Goal: Task Accomplishment & Management: Complete application form

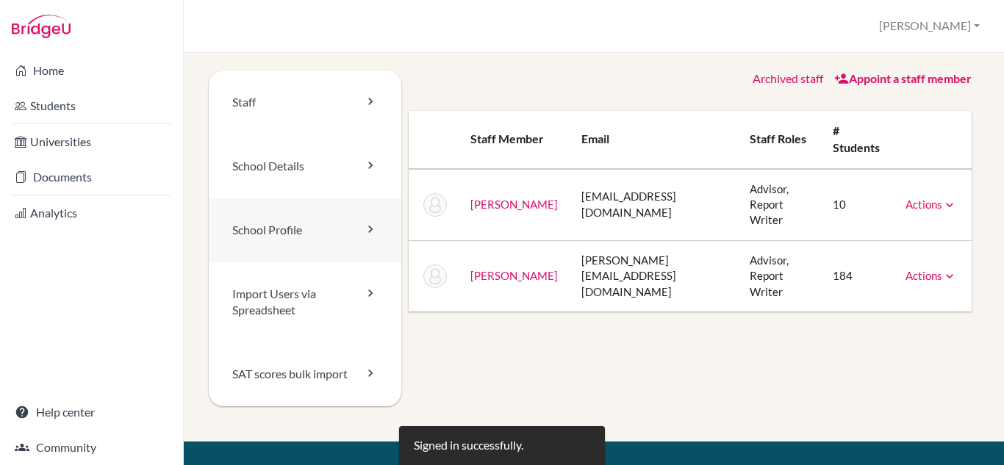
click at [295, 227] on link "School Profile" at bounding box center [305, 230] width 193 height 64
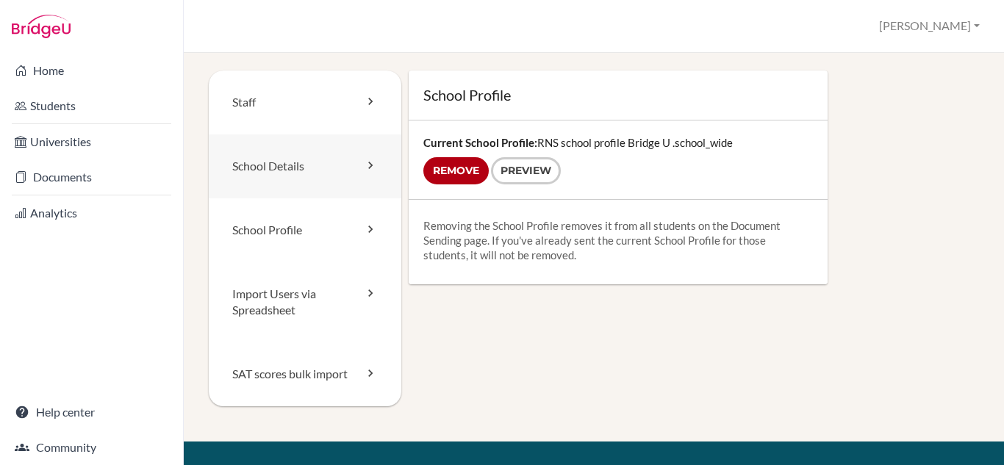
click at [343, 176] on link "School Details" at bounding box center [305, 167] width 193 height 64
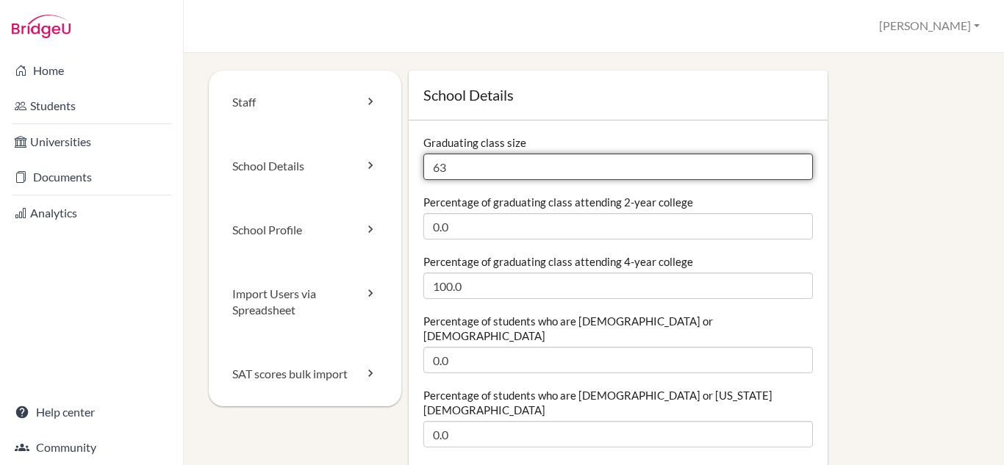
click at [482, 179] on input "63" at bounding box center [618, 167] width 390 height 26
type input "62"
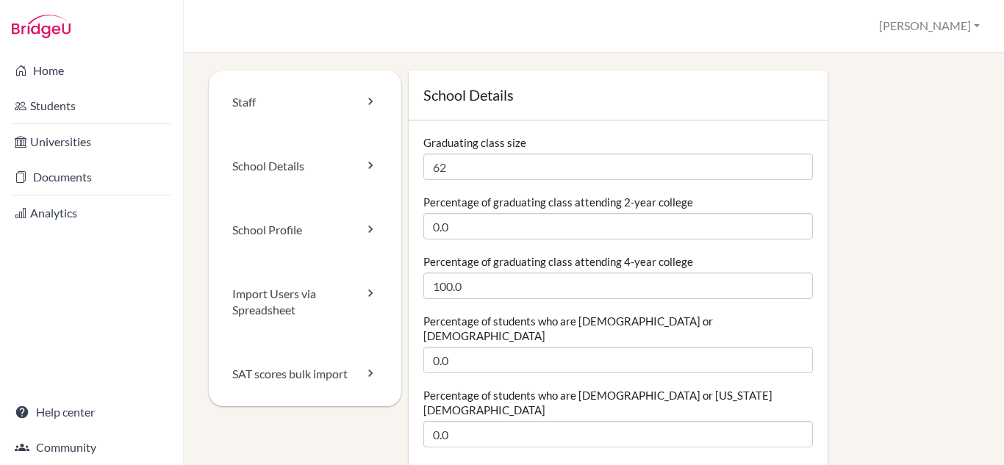
click at [587, 143] on div "Graduating class size 62" at bounding box center [618, 157] width 390 height 45
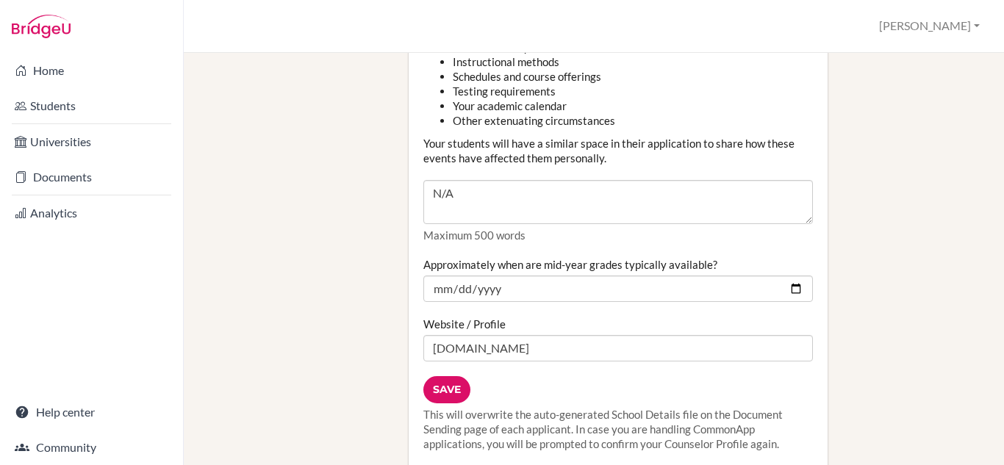
scroll to position [1691, 0]
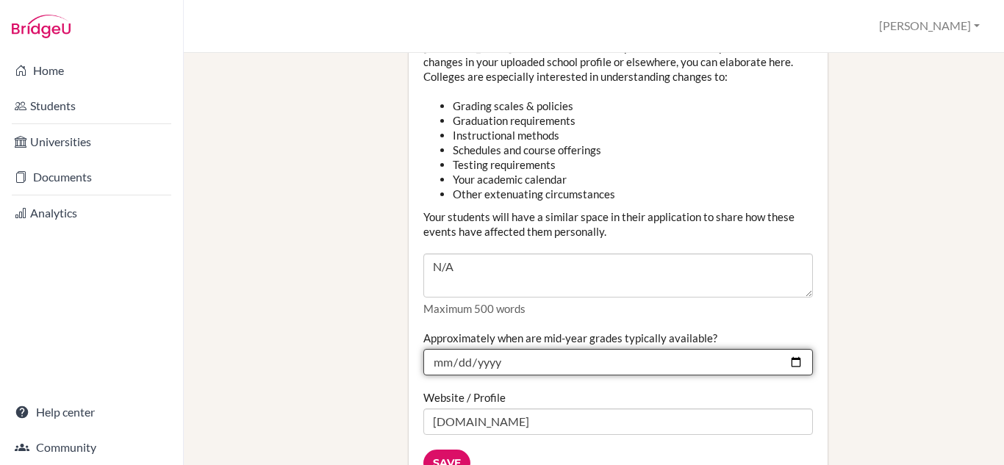
click at [792, 349] on input "2025-01-21" at bounding box center [618, 362] width 390 height 26
type input "[DATE]"
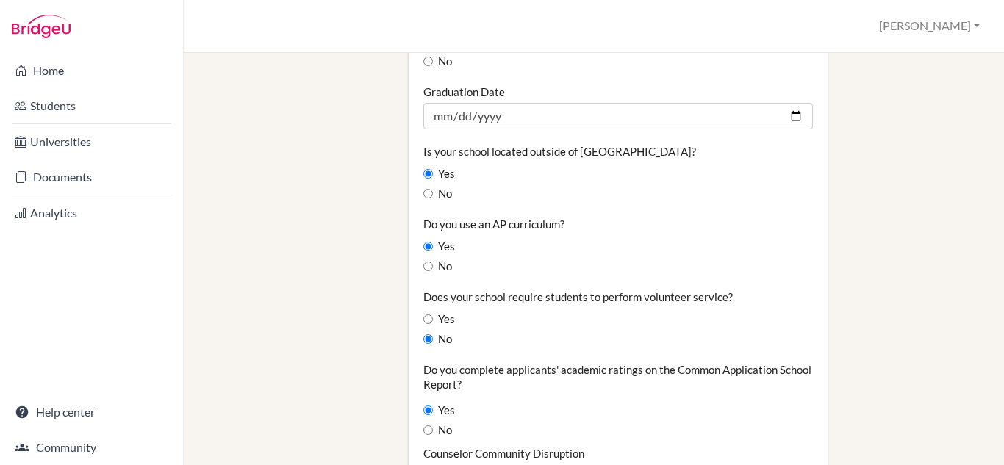
scroll to position [1239, 0]
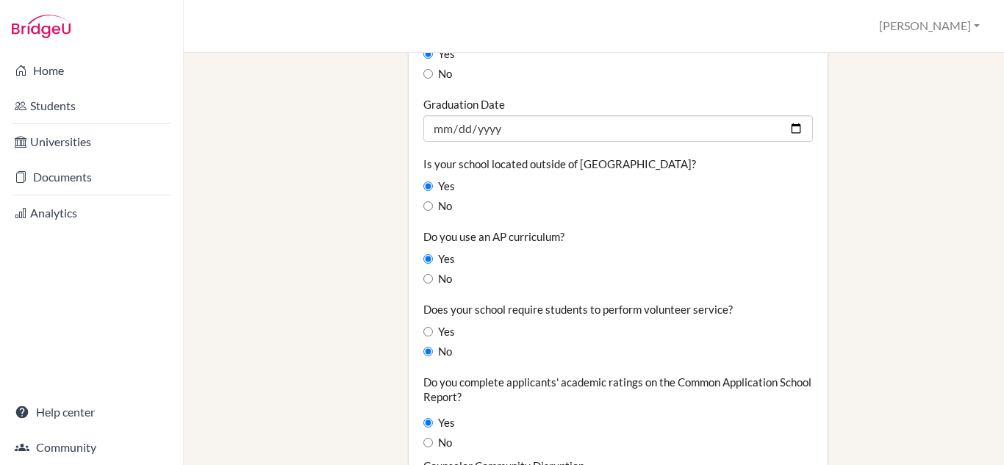
click at [434, 324] on label "Yes" at bounding box center [439, 332] width 32 height 16
click at [433, 327] on input "Yes" at bounding box center [428, 332] width 10 height 10
radio input "true"
click at [429, 347] on input "No" at bounding box center [428, 352] width 10 height 10
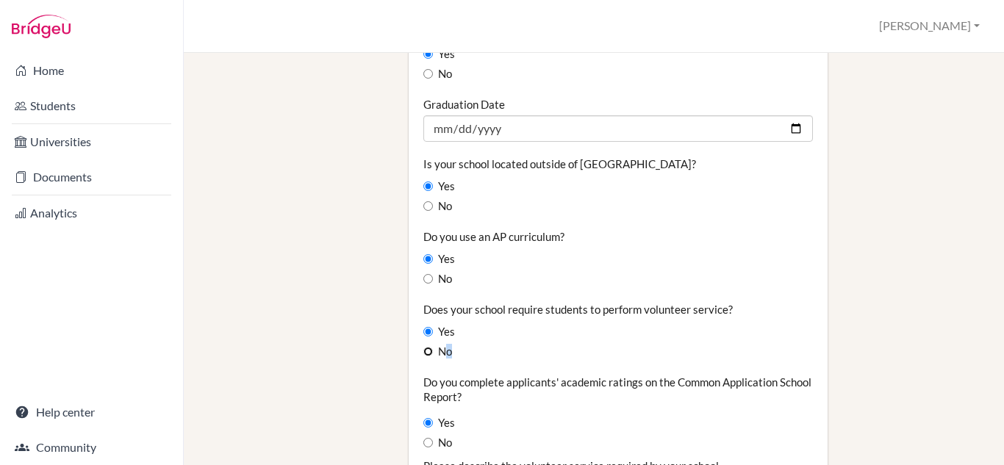
radio input "true"
click at [479, 302] on div "Does your school require students to perform volunteer service? Yes No" at bounding box center [618, 331] width 390 height 58
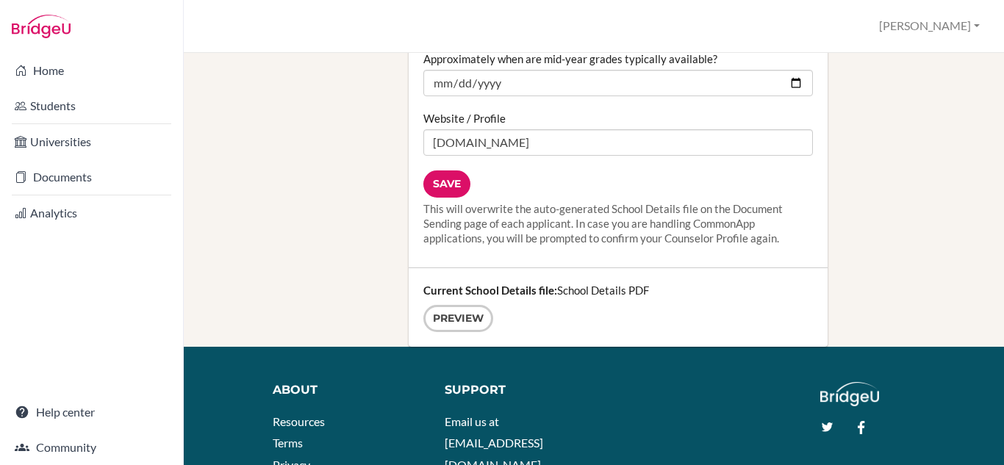
scroll to position [1985, 0]
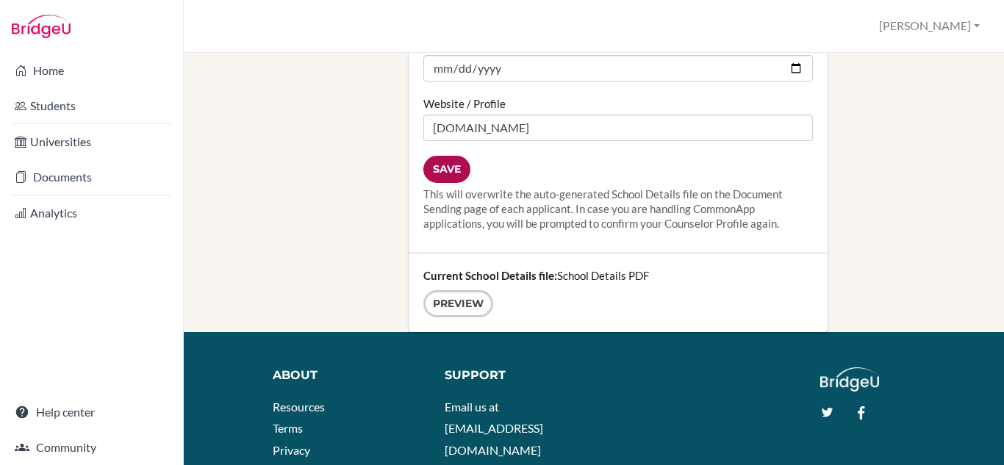
click at [454, 156] on input "Save" at bounding box center [446, 169] width 47 height 27
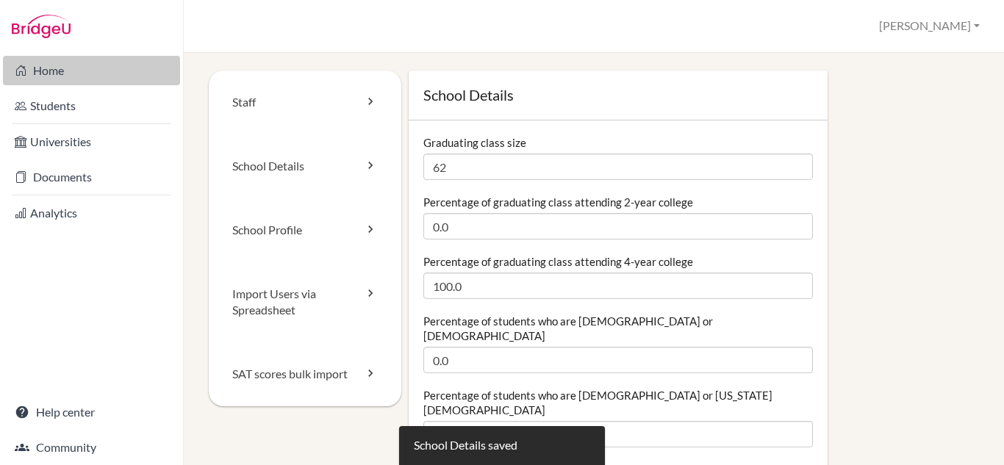
click at [56, 66] on link "Home" at bounding box center [91, 70] width 177 height 29
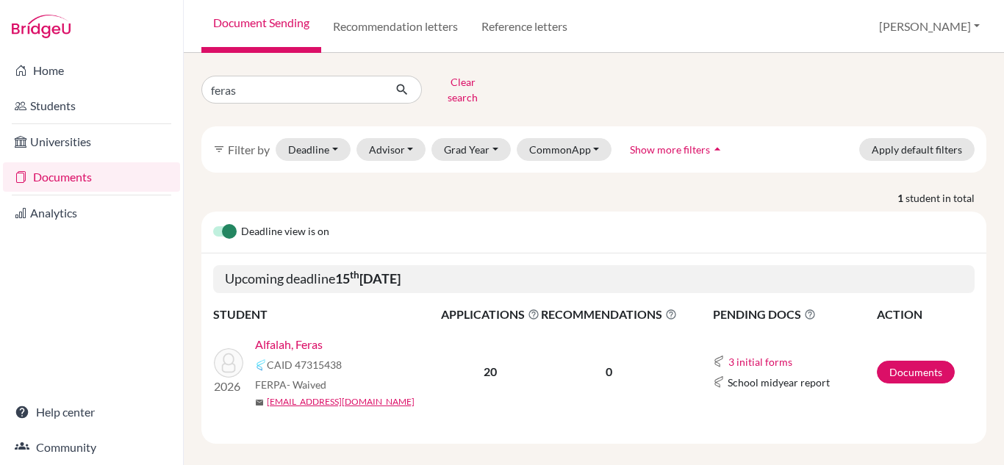
click at [309, 336] on link "Alfalah, Feras" at bounding box center [289, 345] width 68 height 18
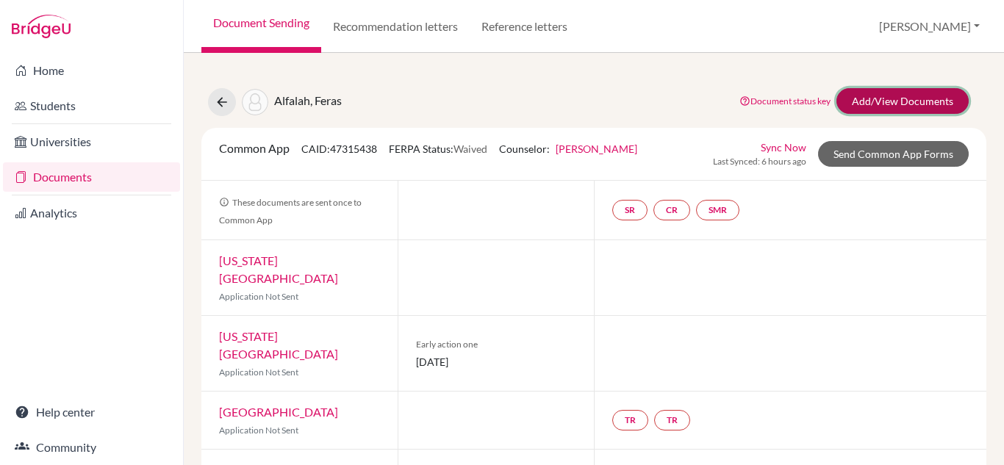
click at [919, 104] on link "Add/View Documents" at bounding box center [903, 101] width 132 height 26
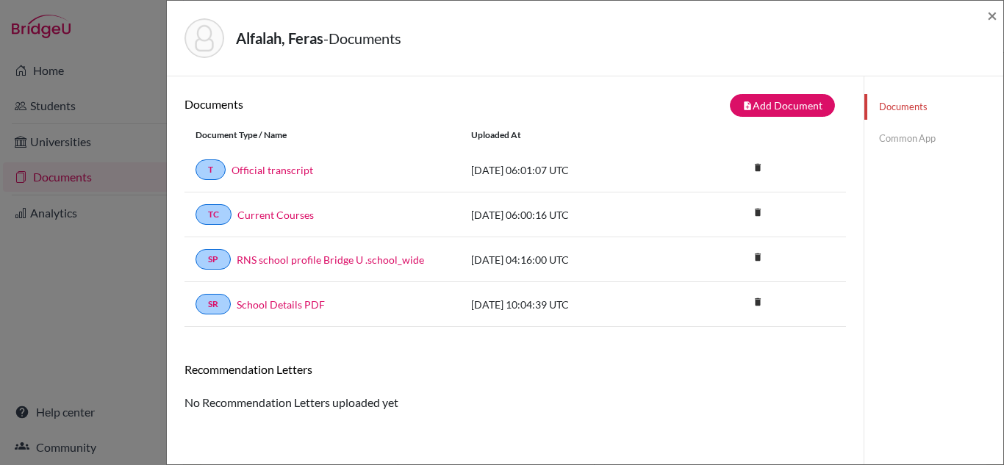
click at [909, 140] on link "Common App" at bounding box center [934, 139] width 139 height 26
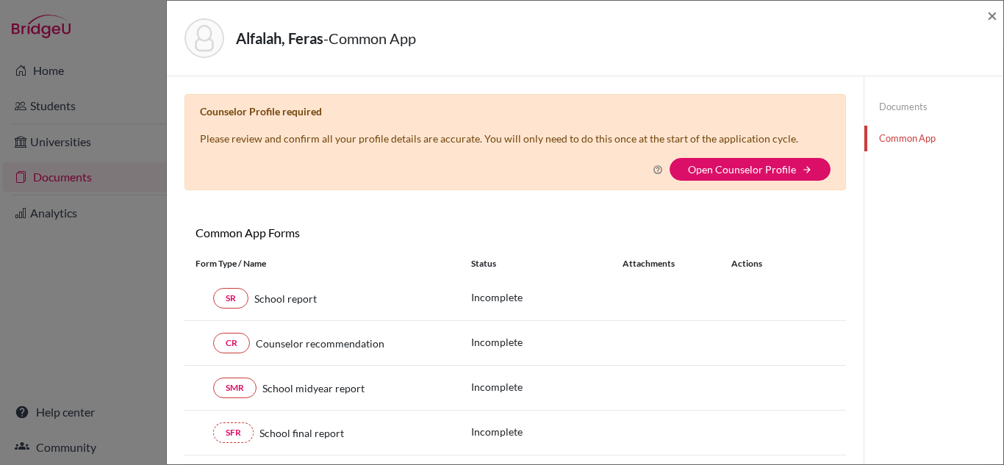
click at [748, 183] on div "Counselor Profile required Please review and confirm all your profile details a…" at bounding box center [516, 142] width 662 height 96
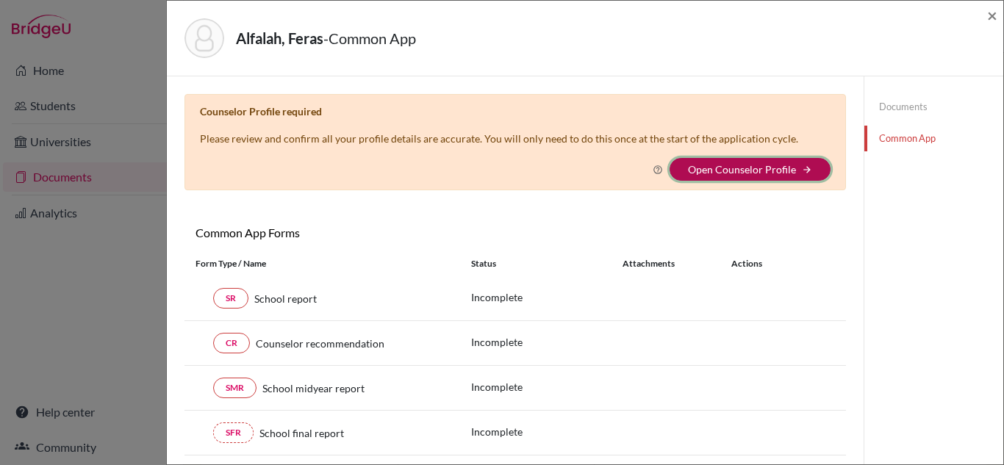
click at [750, 176] on button "Open Counselor Profile arrow_forward" at bounding box center [750, 169] width 161 height 23
click at [754, 173] on link "Open Counselor Profile" at bounding box center [742, 169] width 108 height 12
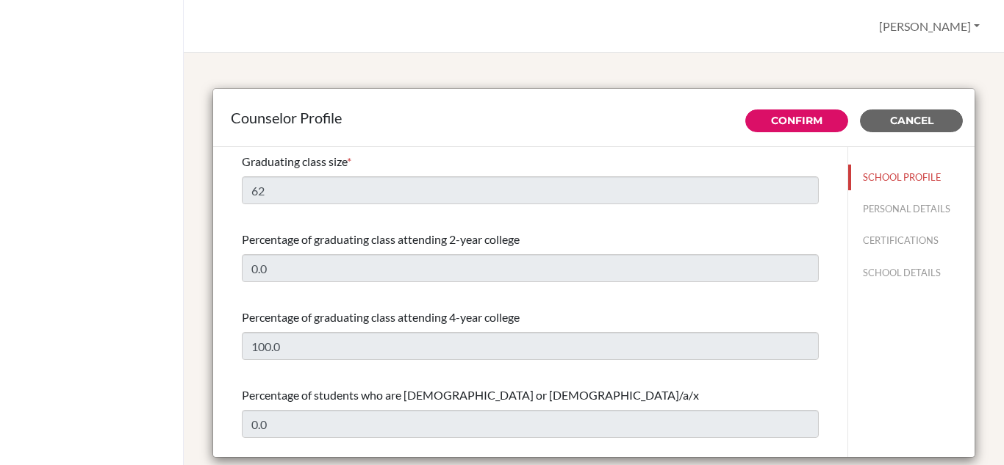
select select "1"
select select "354006"
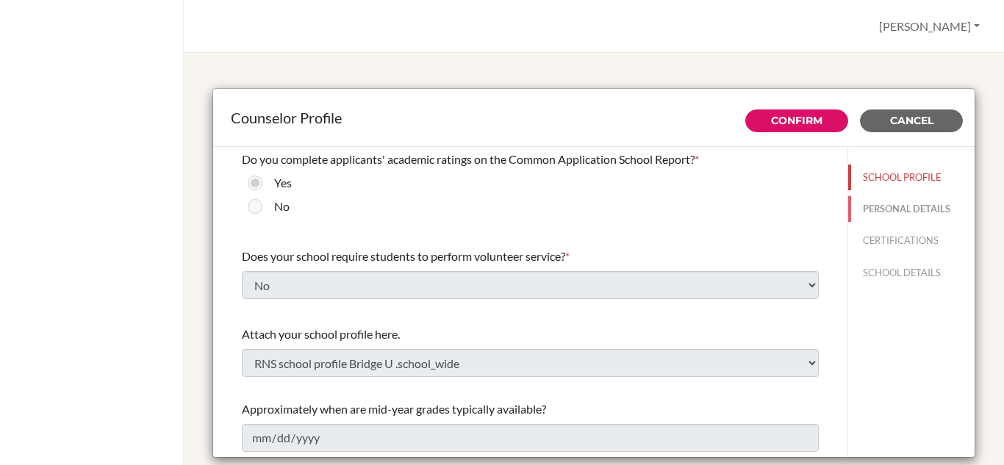
click at [884, 215] on button "PERSONAL DETAILS" at bounding box center [911, 209] width 126 height 26
type input "[PERSON_NAME]"
type input "Head School Counselor"
type input "966.538886348"
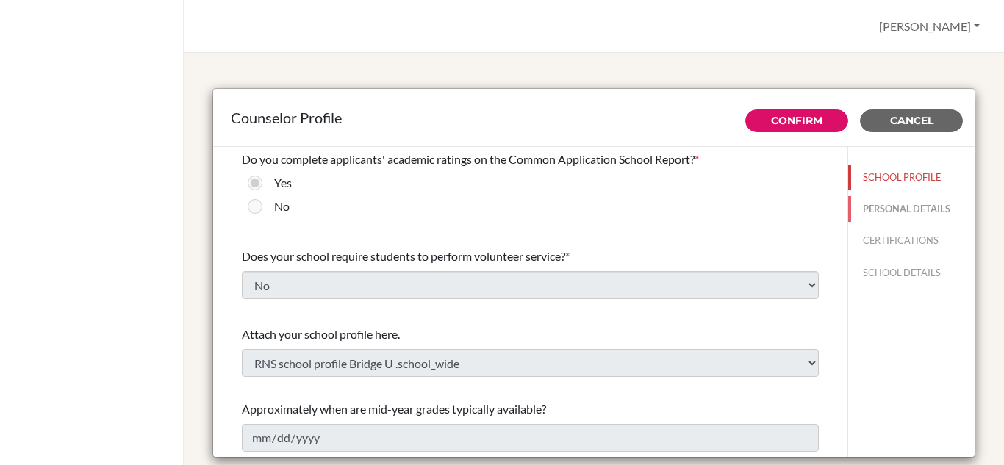
type input "[PERSON_NAME][EMAIL_ADDRESS][DOMAIN_NAME]"
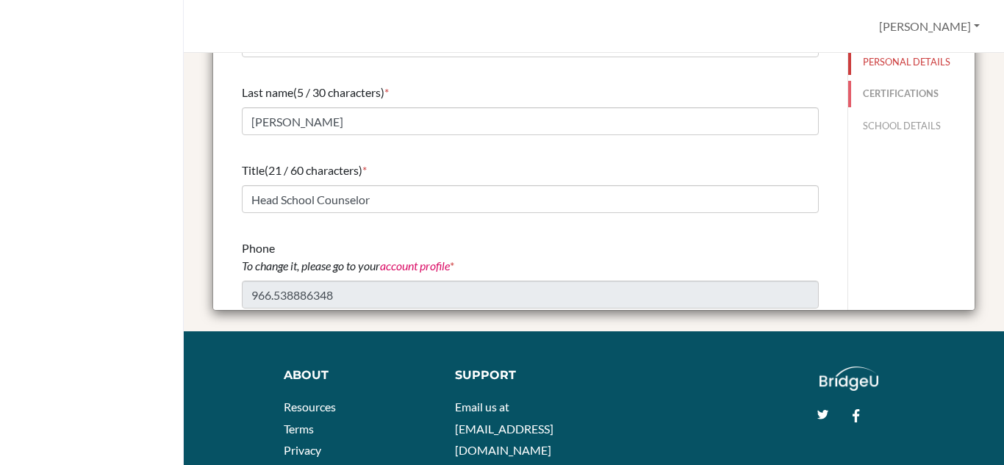
click at [868, 99] on button "CERTIFICATIONS" at bounding box center [911, 94] width 126 height 26
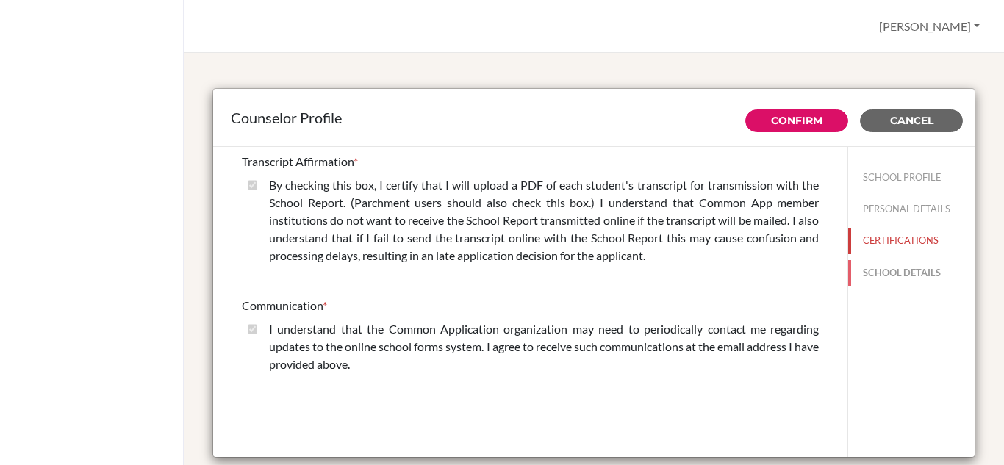
click at [881, 268] on button "SCHOOL DETAILS" at bounding box center [911, 273] width 126 height 26
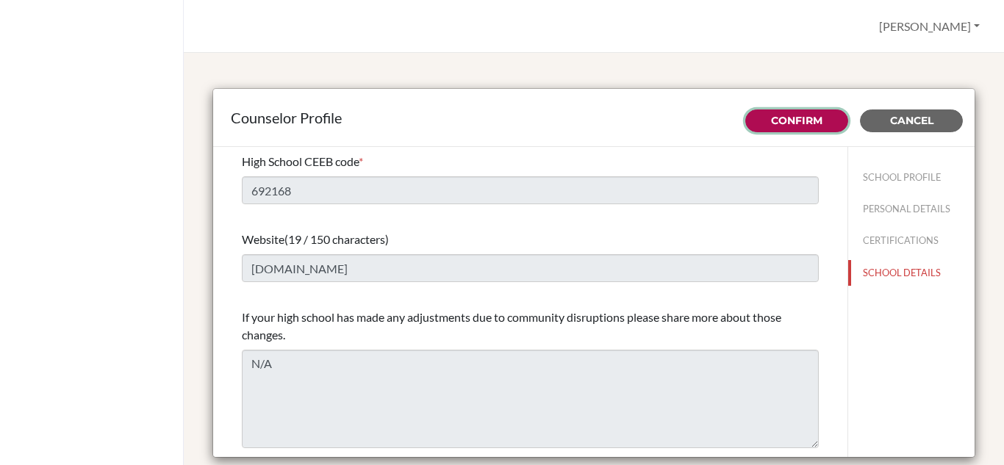
click at [771, 122] on link "Confirm" at bounding box center [796, 120] width 51 height 13
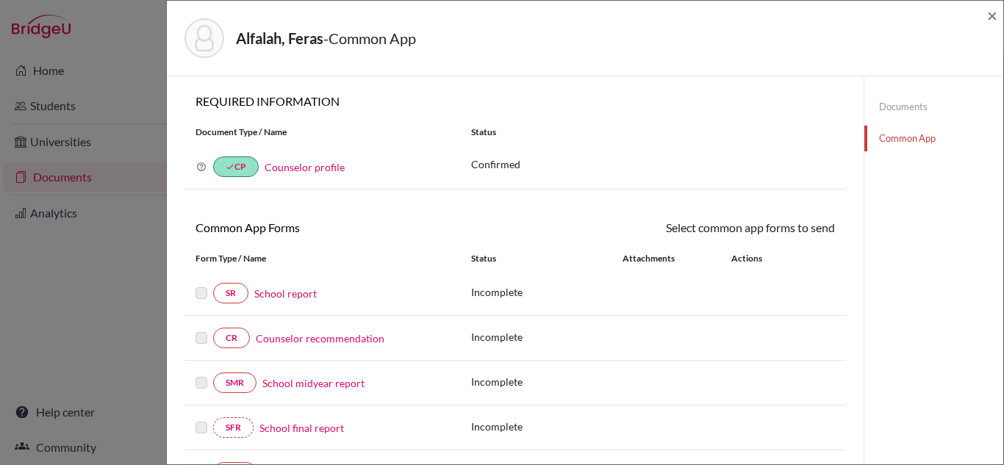
click at [281, 297] on link "School report" at bounding box center [285, 293] width 62 height 15
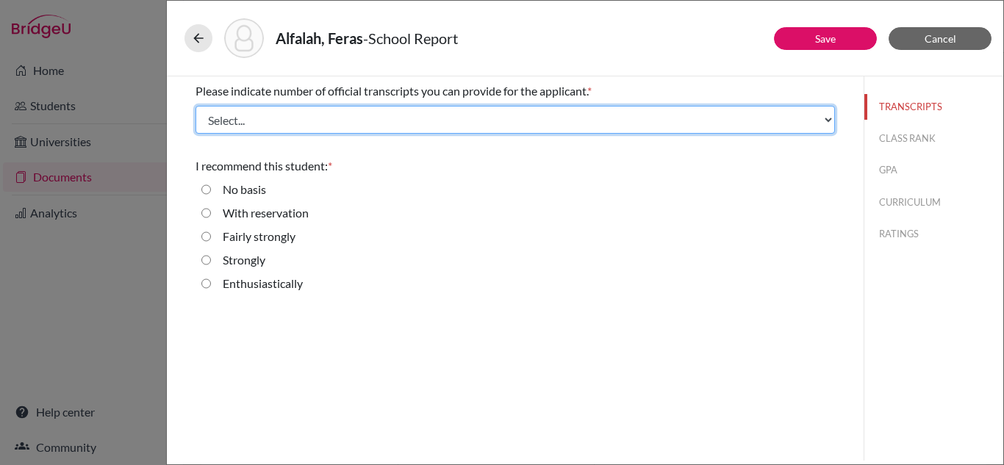
click at [355, 128] on select "Select... 1 2 3 4" at bounding box center [516, 120] width 640 height 28
select select "1"
click at [196, 106] on select "Select... 1 2 3 4" at bounding box center [516, 120] width 640 height 28
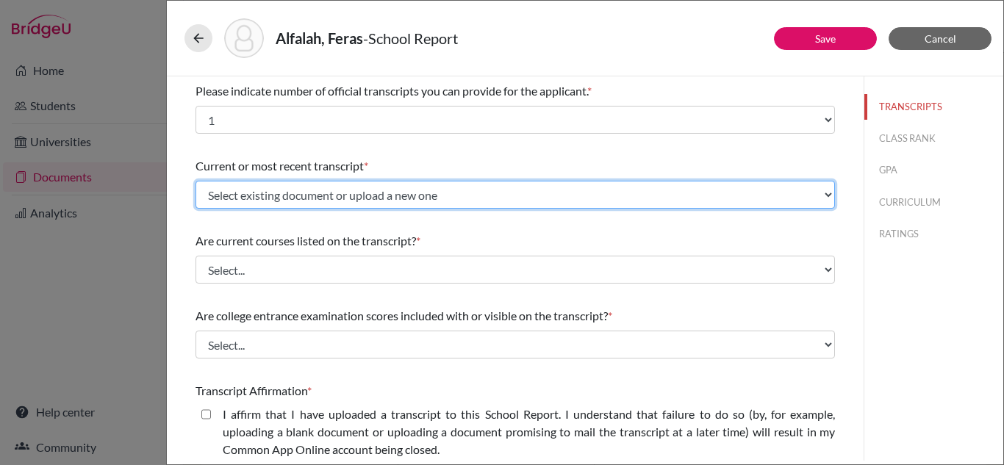
click at [252, 200] on select "Select existing document or upload a new one Official transcript Upload New File" at bounding box center [516, 195] width 640 height 28
select select "688901"
click at [196, 181] on select "Select existing document or upload a new one Official transcript Upload New File" at bounding box center [516, 195] width 640 height 28
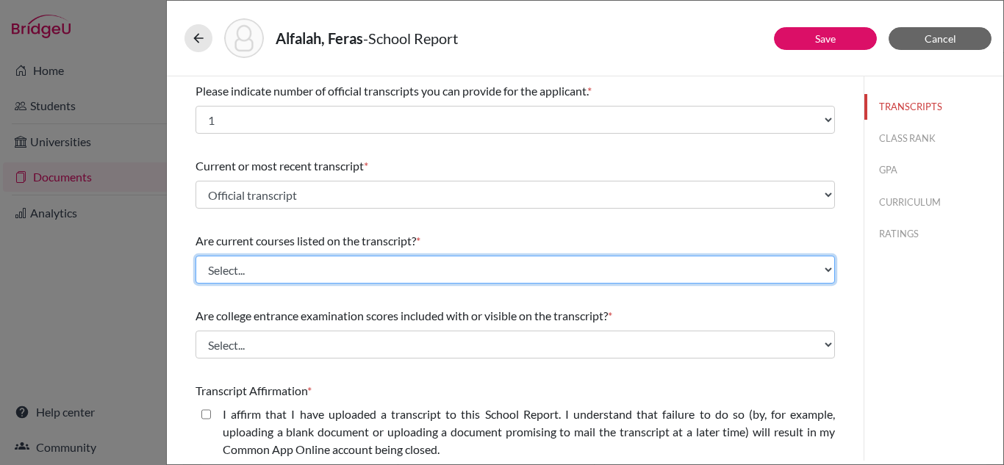
click at [329, 276] on select "Select... Yes No" at bounding box center [516, 270] width 640 height 28
select select "1"
click at [196, 256] on select "Select... Yes No" at bounding box center [516, 270] width 640 height 28
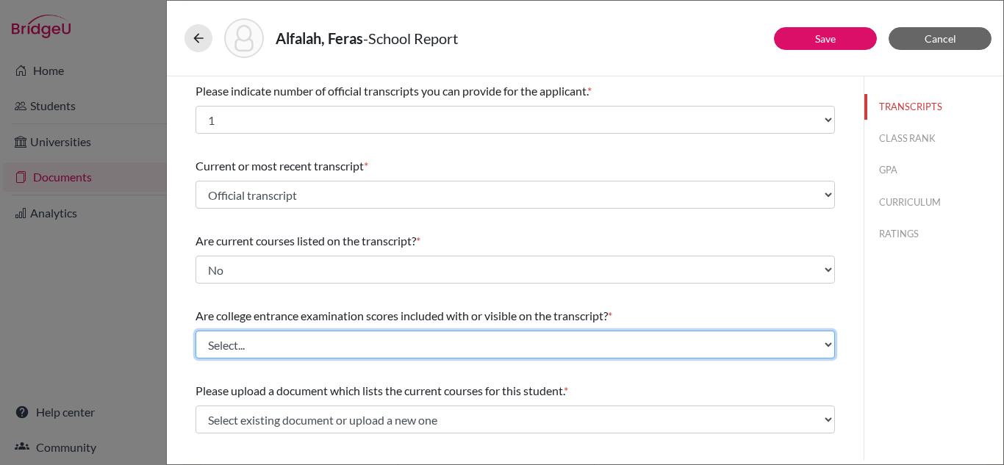
click at [295, 342] on select "Select... Yes No" at bounding box center [516, 345] width 640 height 28
select select "1"
click at [196, 331] on select "Select... Yes No" at bounding box center [516, 345] width 640 height 28
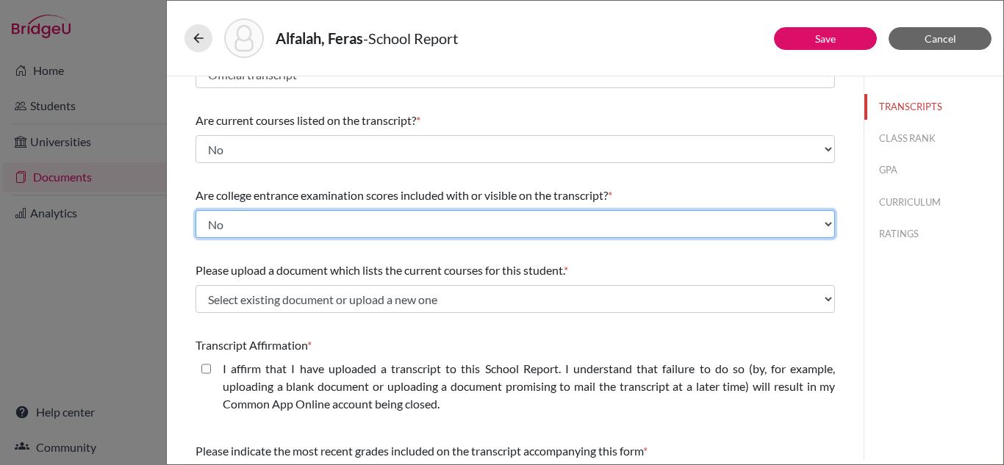
scroll to position [147, 0]
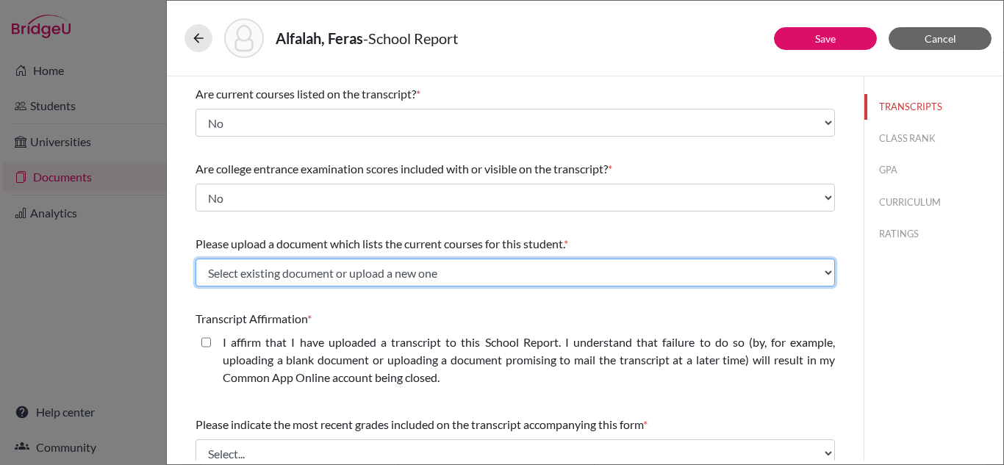
click at [341, 278] on select "Select existing document or upload a new one Current Courses Upload New File" at bounding box center [516, 273] width 640 height 28
select select "688899"
click at [196, 259] on select "Select existing document or upload a new one Current Courses Upload New File" at bounding box center [516, 273] width 640 height 28
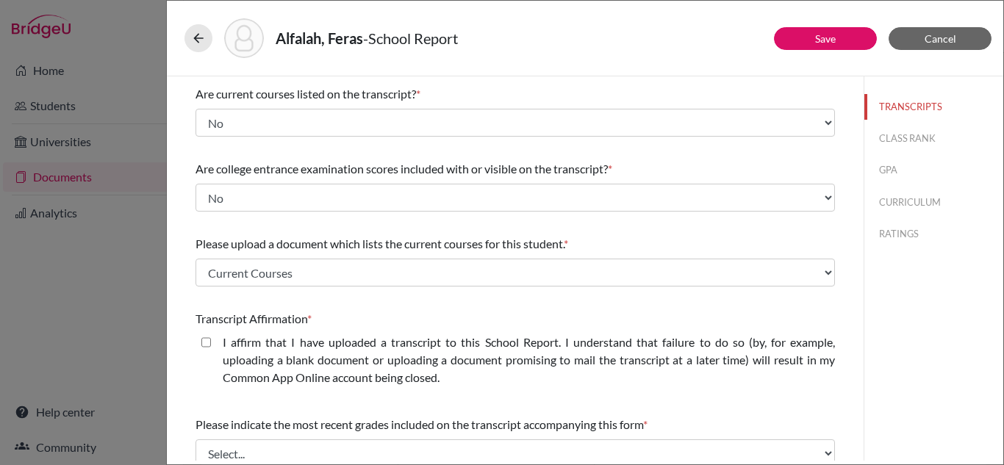
click at [209, 340] on closed\ "I affirm that I have uploaded a transcript to this School Report. I understand …" at bounding box center [206, 343] width 10 height 18
checkbox closed\ "true"
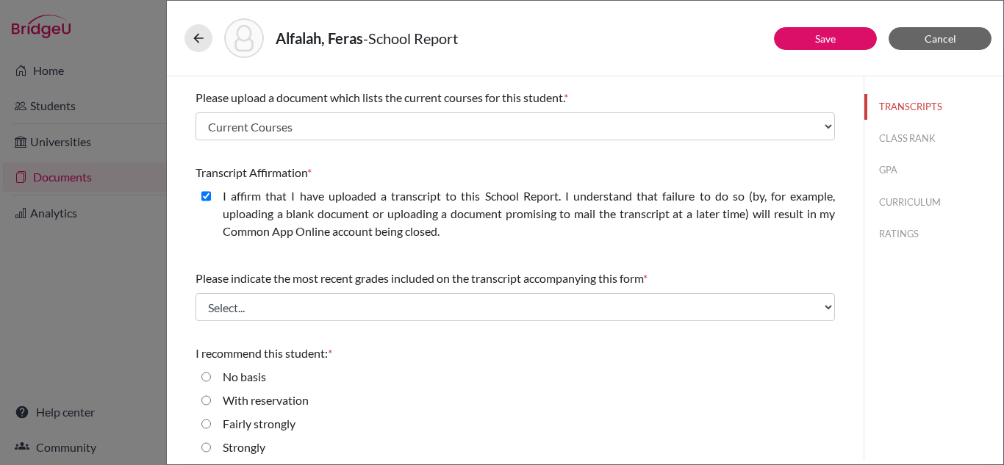
scroll to position [294, 0]
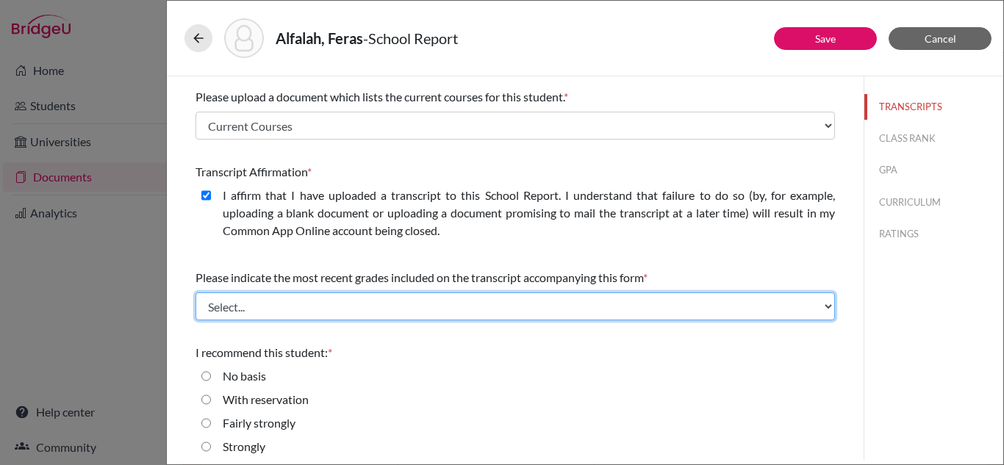
click at [334, 311] on select "Select... Final junior year grades 1st Quarter senior year grades 2nd Quarter/1…" at bounding box center [516, 307] width 640 height 28
select select "0"
click at [196, 293] on select "Select... Final junior year grades 1st Quarter senior year grades 2nd Quarter/1…" at bounding box center [516, 307] width 640 height 28
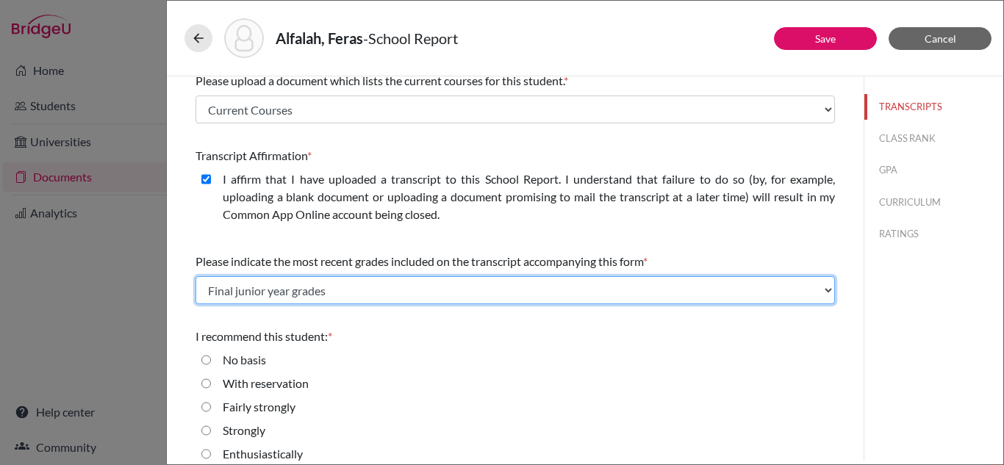
scroll to position [324, 0]
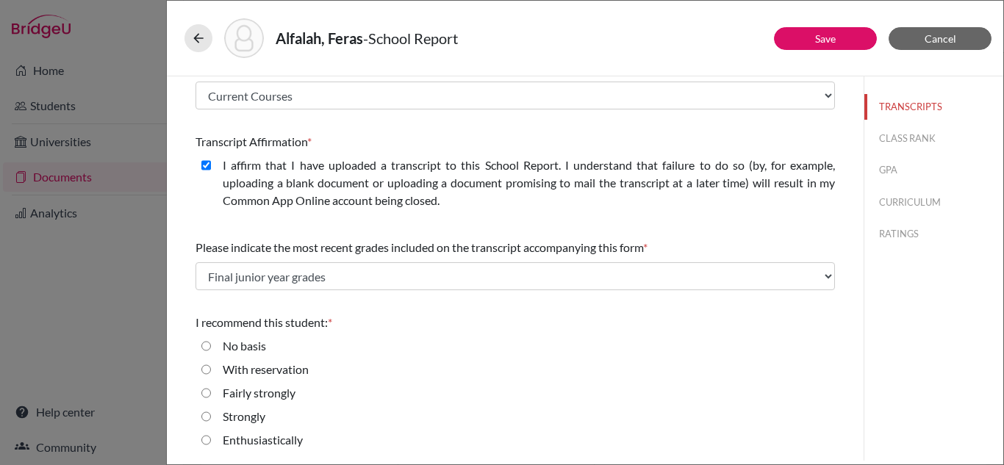
click at [209, 440] on input "Enthusiastically" at bounding box center [206, 441] width 10 height 18
radio input "true"
click at [897, 150] on button "CLASS RANK" at bounding box center [934, 139] width 139 height 26
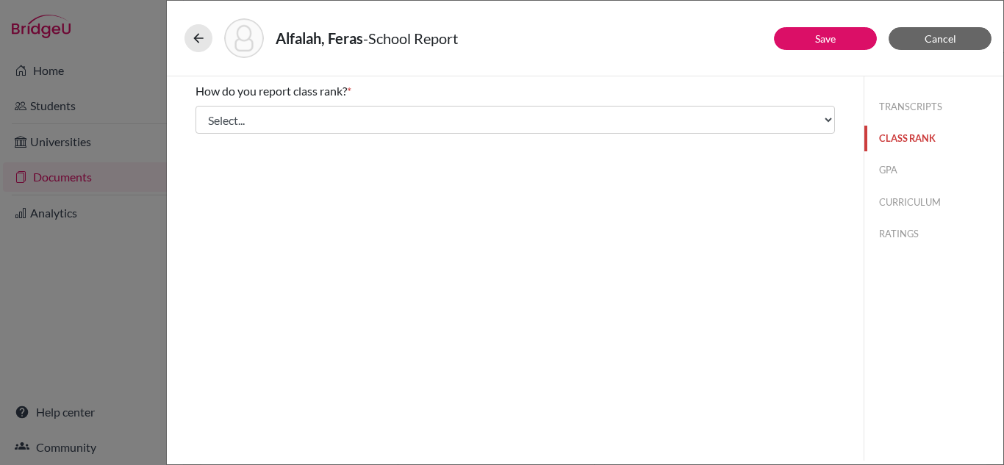
scroll to position [0, 0]
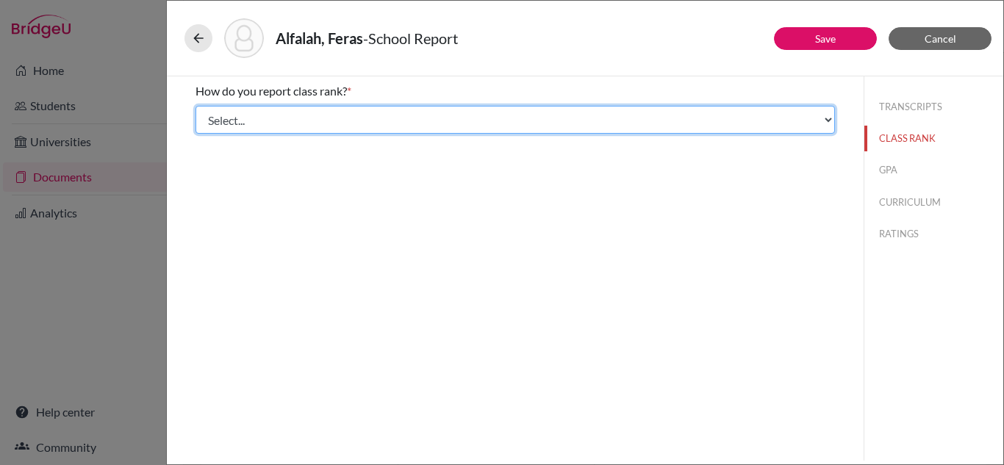
click at [282, 119] on select "Select... Exact Decile Quintile Quartile None" at bounding box center [516, 120] width 640 height 28
select select "5"
click at [196, 106] on select "Select... Exact Decile Quintile Quartile None" at bounding box center [516, 120] width 640 height 28
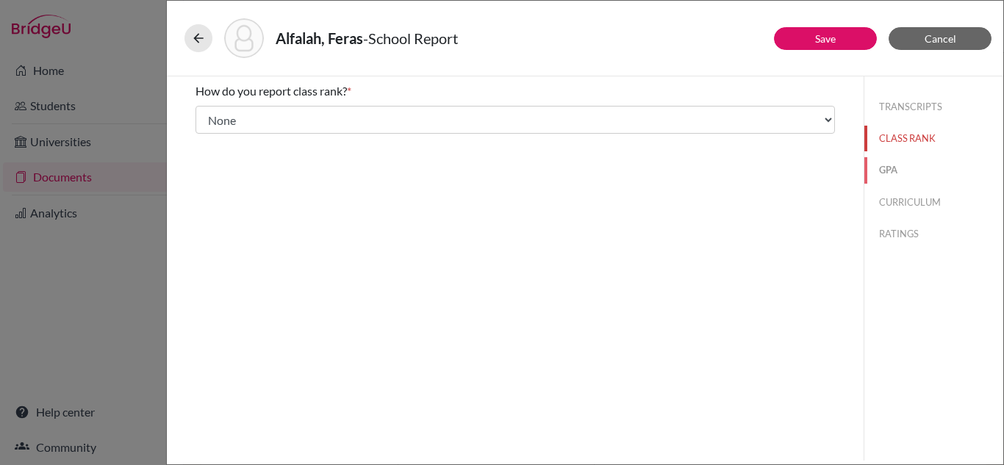
click at [882, 170] on button "GPA" at bounding box center [934, 170] width 139 height 26
click at [212, 115] on div "Yes" at bounding box center [225, 118] width 29 height 24
click at [210, 112] on div "Yes" at bounding box center [516, 118] width 640 height 24
click at [209, 112] on input "Yes" at bounding box center [206, 115] width 10 height 18
radio input "true"
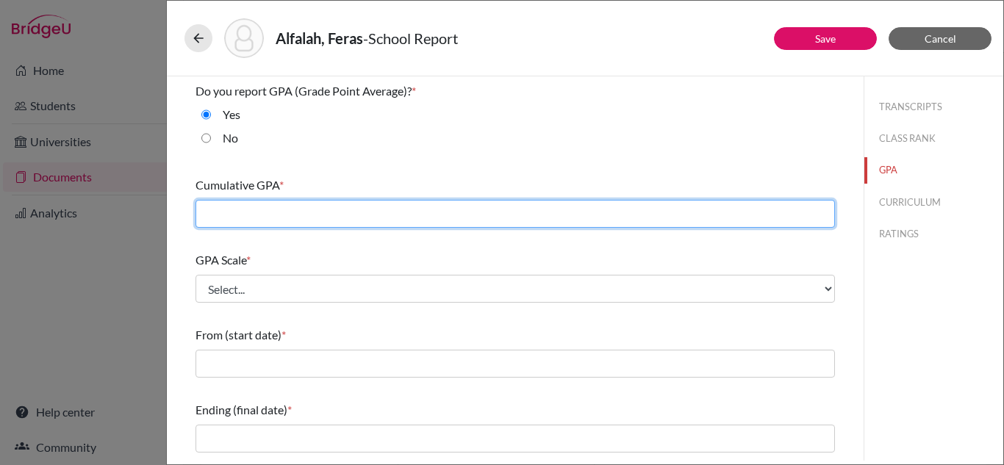
click at [255, 215] on input "text" at bounding box center [516, 214] width 640 height 28
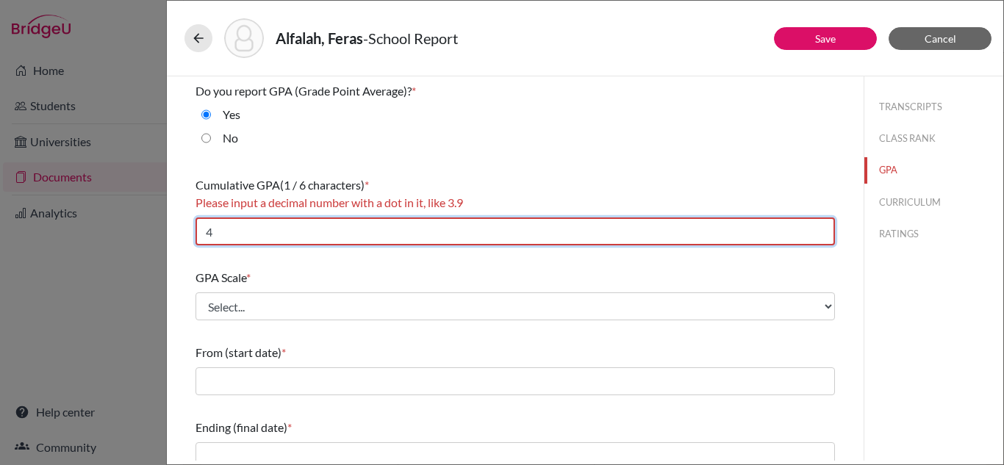
type input "4"
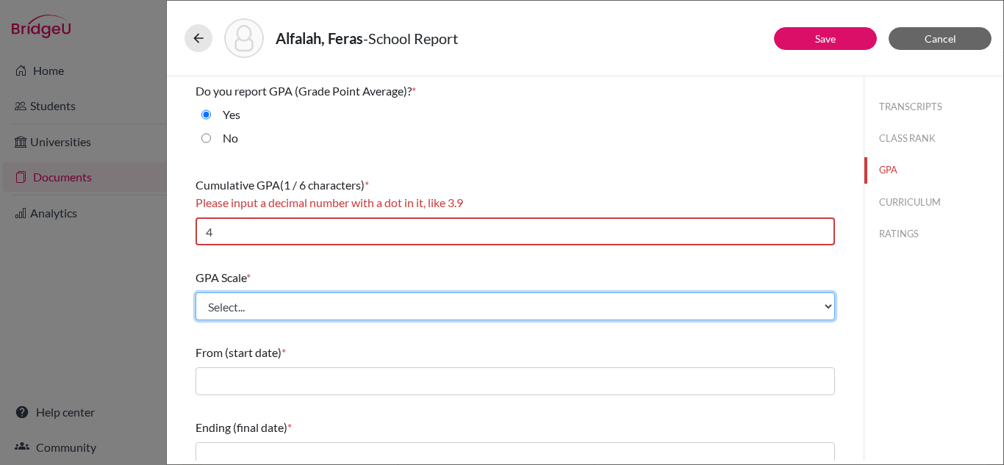
click at [246, 298] on select "Select... 4 5 6 7 8 9 10 11 12 13 14 15 16 17 18 19 20 100" at bounding box center [516, 307] width 640 height 28
click at [196, 293] on select "Select... 4 5 6 7 8 9 10 11 12 13 14 15 16 17 18 19 20 100" at bounding box center [516, 307] width 640 height 28
click at [233, 302] on select "Select... 4 5 6 7 8 9 10 11 12 13 14 15 16 17 18 19 20 100" at bounding box center [516, 307] width 640 height 28
select select "4"
click at [196, 293] on select "Select... 4 5 6 7 8 9 10 11 12 13 14 15 16 17 18 19 20 100" at bounding box center [516, 307] width 640 height 28
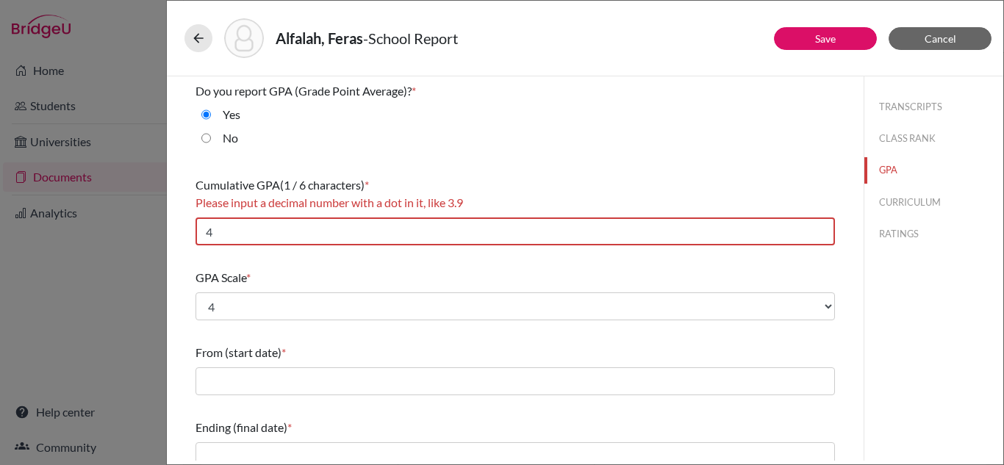
click at [217, 278] on span "GPA Scale" at bounding box center [221, 278] width 51 height 14
click at [232, 263] on div "GPA Scale * Select... 4 5 6 7 8 9 10 11 12 13 14 15 16 17 18 19 20 100" at bounding box center [516, 294] width 640 height 63
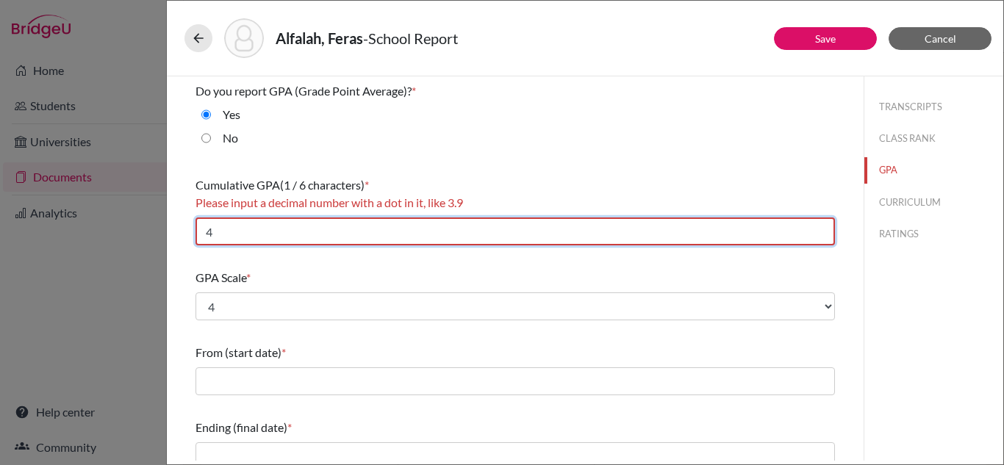
click at [301, 238] on input "4" at bounding box center [516, 232] width 640 height 28
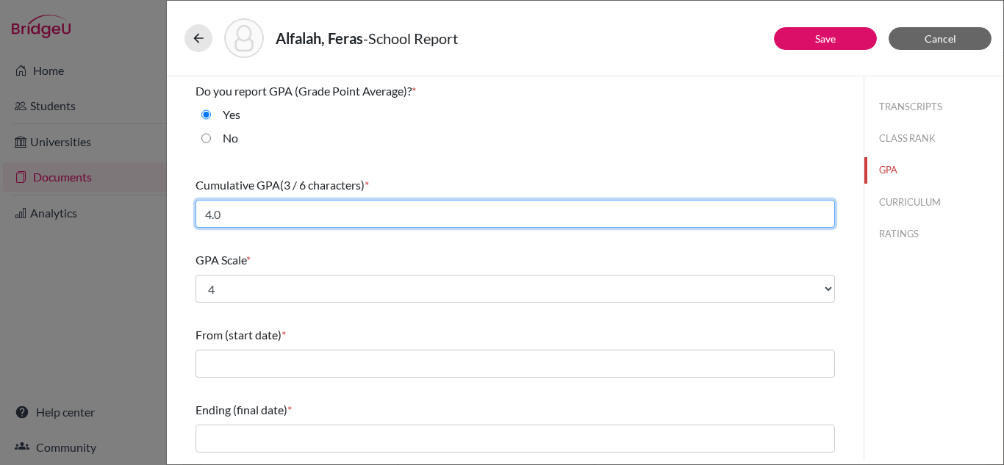
type input "4.0"
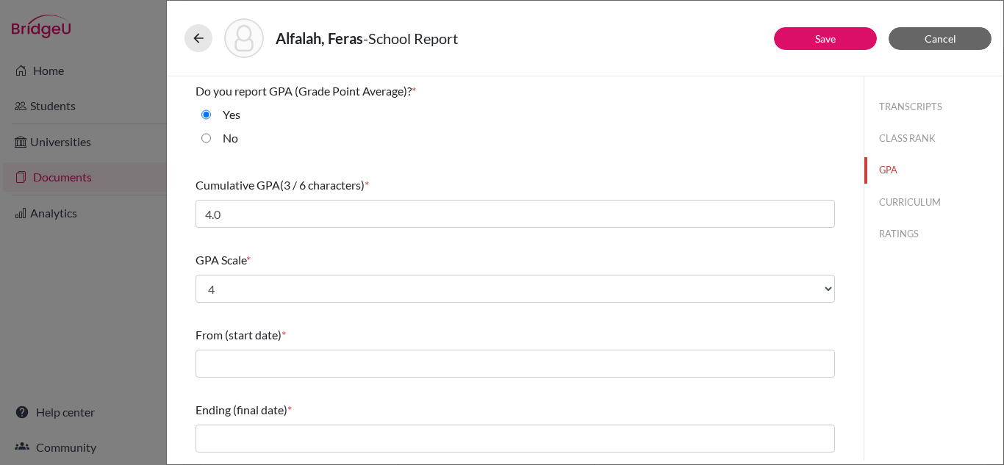
click at [297, 243] on div "Do you report GPA (Grade Point Average)? * Yes No Cumulative GPA (3 / 6 charact…" at bounding box center [516, 389] width 640 height 626
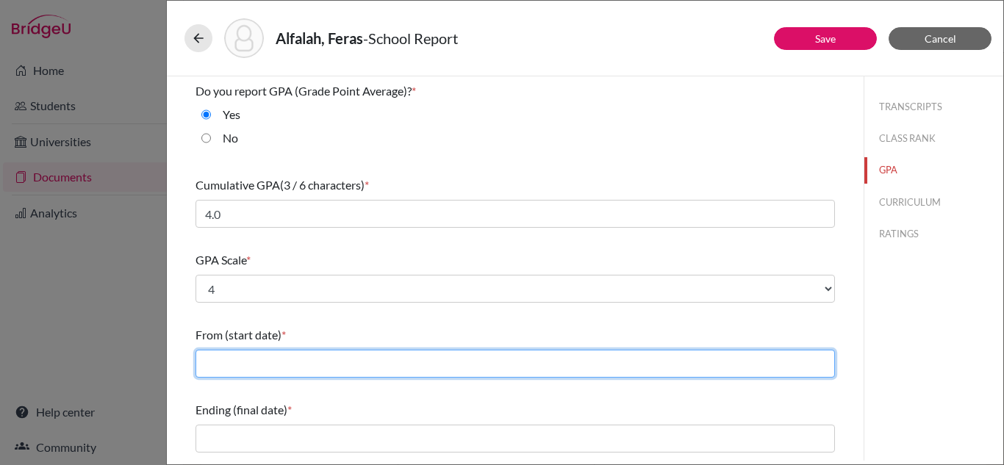
click at [253, 355] on input "text" at bounding box center [516, 364] width 640 height 28
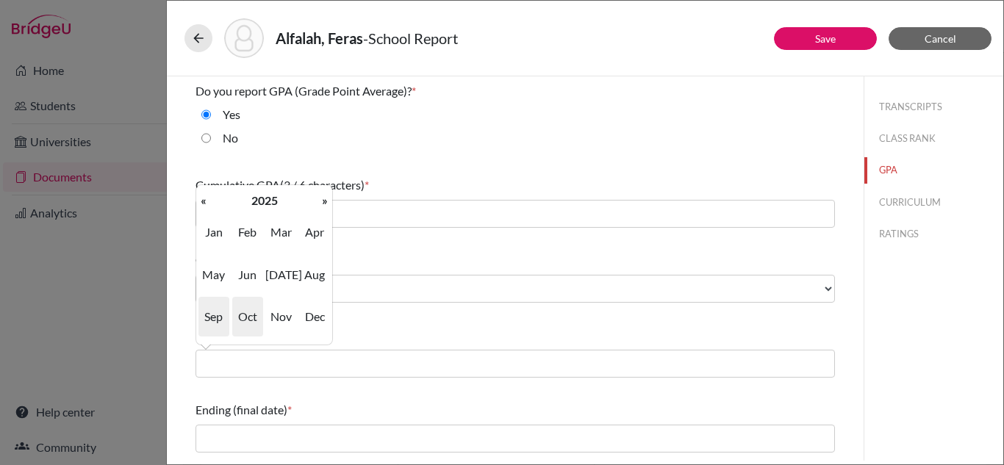
click at [227, 315] on span "Sep" at bounding box center [213, 317] width 31 height 40
type input "09/2025"
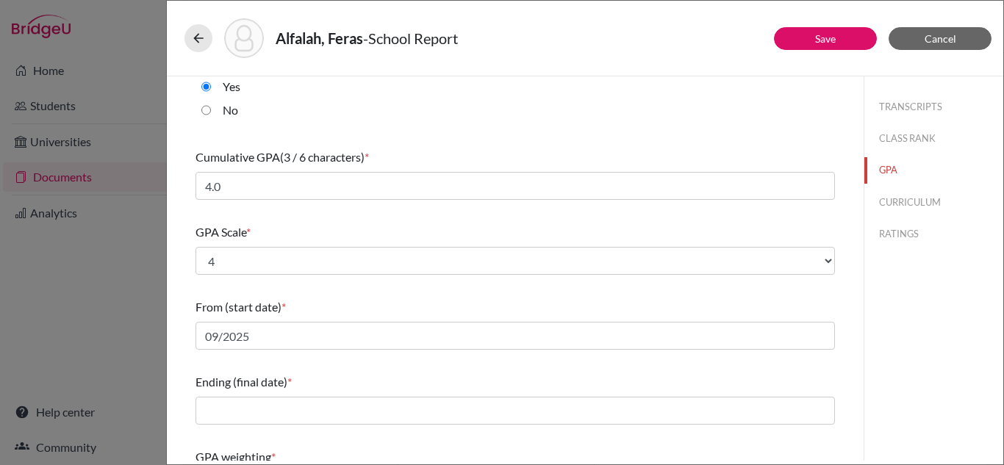
scroll to position [74, 0]
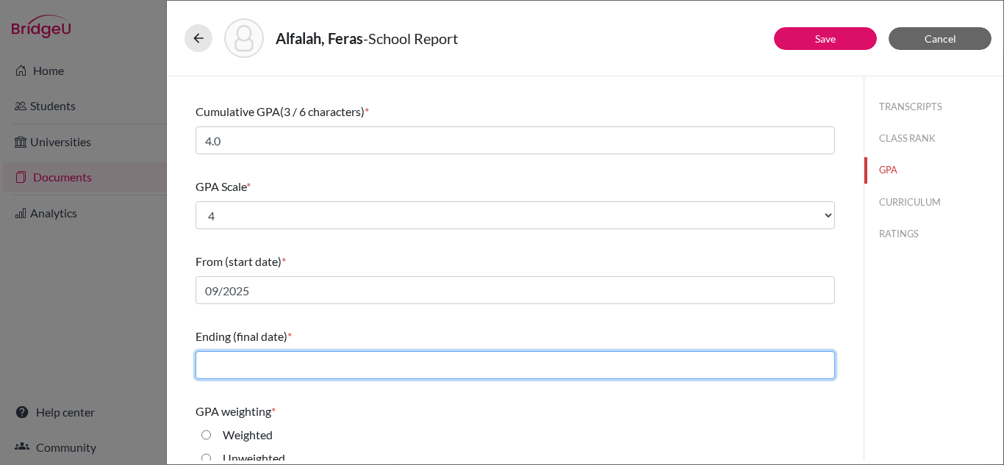
click at [290, 371] on input "text" at bounding box center [516, 365] width 640 height 28
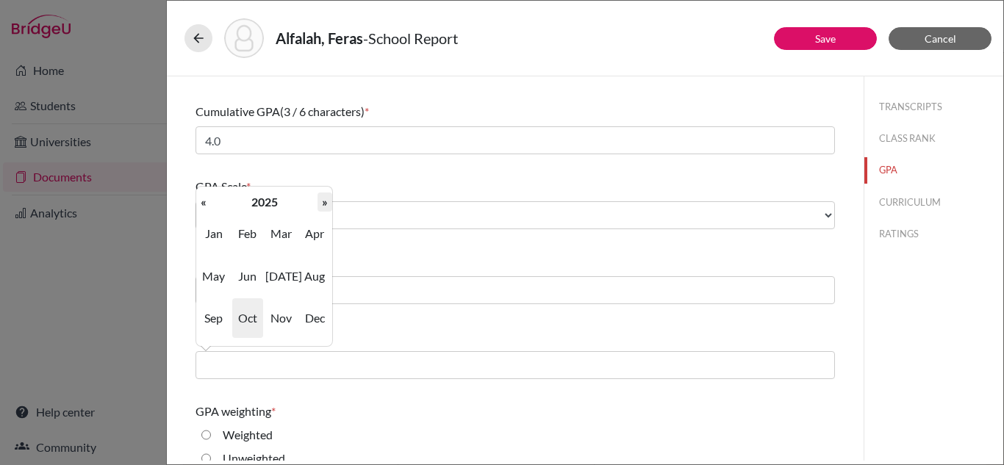
click at [326, 202] on th "»" at bounding box center [325, 202] width 15 height 19
click at [257, 273] on span "Jun" at bounding box center [247, 277] width 31 height 40
type input "06/2026"
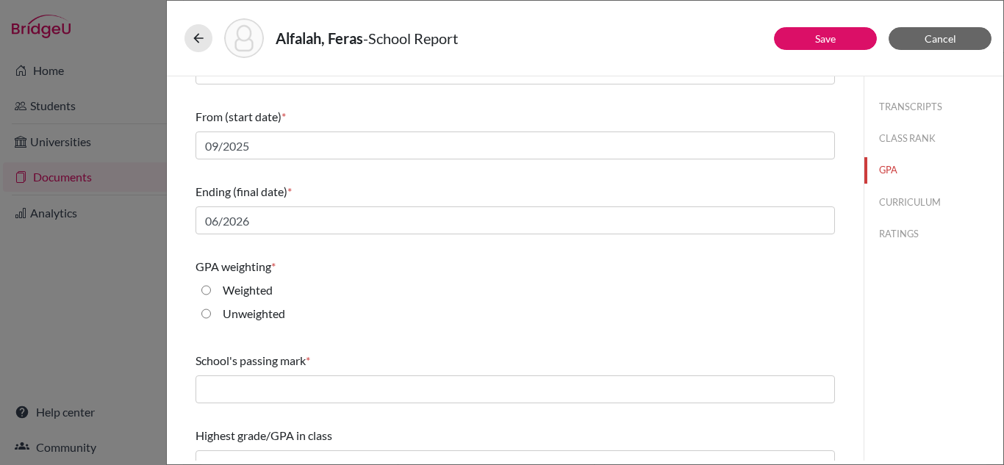
scroll to position [221, 0]
click at [252, 313] on label "Unweighted" at bounding box center [254, 312] width 62 height 18
click at [211, 313] on input "Unweighted" at bounding box center [206, 312] width 10 height 18
radio input "true"
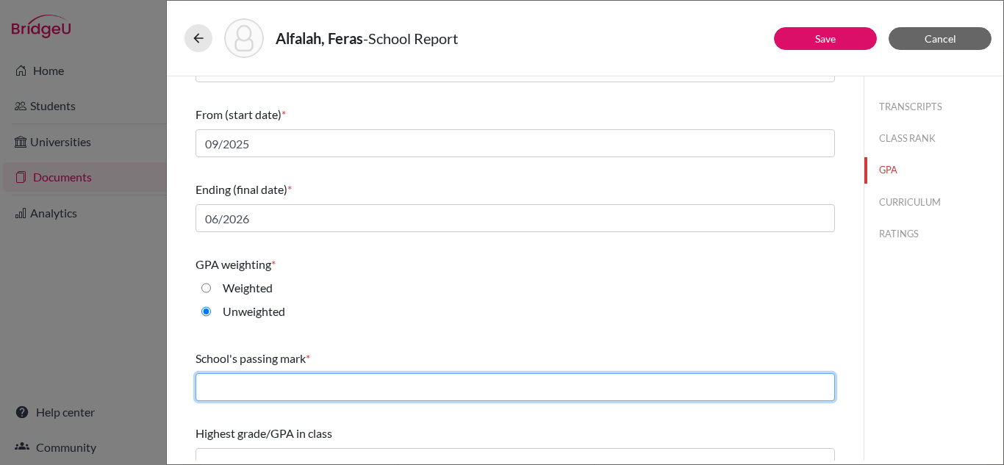
click at [256, 380] on input "text" at bounding box center [516, 387] width 640 height 28
type input "60"
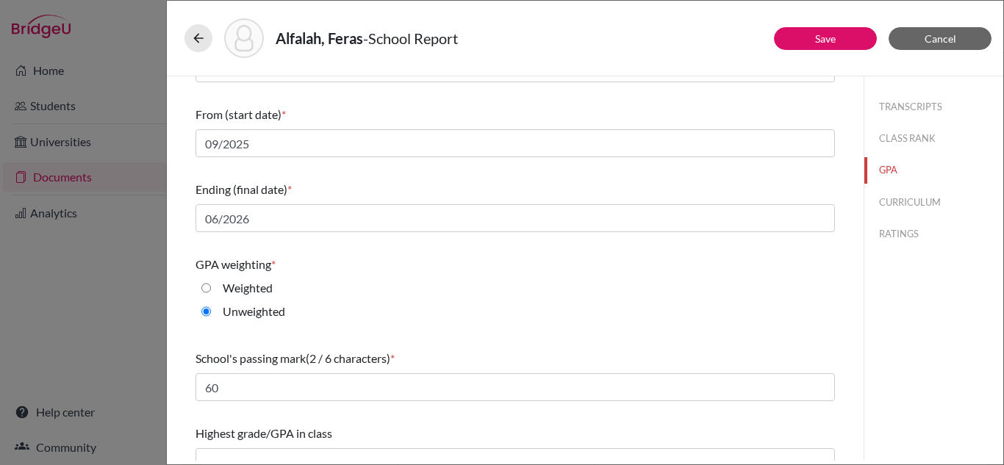
click at [289, 412] on div "Do you report GPA (Grade Point Average)? * Yes No Cumulative GPA (3 / 6 charact…" at bounding box center [516, 169] width 640 height 626
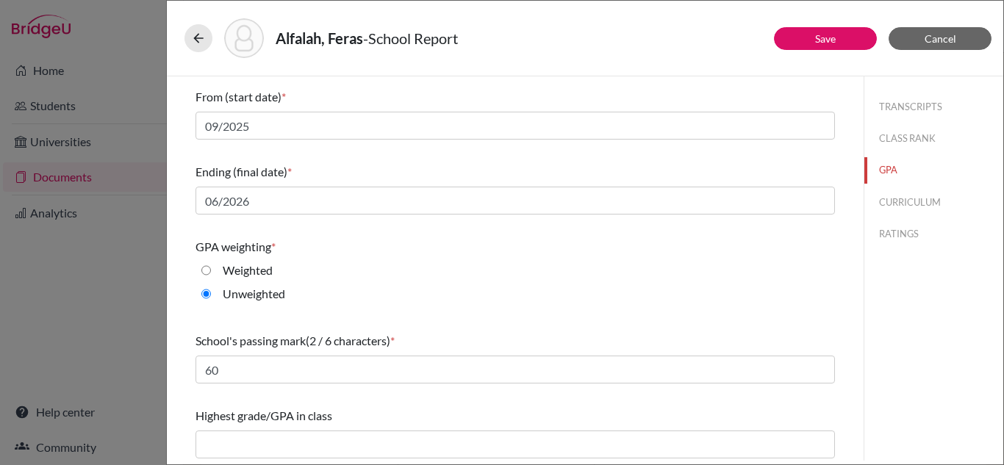
scroll to position [242, 0]
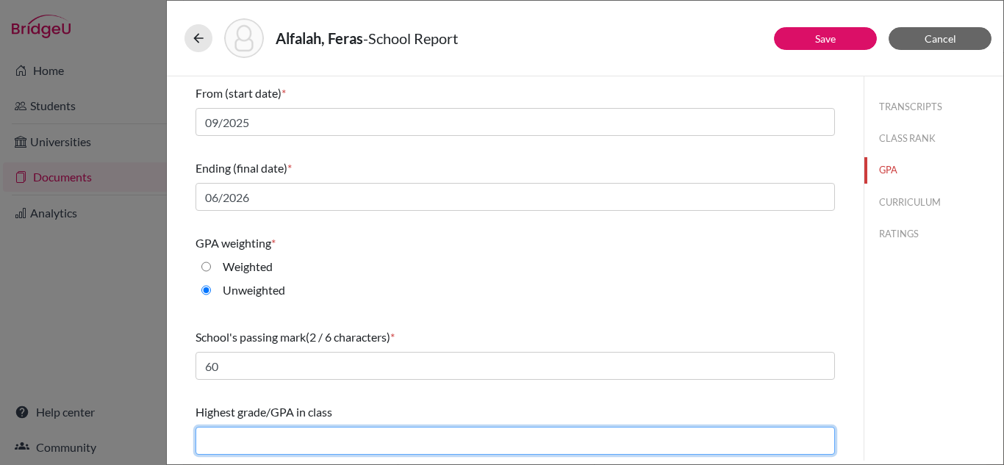
click at [256, 436] on input "text" at bounding box center [516, 441] width 640 height 28
type input "100"
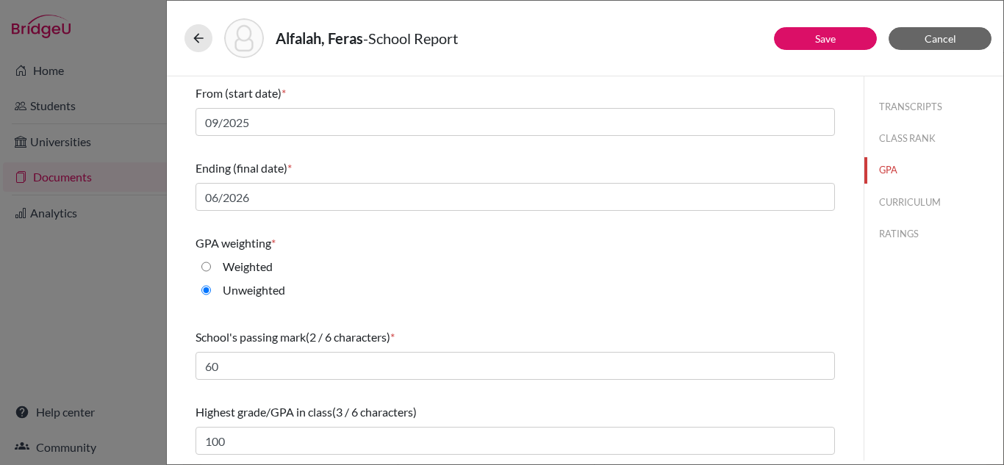
click at [340, 397] on div "Do you report GPA (Grade Point Average)? * Yes No Cumulative GPA (3 / 6 charact…" at bounding box center [516, 148] width 640 height 626
click at [917, 204] on button "CURRICULUM" at bounding box center [934, 203] width 139 height 26
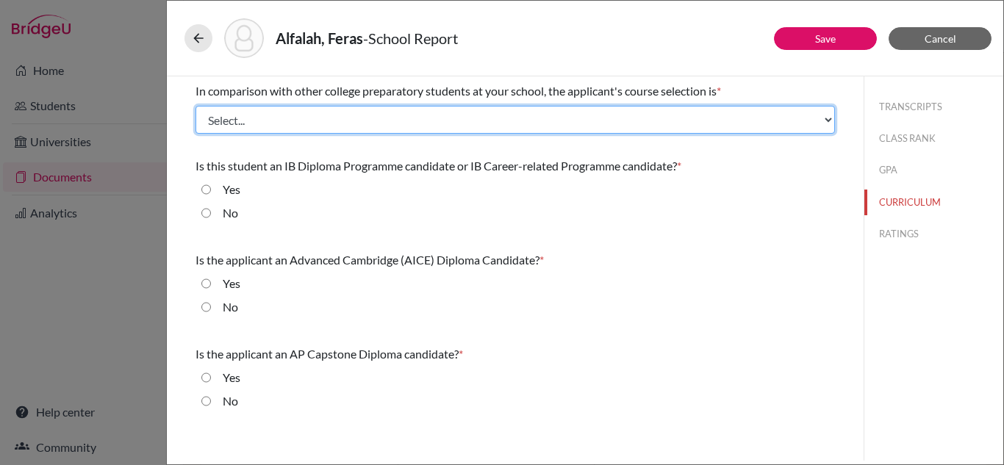
click at [293, 121] on select "Select... Less than demanding Average Demanding Very demanding Most demanding P…" at bounding box center [516, 120] width 640 height 28
select select "2"
click at [196, 106] on select "Select... Less than demanding Average Demanding Very demanding Most demanding P…" at bounding box center [516, 120] width 640 height 28
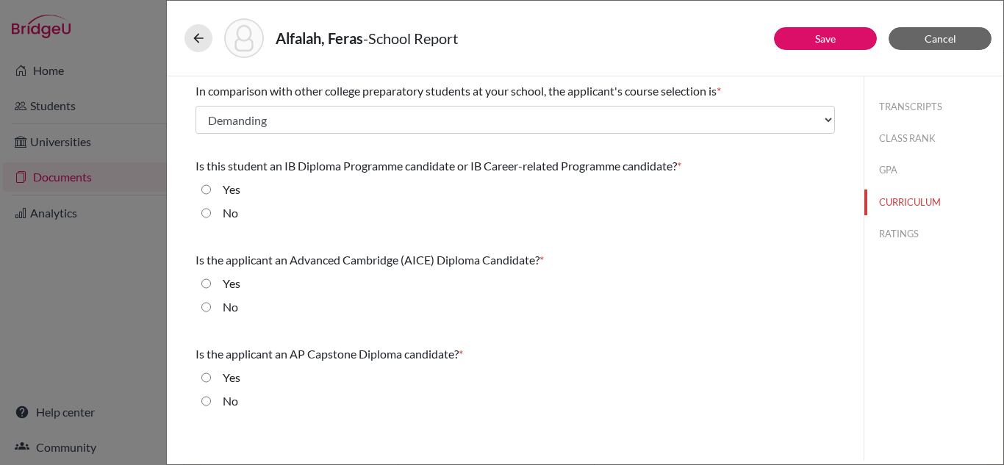
click at [220, 210] on div "No" at bounding box center [224, 216] width 27 height 24
click at [209, 214] on input "No" at bounding box center [206, 213] width 10 height 18
radio input "true"
click at [204, 304] on input "No" at bounding box center [206, 307] width 10 height 18
radio input "true"
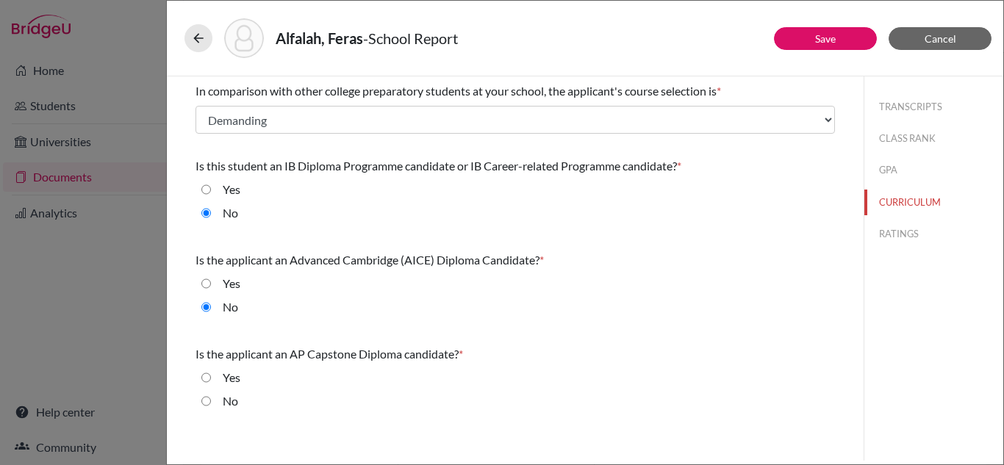
click at [207, 401] on input "No" at bounding box center [206, 402] width 10 height 18
radio input "true"
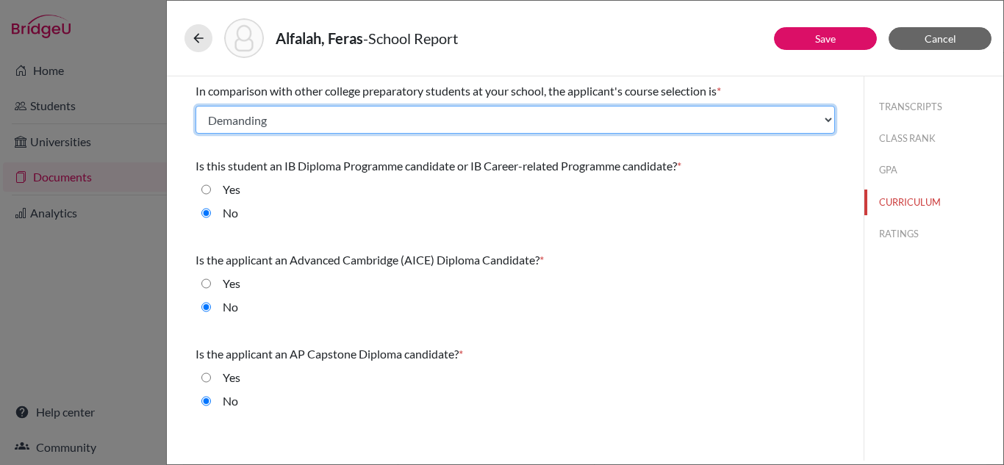
click at [304, 118] on select "Select... Less than demanding Average Demanding Very demanding Most demanding P…" at bounding box center [516, 120] width 640 height 28
click at [196, 106] on select "Select... Less than demanding Average Demanding Very demanding Most demanding P…" at bounding box center [516, 120] width 640 height 28
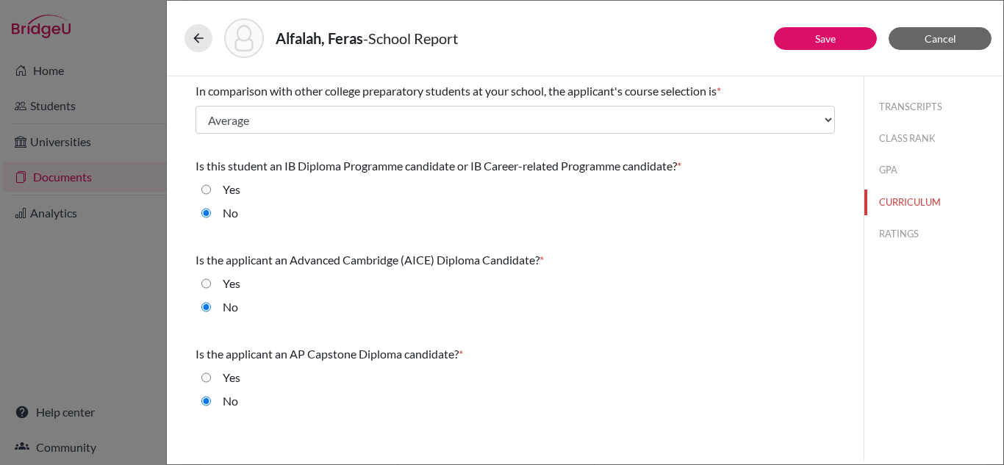
click at [396, 202] on div "Yes" at bounding box center [516, 193] width 640 height 24
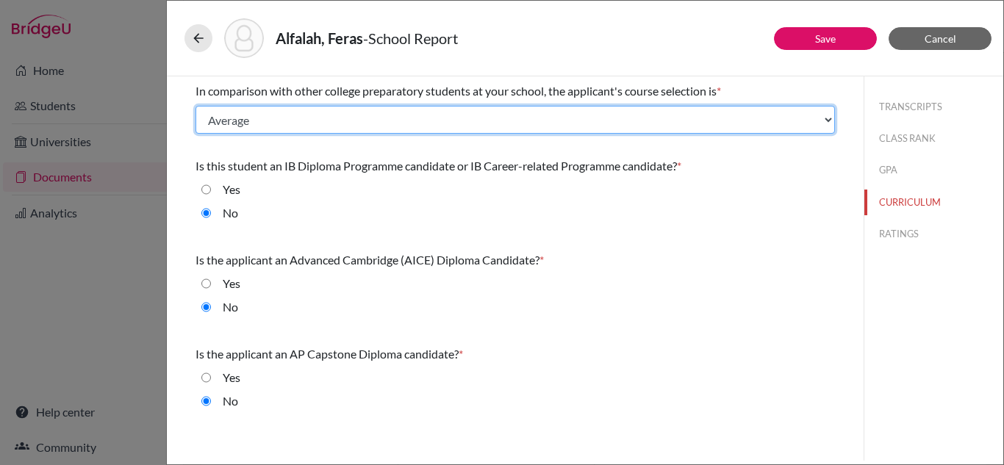
click at [424, 118] on select "Select... Less than demanding Average Demanding Very demanding Most demanding P…" at bounding box center [516, 120] width 640 height 28
select select "2"
click at [196, 106] on select "Select... Less than demanding Average Demanding Very demanding Most demanding P…" at bounding box center [516, 120] width 640 height 28
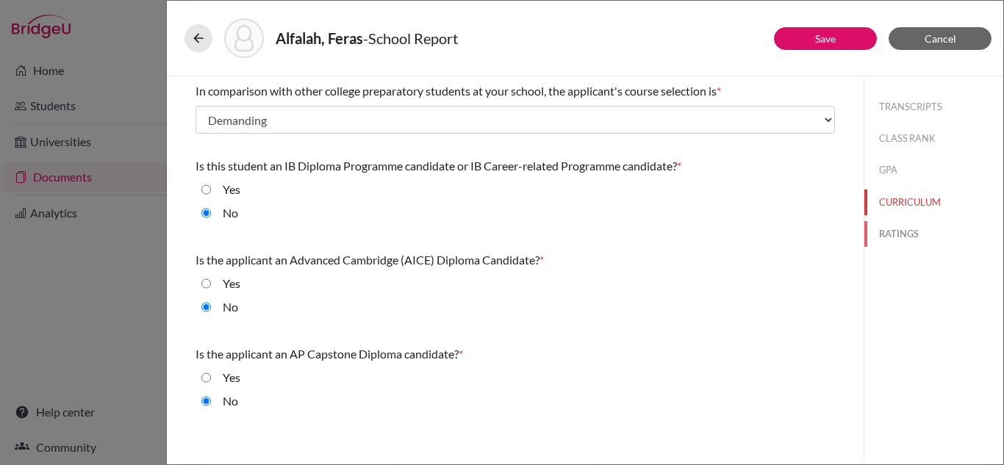
click at [886, 246] on button "RATINGS" at bounding box center [934, 234] width 139 height 26
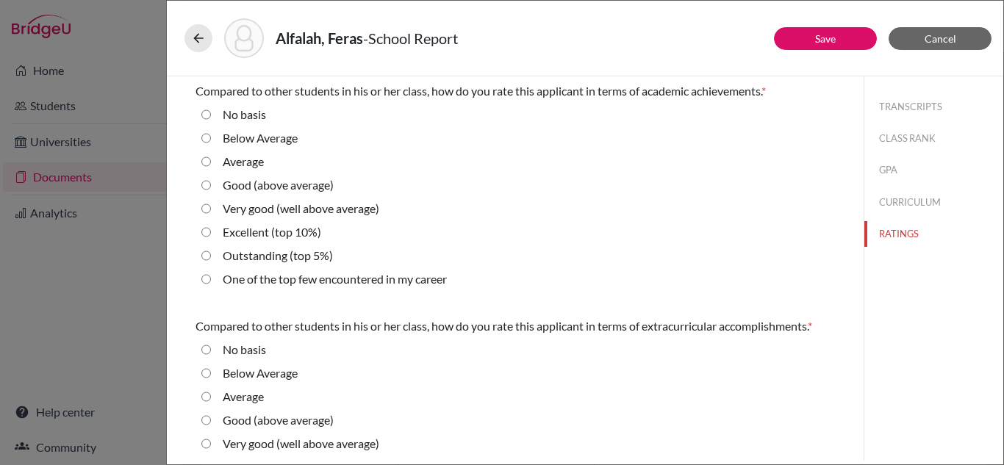
click at [205, 257] on 5\%\) "Outstanding (top 5%)" at bounding box center [206, 256] width 10 height 18
radio 5\%\) "true"
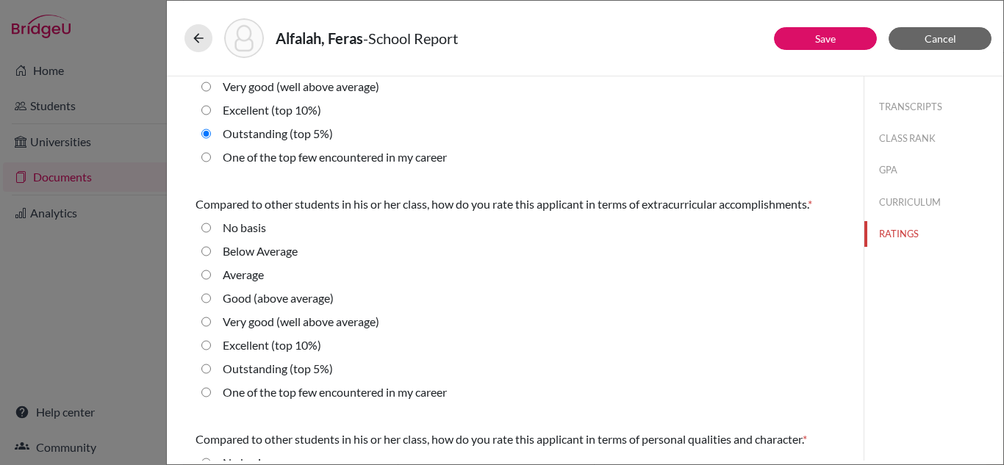
scroll to position [221, 0]
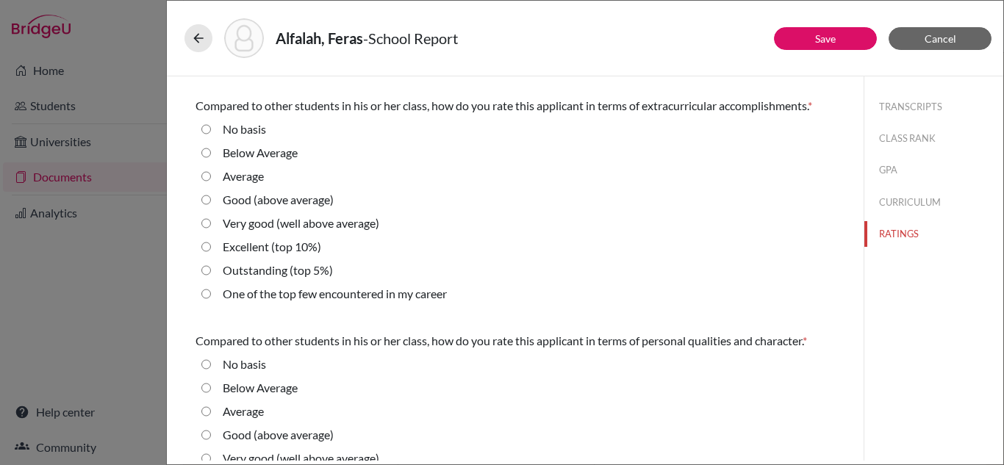
click at [201, 266] on div "Outstanding (top 5%)" at bounding box center [516, 274] width 640 height 24
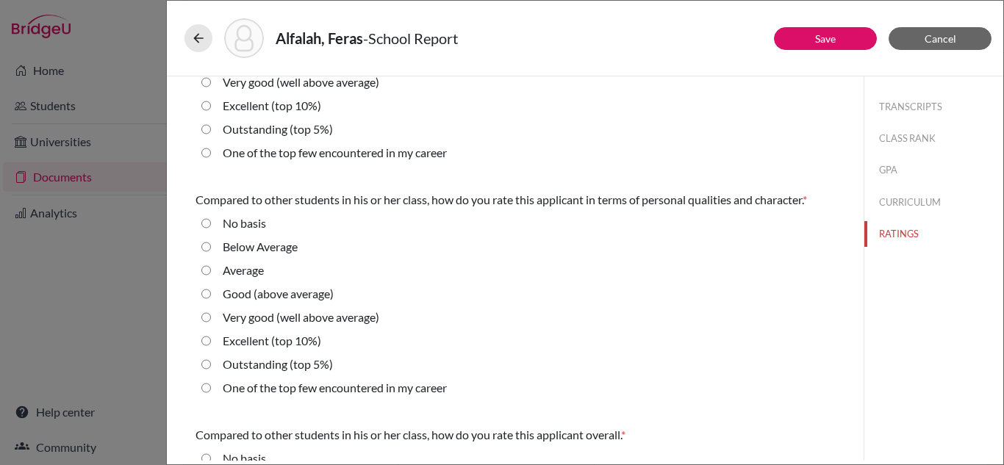
scroll to position [368, 0]
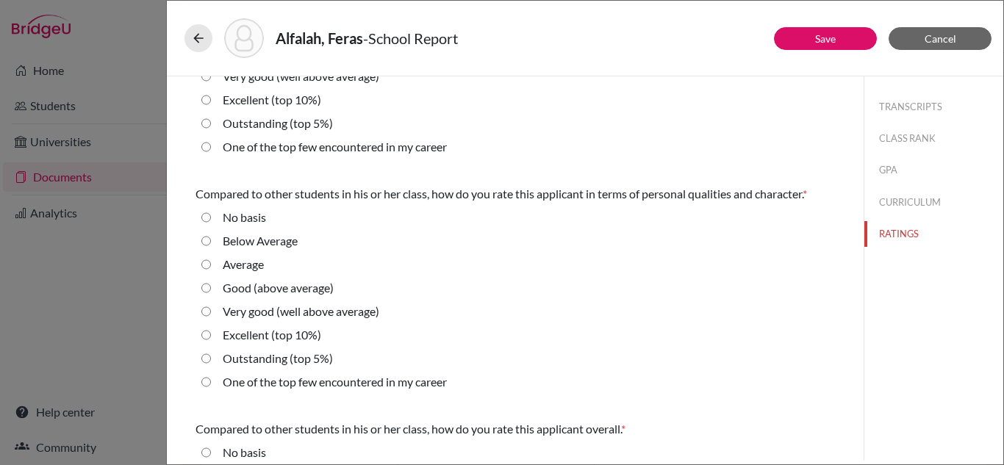
click at [212, 123] on div "Outstanding (top 5%)" at bounding box center [272, 127] width 122 height 24
click at [205, 124] on 5\%\) "Outstanding (top 5%)" at bounding box center [206, 124] width 10 height 18
radio 5\%\) "true"
click at [207, 361] on 5\%\) "Outstanding (top 5%)" at bounding box center [206, 359] width 10 height 18
radio 5\%\) "true"
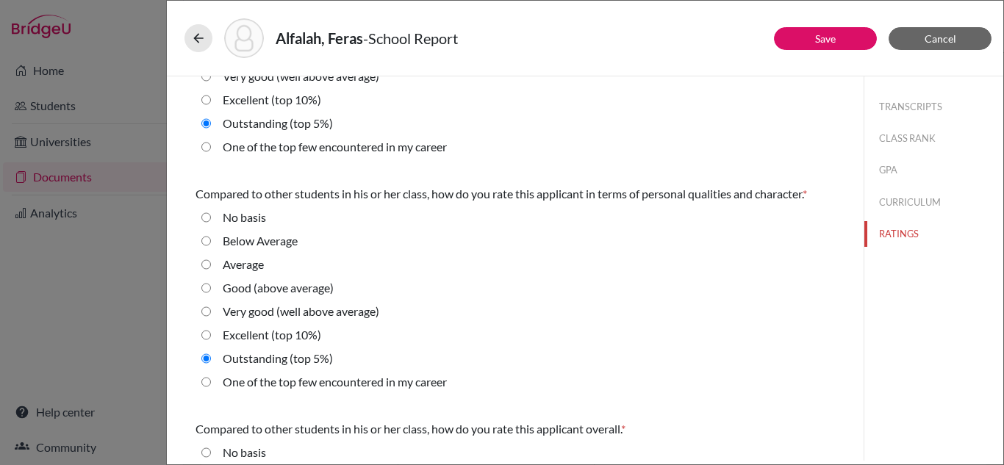
scroll to position [545, 0]
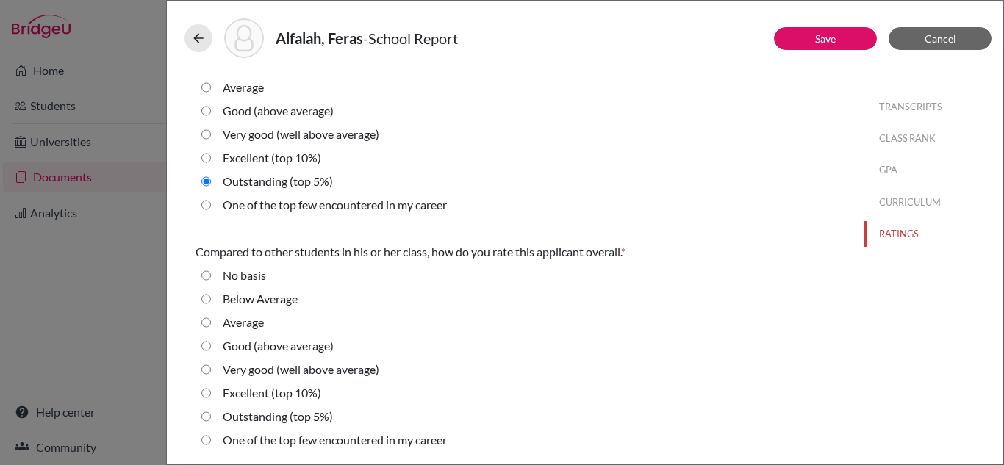
click at [212, 416] on div "Outstanding (top 5%)" at bounding box center [272, 420] width 122 height 24
click at [206, 417] on 5\%\) "Outstanding (top 5%)" at bounding box center [206, 417] width 10 height 18
radio 5\%\) "true"
click at [895, 209] on button "CURRICULUM" at bounding box center [934, 203] width 139 height 26
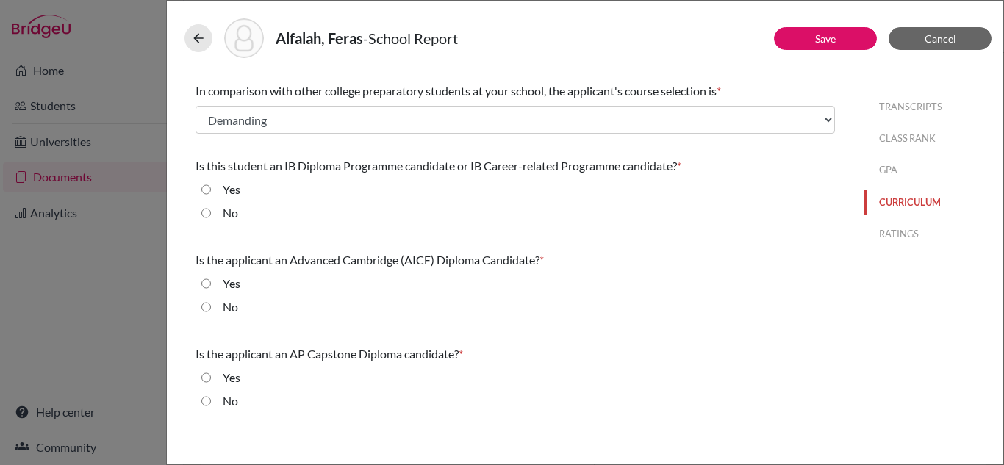
scroll to position [0, 0]
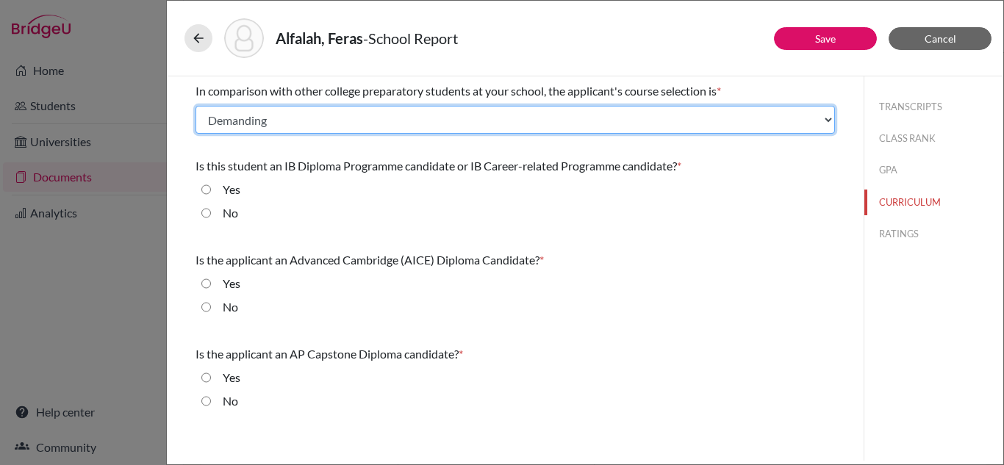
click at [285, 126] on select "Select... Less than demanding Average Demanding Very demanding Most demanding P…" at bounding box center [516, 120] width 640 height 28
select select "1"
click at [196, 106] on select "Select... Less than demanding Average Demanding Very demanding Most demanding P…" at bounding box center [516, 120] width 640 height 28
click at [362, 124] on select "Select... Less than demanding Average Demanding Very demanding Most demanding P…" at bounding box center [516, 120] width 640 height 28
click at [196, 106] on select "Select... Less than demanding Average Demanding Very demanding Most demanding P…" at bounding box center [516, 120] width 640 height 28
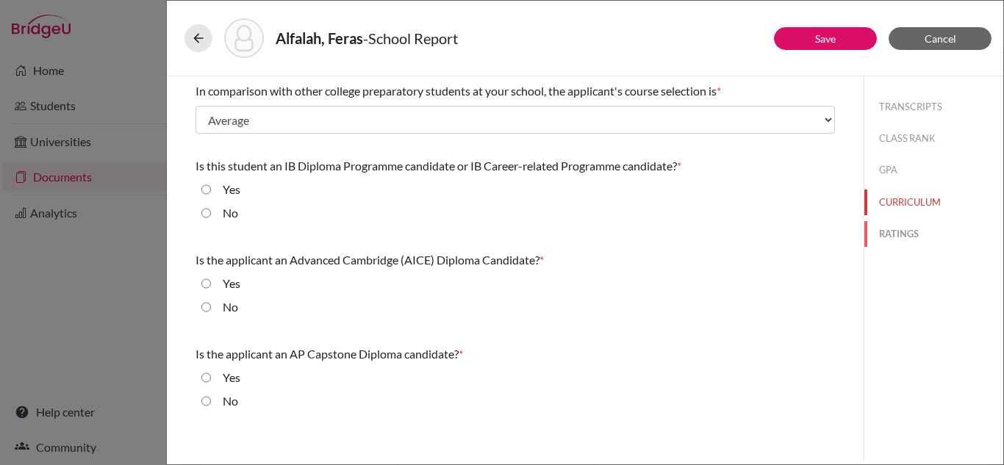
click at [898, 228] on button "RATINGS" at bounding box center [934, 234] width 139 height 26
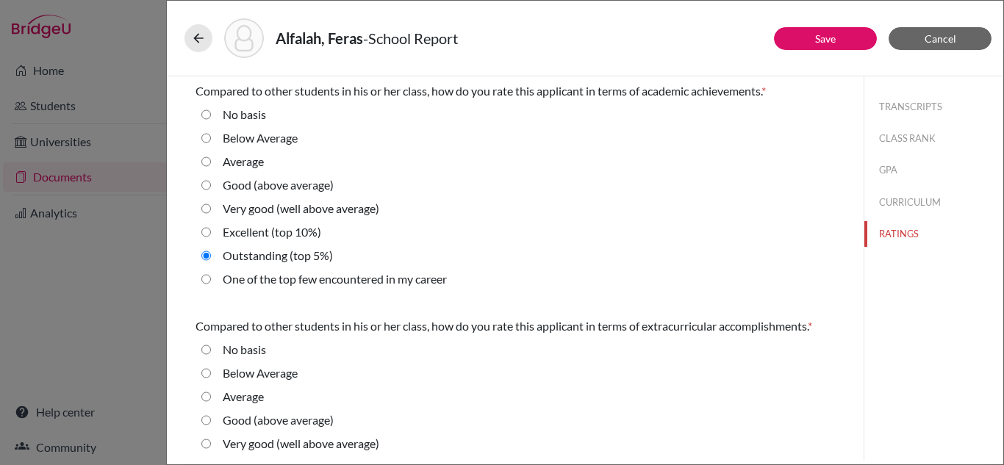
click at [822, 50] on div "Alfalah, Feras - School Report" at bounding box center [585, 38] width 801 height 40
click at [824, 46] on button "Save" at bounding box center [825, 38] width 103 height 23
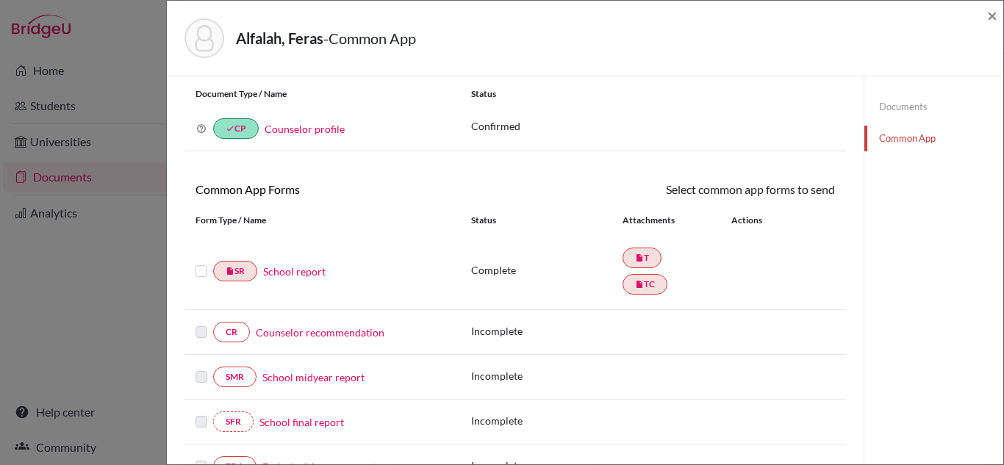
scroll to position [74, 0]
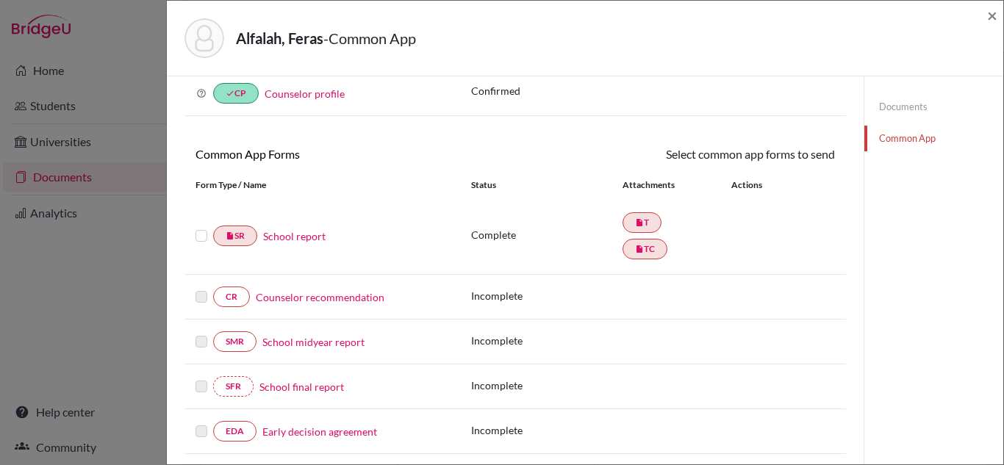
click at [372, 298] on link "Counselor recommendation" at bounding box center [320, 297] width 129 height 15
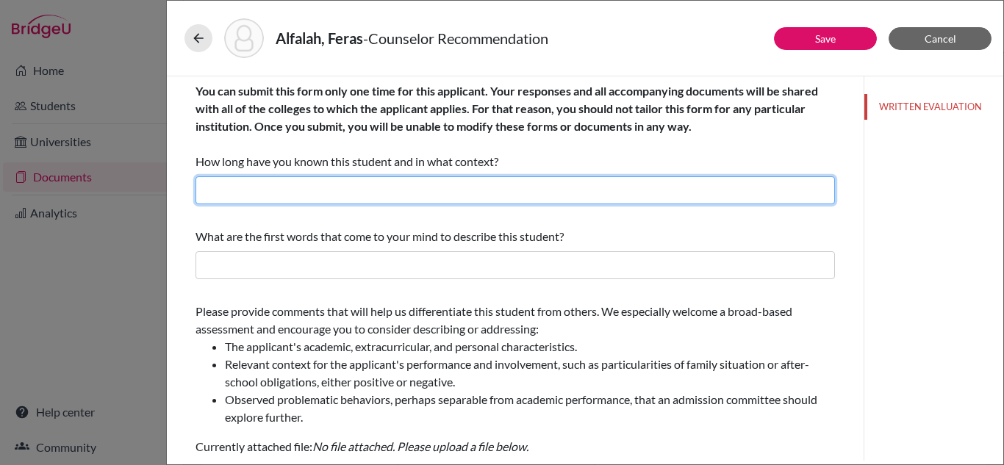
click at [343, 201] on input "text" at bounding box center [516, 190] width 640 height 28
type input "4 years as his School counselor"
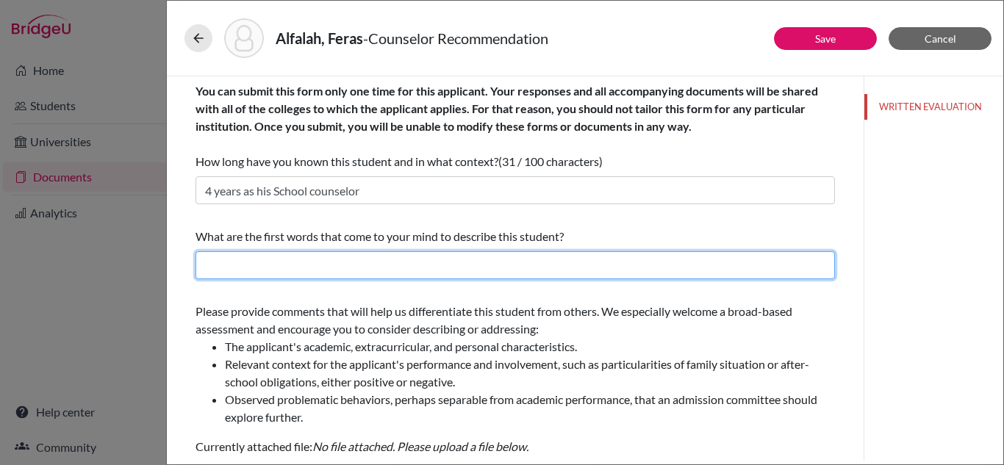
click at [326, 267] on input "text" at bounding box center [516, 265] width 640 height 28
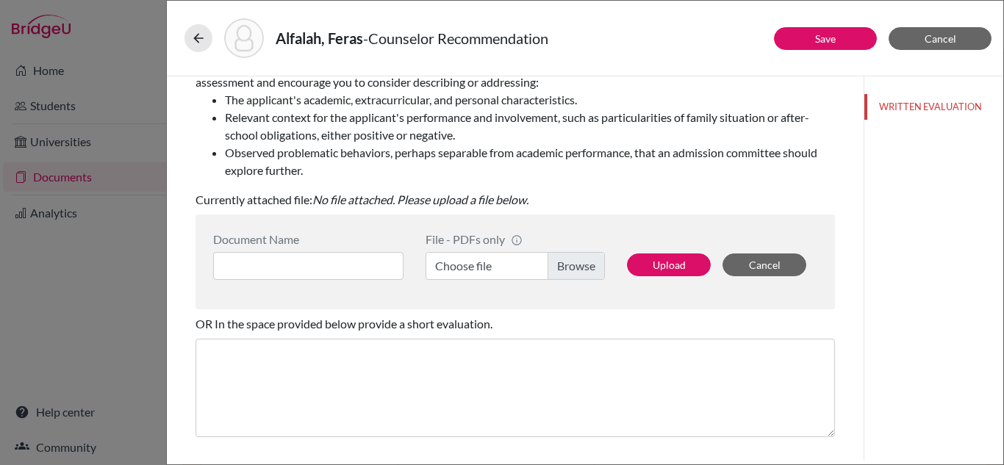
scroll to position [279, 0]
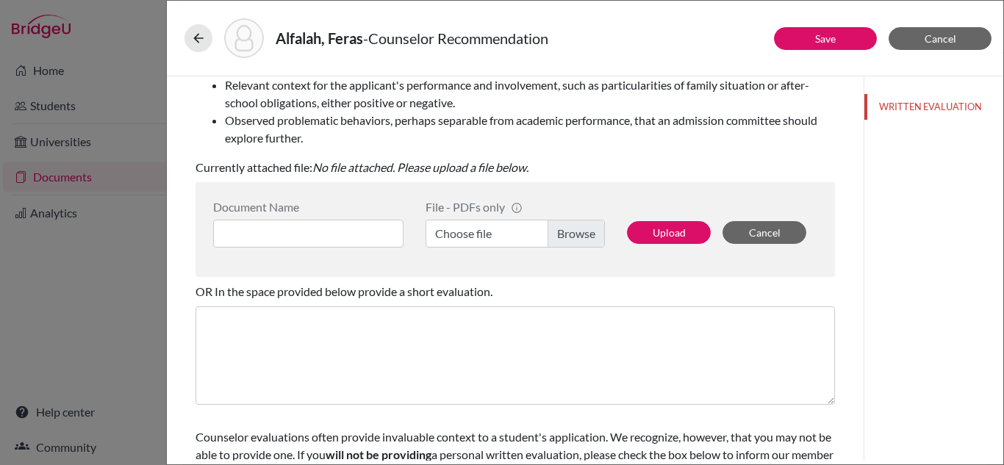
type input "Intelligent and Responsible"
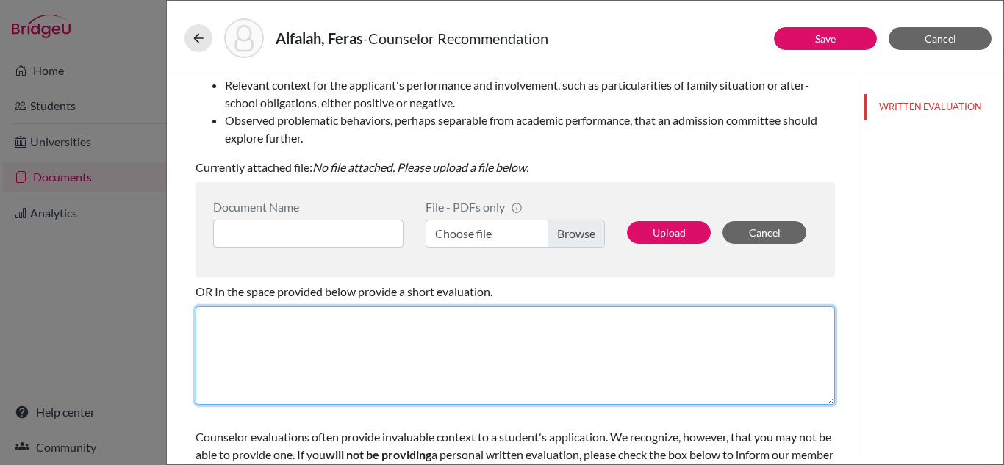
click at [368, 329] on textarea at bounding box center [516, 356] width 640 height 99
paste textarea "Feras stands out as a motivated and thoughtful student whose dedication extends…"
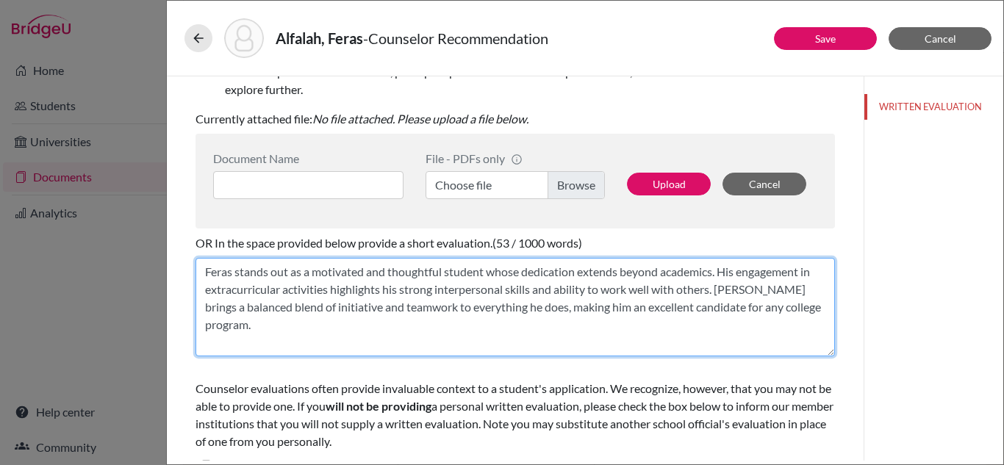
scroll to position [353, 0]
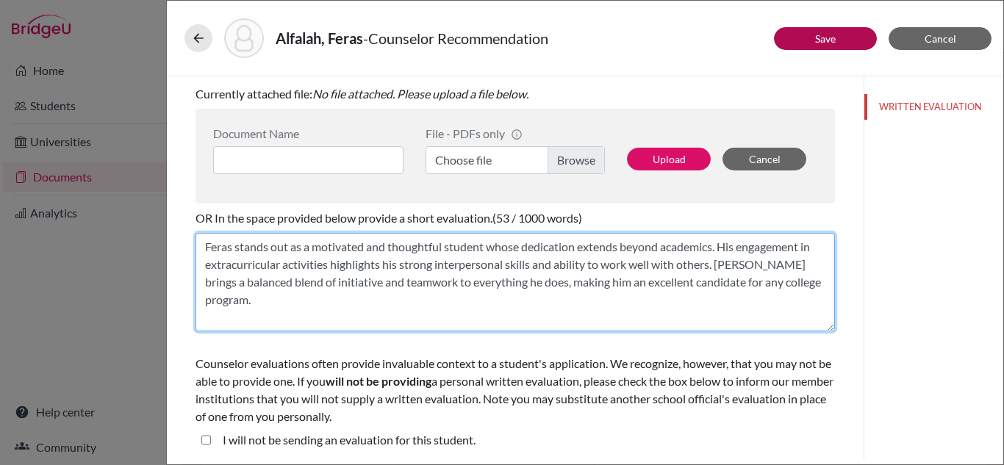
type textarea "Feras stands out as a motivated and thoughtful student whose dedication extends…"
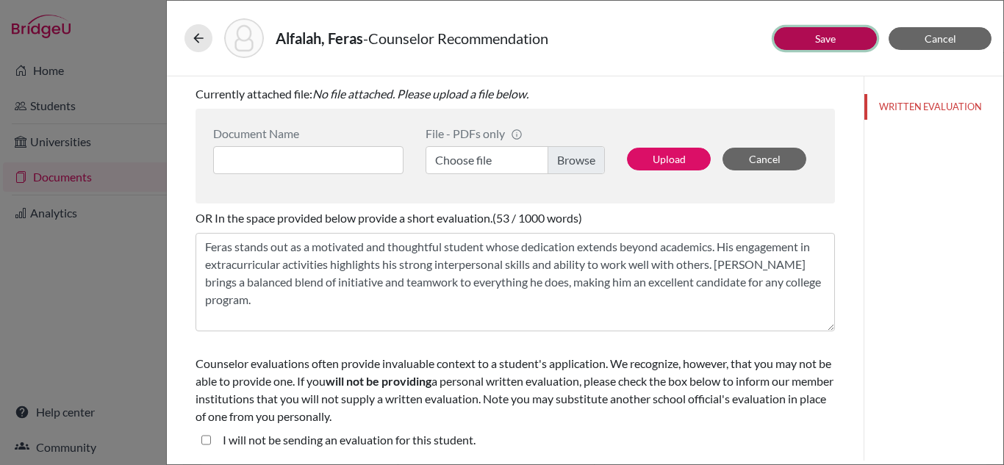
click at [834, 39] on link "Save" at bounding box center [825, 38] width 21 height 12
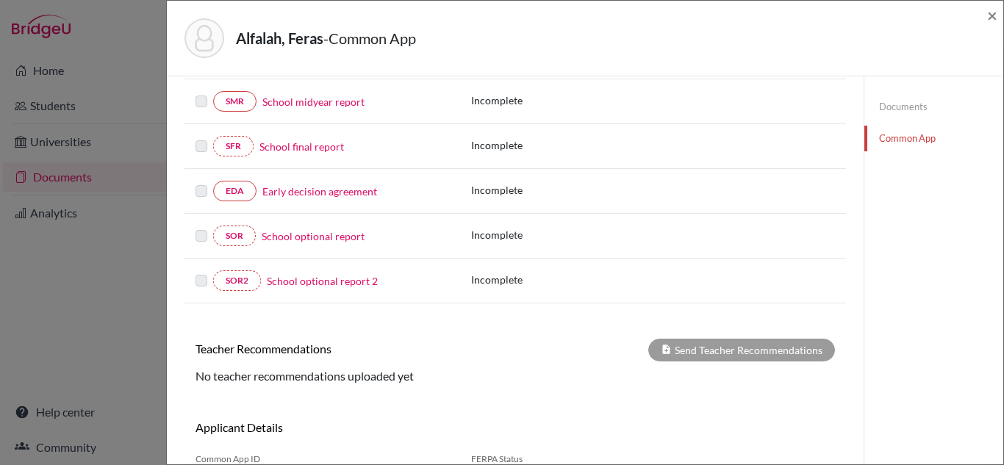
scroll to position [99, 0]
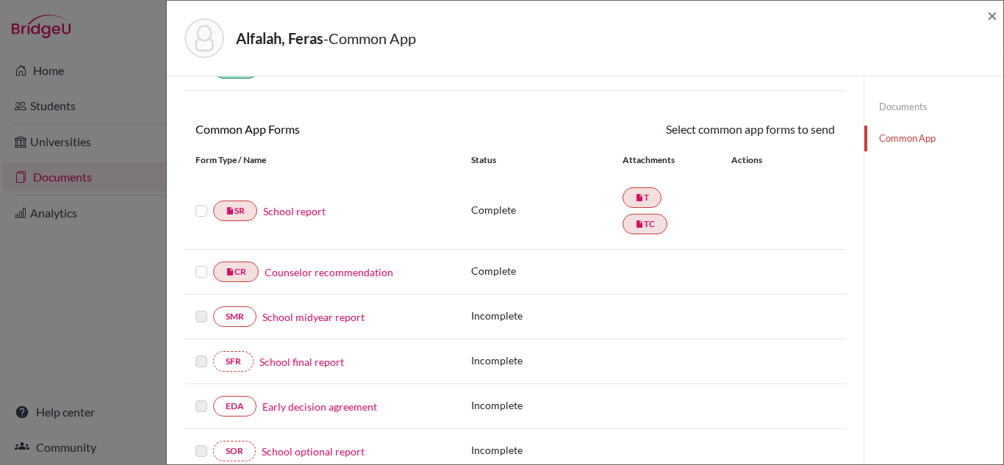
click at [201, 263] on label at bounding box center [202, 263] width 12 height 0
click at [0, 0] on input "checkbox" at bounding box center [0, 0] width 0 height 0
click at [201, 265] on label at bounding box center [202, 265] width 12 height 0
click at [0, 0] on input "checkbox" at bounding box center [0, 0] width 0 height 0
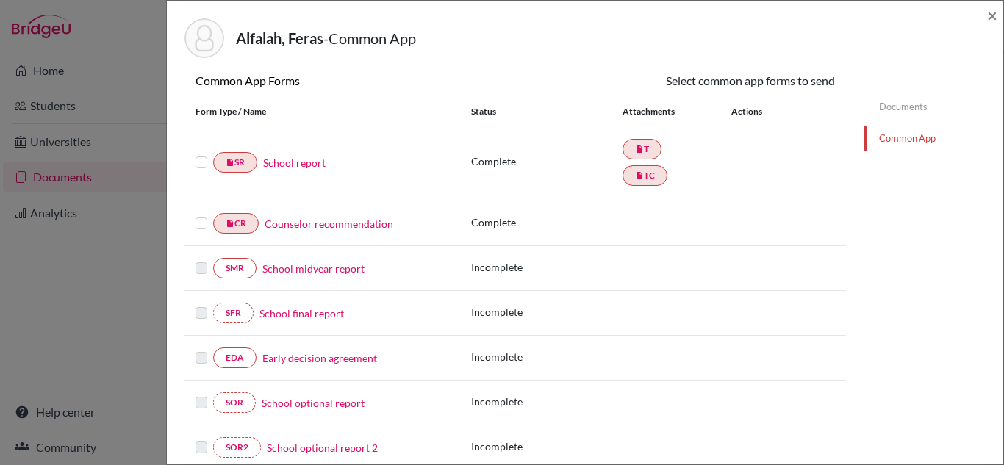
scroll to position [0, 0]
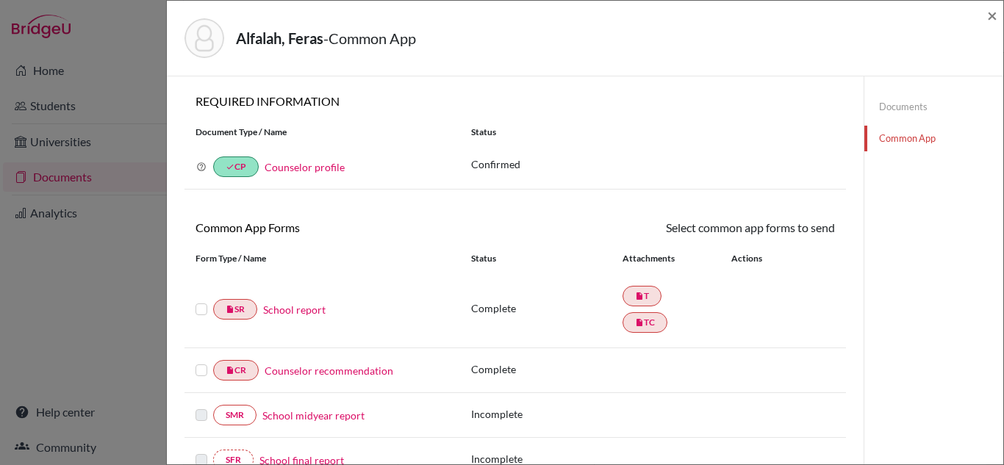
click at [901, 106] on link "Documents" at bounding box center [934, 107] width 139 height 26
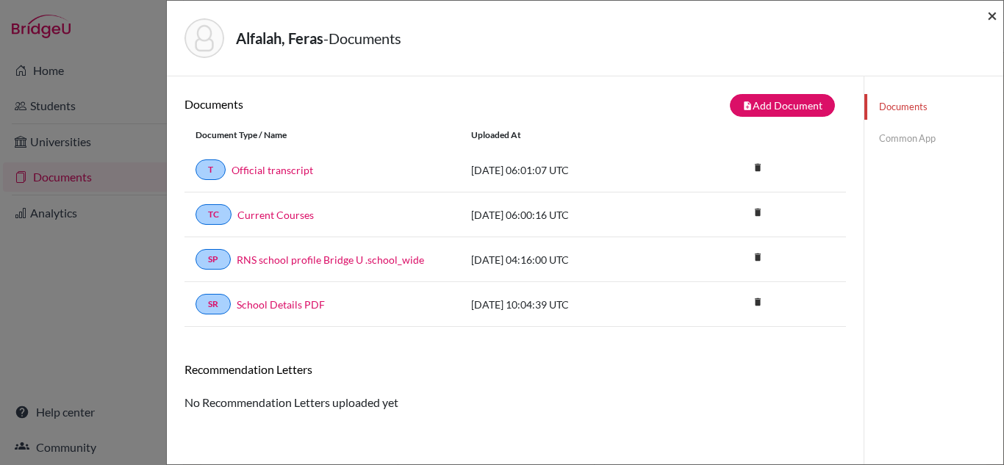
click at [990, 21] on span "×" at bounding box center [992, 14] width 10 height 21
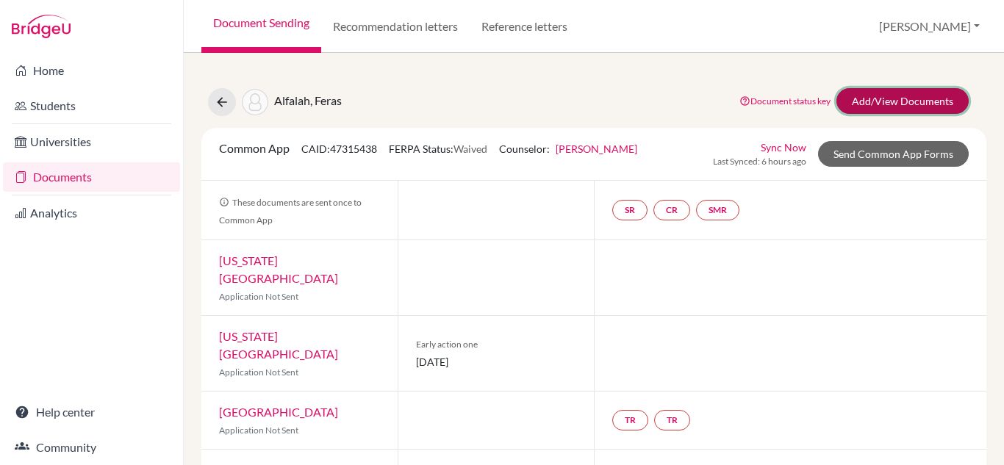
click at [859, 107] on link "Add/View Documents" at bounding box center [903, 101] width 132 height 26
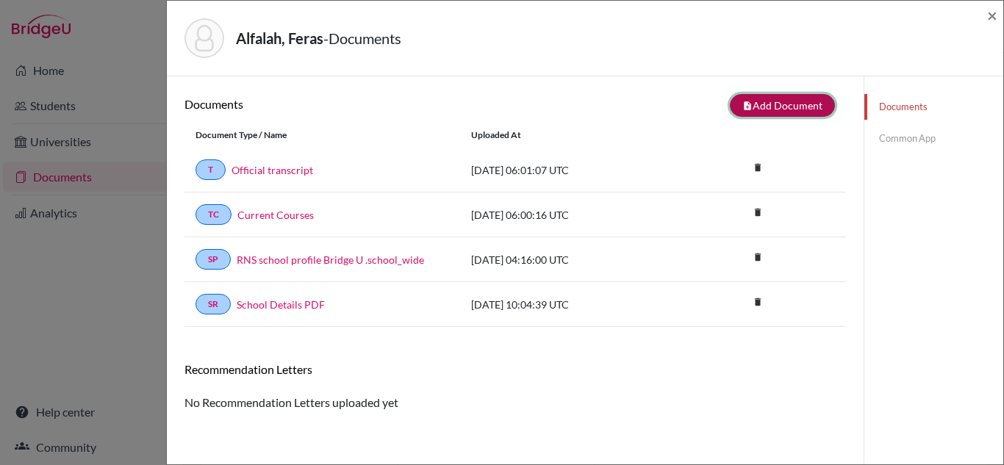
click at [769, 100] on button "note_add Add Document" at bounding box center [782, 105] width 105 height 23
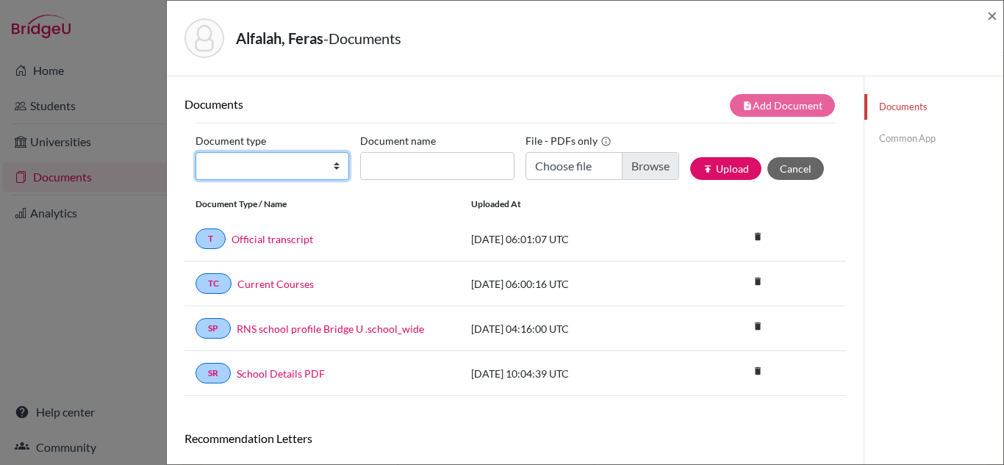
click at [307, 175] on select "Change explanation for Common App reports Counselor recommendation Internationa…" at bounding box center [273, 166] width 154 height 28
select select "5"
click at [196, 152] on select "Change explanation for Common App reports Counselor recommendation Internationa…" at bounding box center [273, 166] width 154 height 28
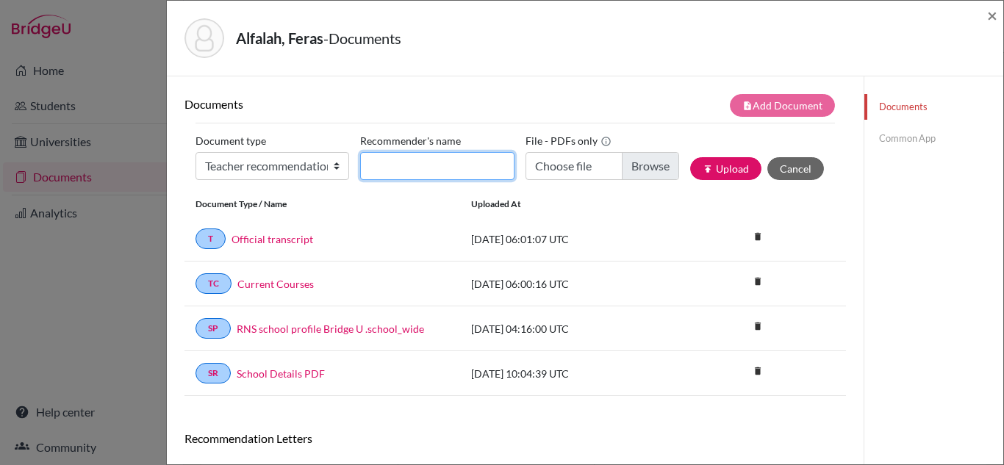
click at [398, 179] on input "Recommender's name" at bounding box center [437, 166] width 154 height 28
type input "Ruthlin Zephyr"
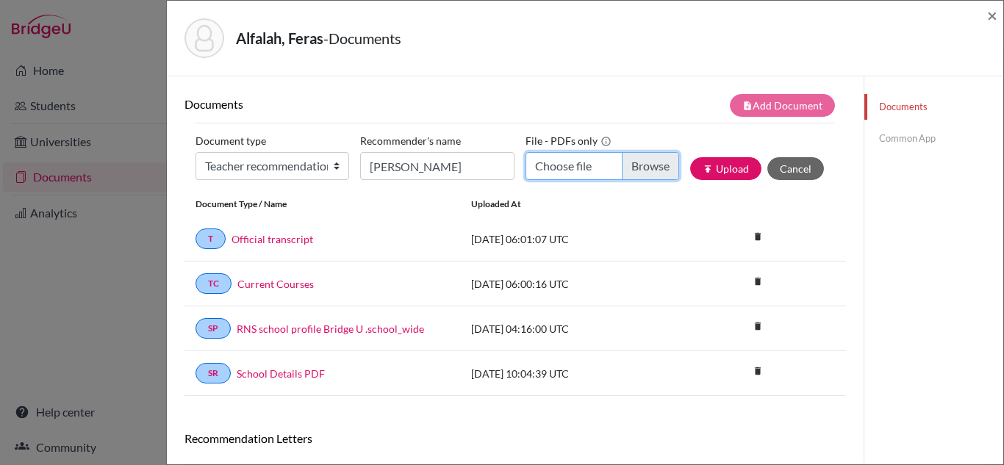
click at [642, 177] on input "Choose file" at bounding box center [603, 166] width 154 height 28
type input "C:\fakepath\Feras Mathematics Recommendation.pdf"
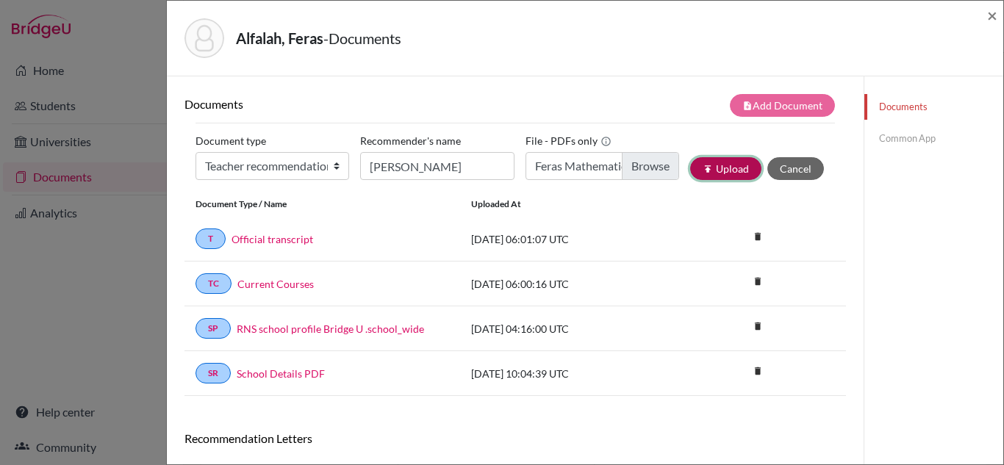
click at [697, 179] on button "publish Upload" at bounding box center [725, 168] width 71 height 23
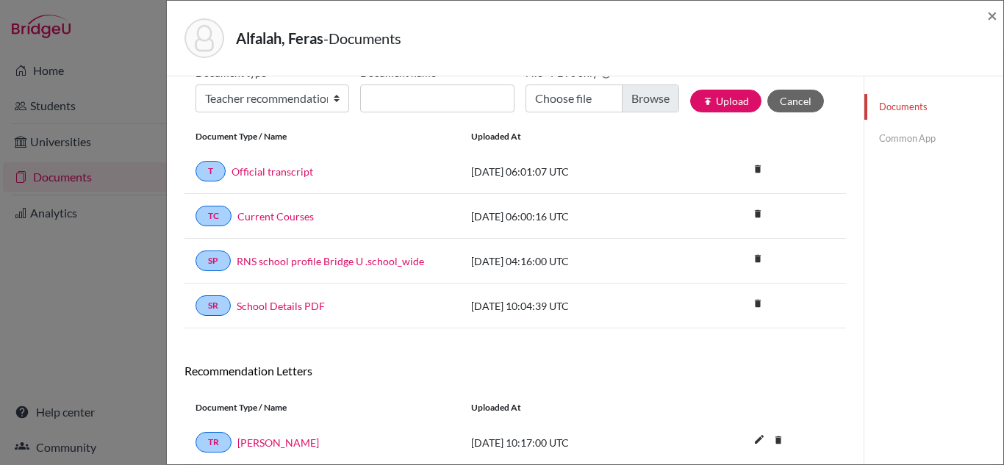
scroll to position [121, 0]
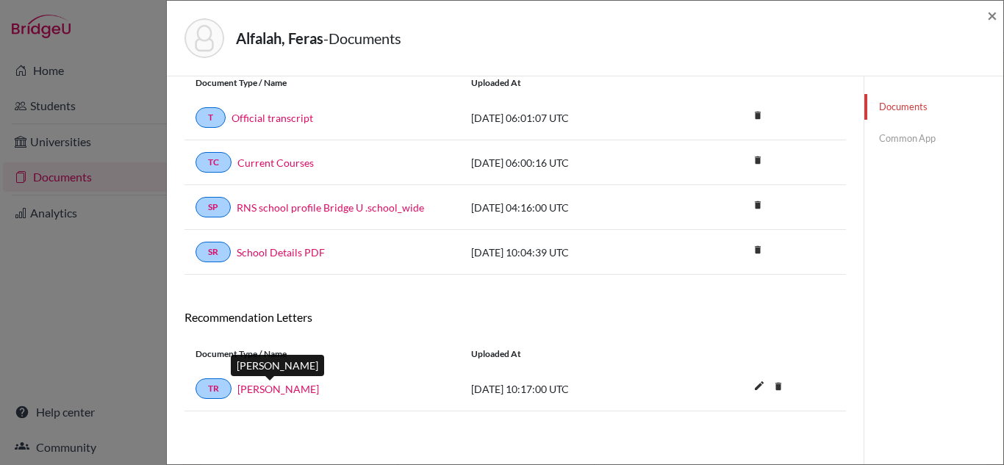
click at [251, 393] on link "Ruthlin Zephyr" at bounding box center [278, 389] width 82 height 15
click at [987, 19] on span "×" at bounding box center [992, 14] width 10 height 21
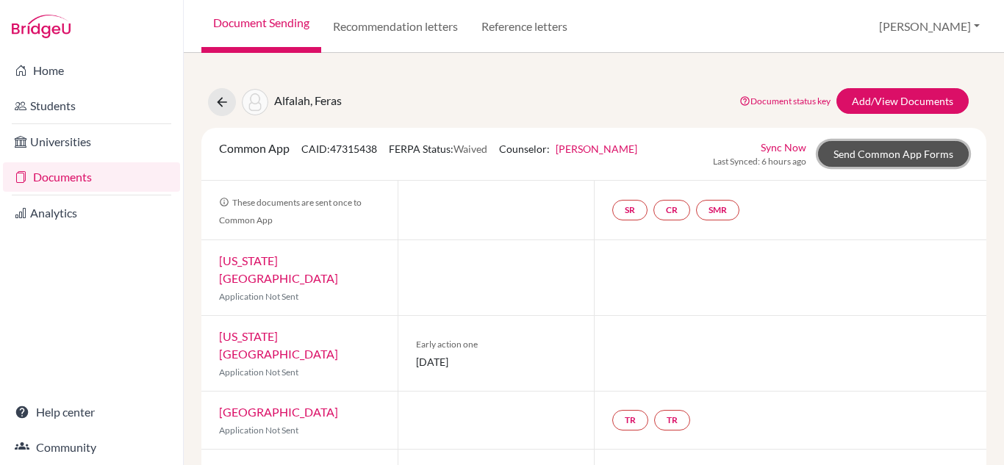
click at [847, 164] on link "Send Common App Forms" at bounding box center [893, 154] width 151 height 26
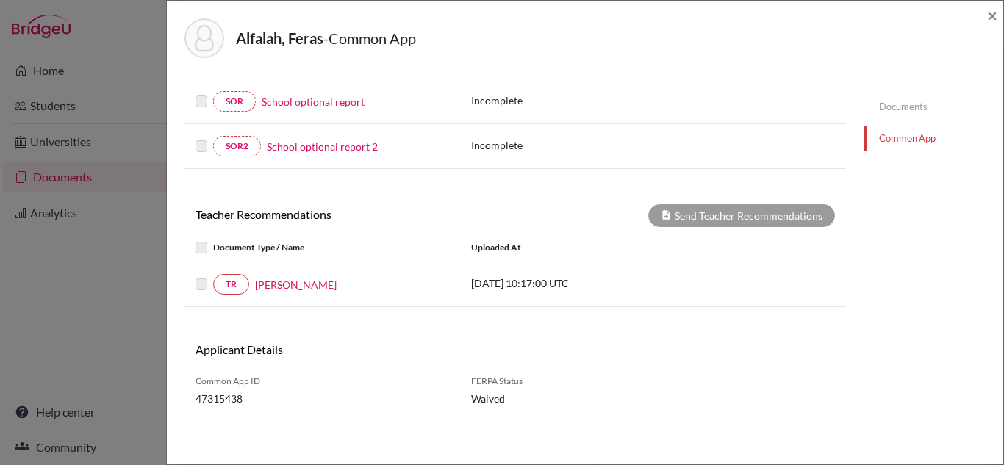
scroll to position [449, 0]
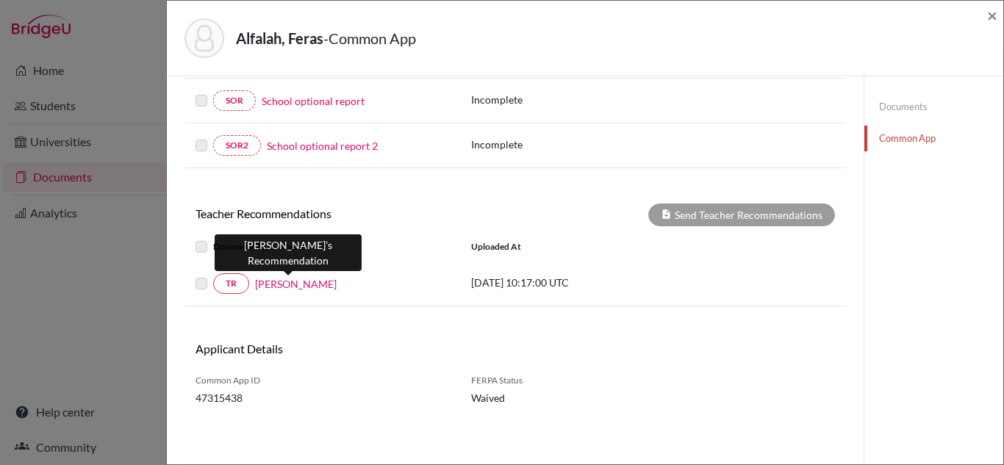
click at [288, 287] on link "Ruthlin Zephyr" at bounding box center [296, 283] width 82 height 15
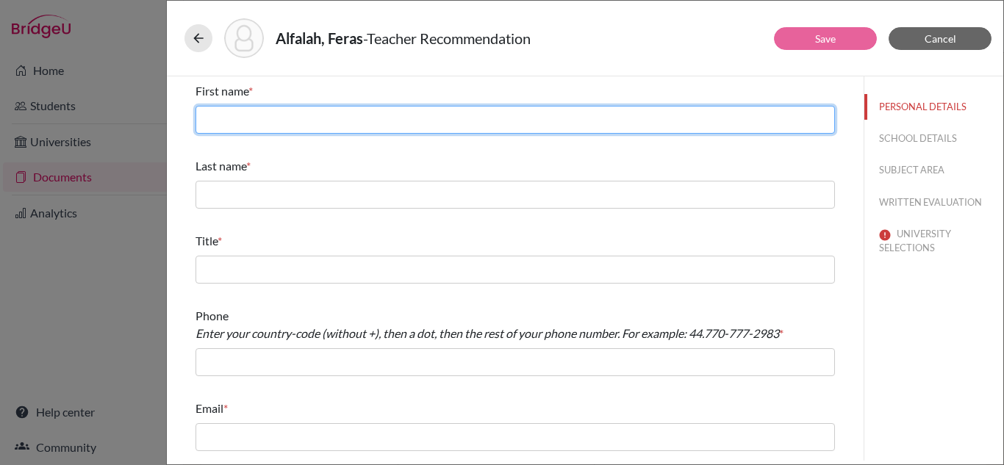
click at [329, 124] on input "text" at bounding box center [516, 120] width 640 height 28
type input "Ruthlin"
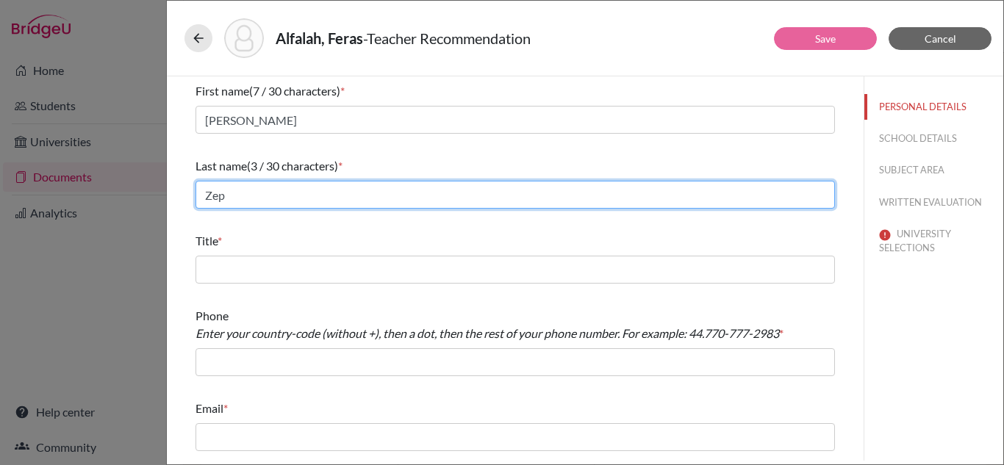
type input "Zephyr"
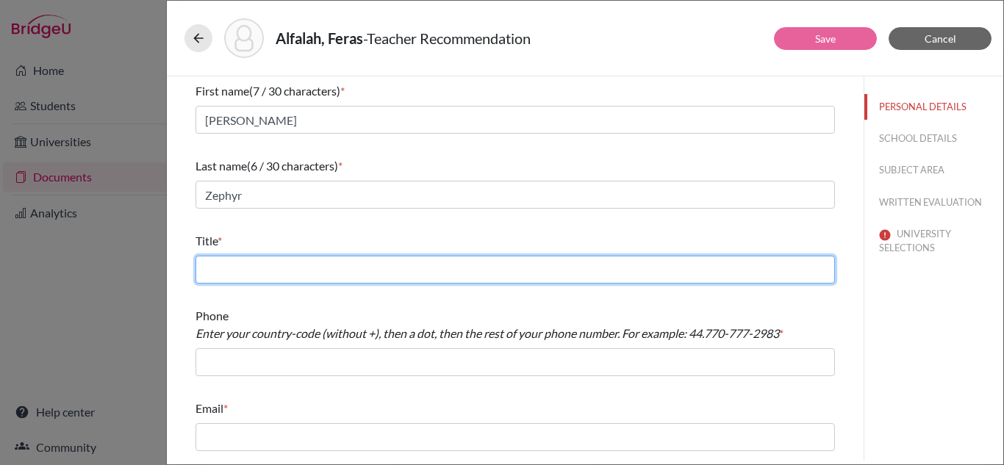
click at [312, 263] on input "text" at bounding box center [516, 270] width 640 height 28
type input "Mr."
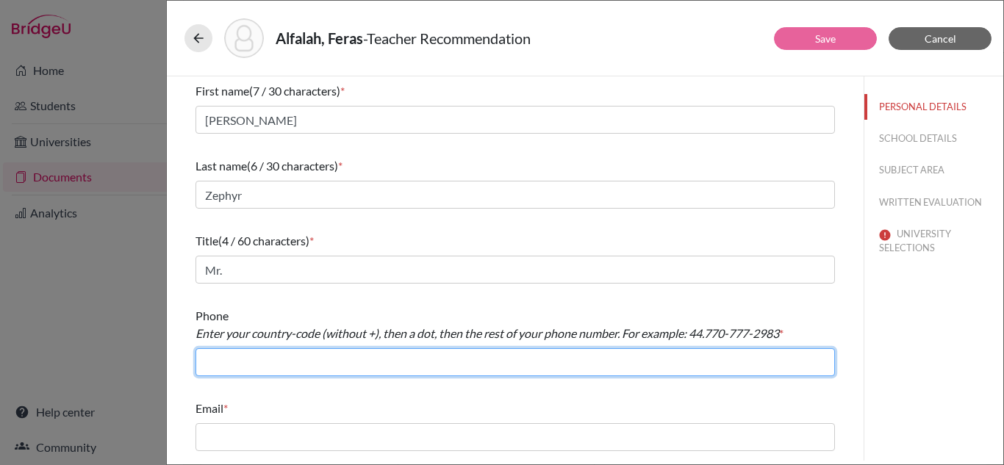
drag, startPoint x: 325, startPoint y: 365, endPoint x: 318, endPoint y: 368, distance: 7.6
click at [320, 368] on input "text" at bounding box center [516, 362] width 640 height 28
type input "966.12491616"
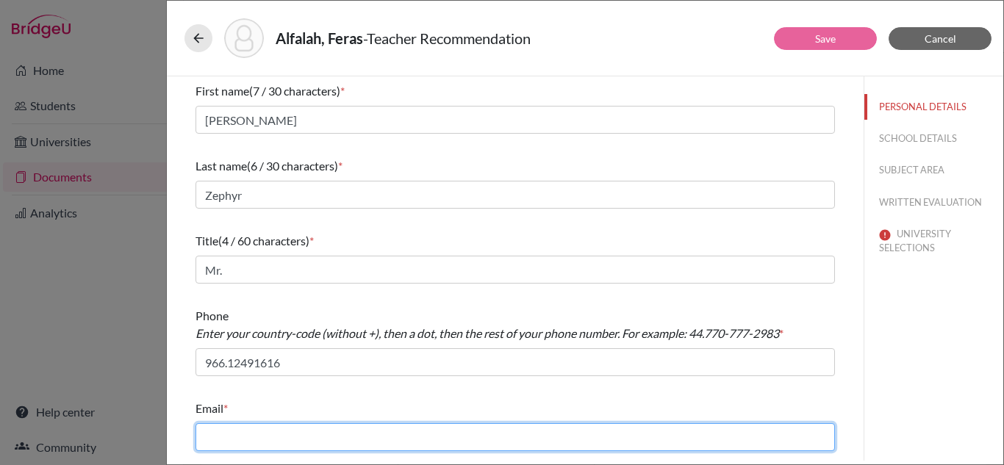
click at [273, 439] on input "text" at bounding box center [516, 437] width 640 height 28
type input "812542@riyadhnajed.com"
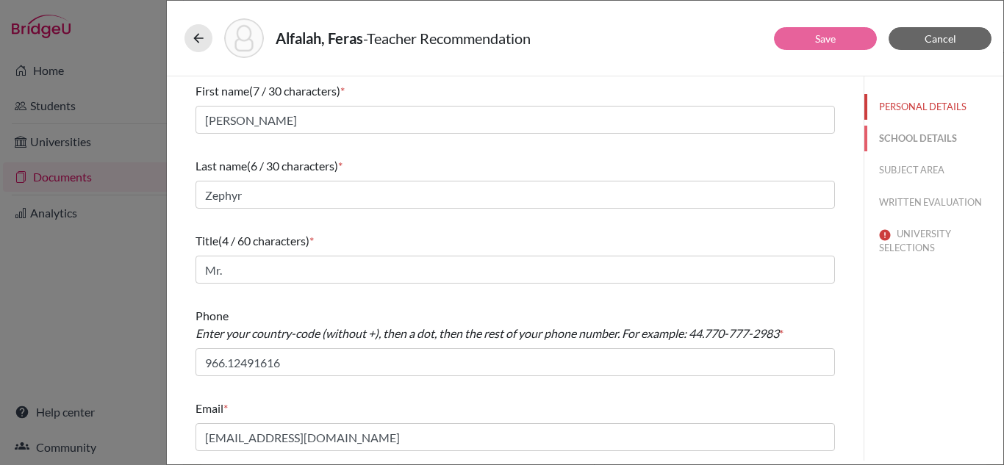
click at [945, 150] on button "SCHOOL DETAILS" at bounding box center [934, 139] width 139 height 26
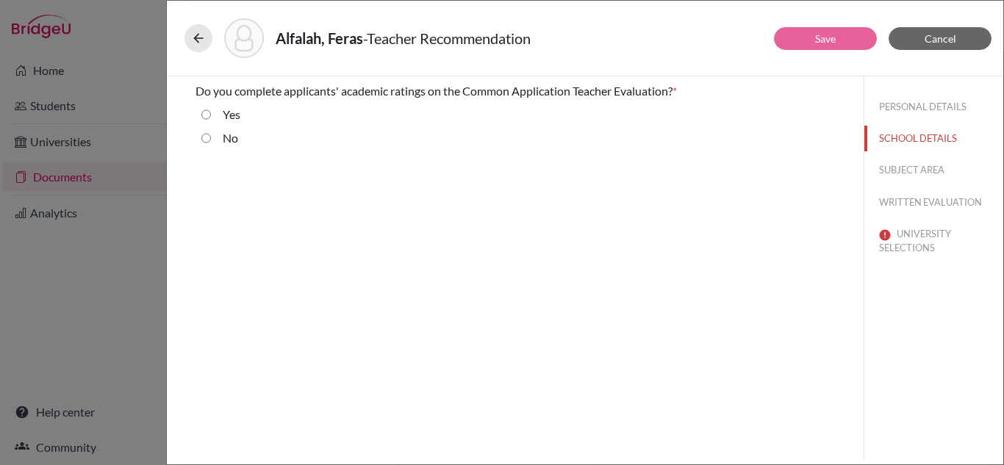
click at [206, 137] on input "No" at bounding box center [206, 138] width 10 height 18
radio input "true"
click at [931, 178] on button "SUBJECT AREA" at bounding box center [934, 170] width 139 height 26
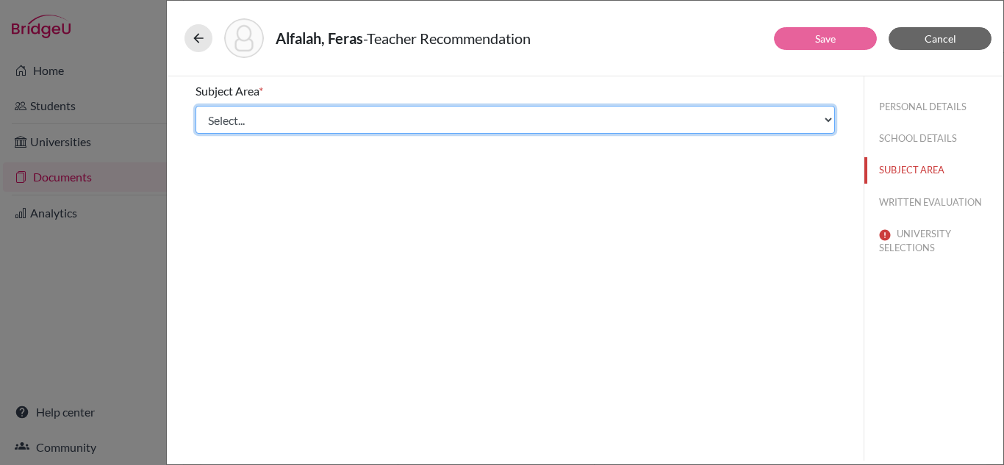
click at [408, 129] on select "Select... Math English Science World Language Social Studies Other Computer Sci…" at bounding box center [516, 120] width 640 height 28
select select "0"
click at [196, 106] on select "Select... Math English Science World Language Social Studies Other Computer Sci…" at bounding box center [516, 120] width 640 height 28
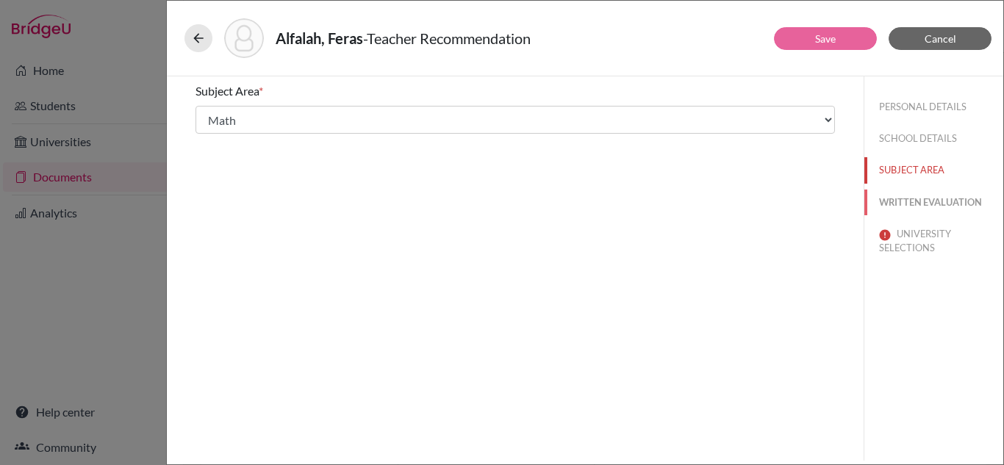
click at [885, 197] on button "WRITTEN EVALUATION" at bounding box center [934, 203] width 139 height 26
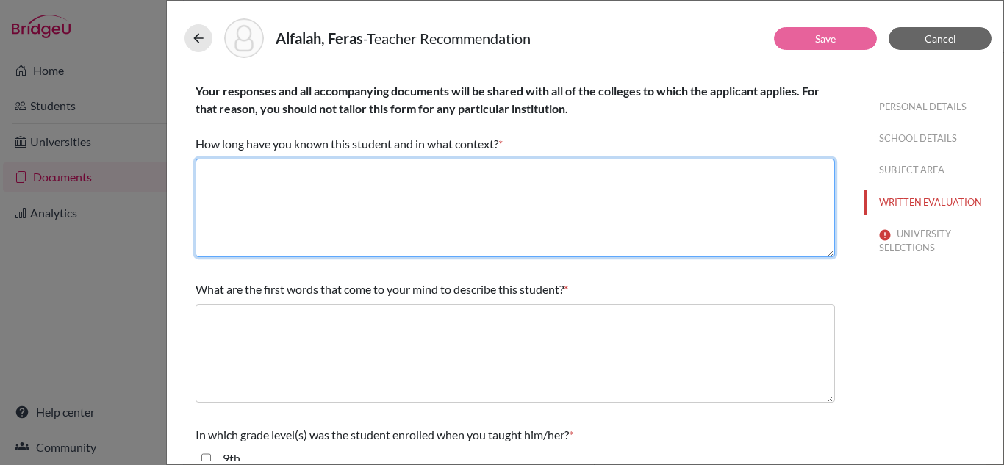
click at [702, 187] on textarea at bounding box center [516, 208] width 640 height 99
type textarea "Since grade 10 as his Math teacher."
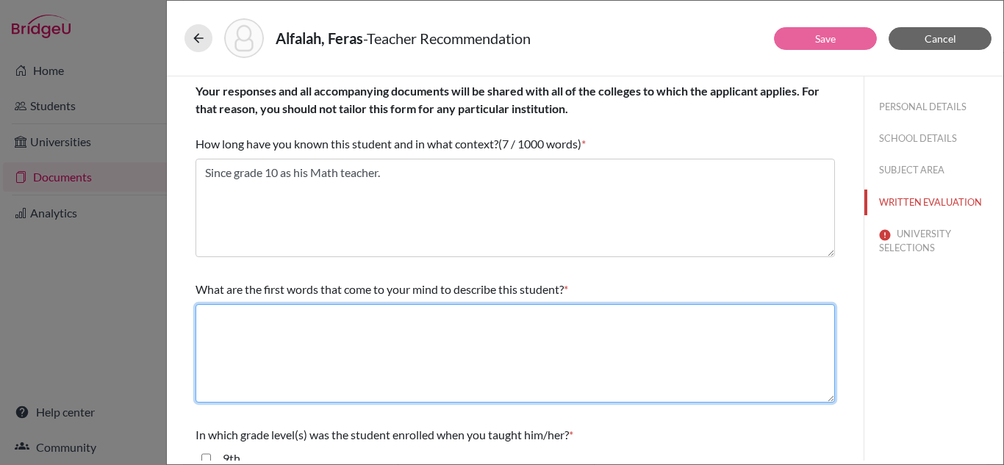
click at [547, 354] on textarea at bounding box center [516, 353] width 640 height 99
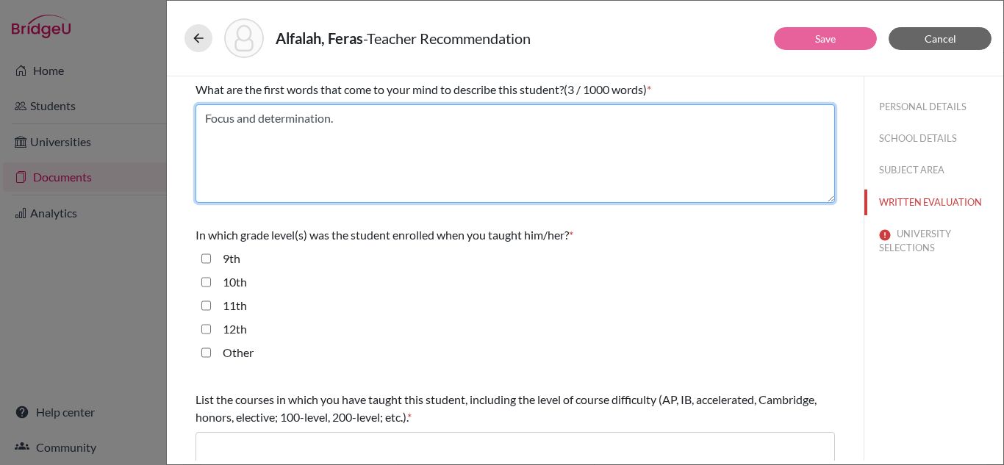
scroll to position [221, 0]
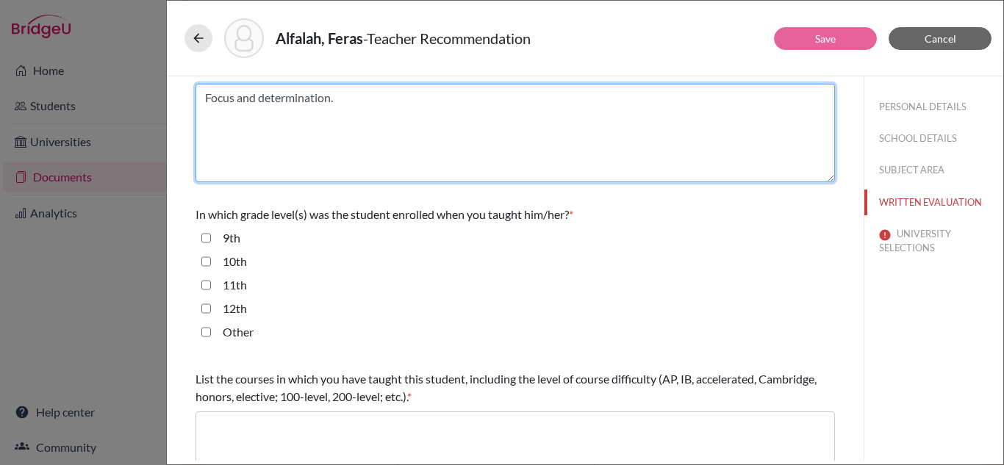
type textarea "Focus and determination."
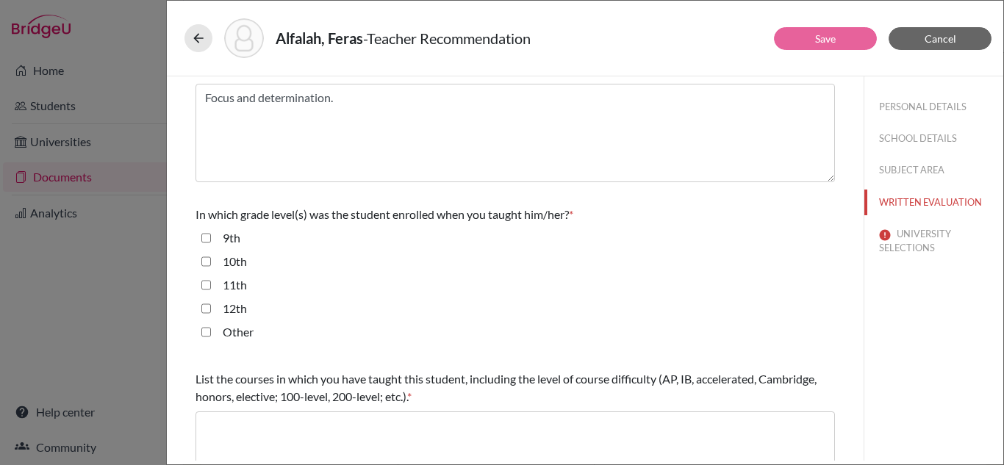
click at [197, 259] on div "10th" at bounding box center [516, 265] width 640 height 24
click at [212, 262] on div "10th" at bounding box center [229, 265] width 36 height 24
click at [205, 264] on input "10th" at bounding box center [206, 262] width 10 height 18
checkbox input "true"
click at [209, 307] on input "12th" at bounding box center [206, 309] width 10 height 18
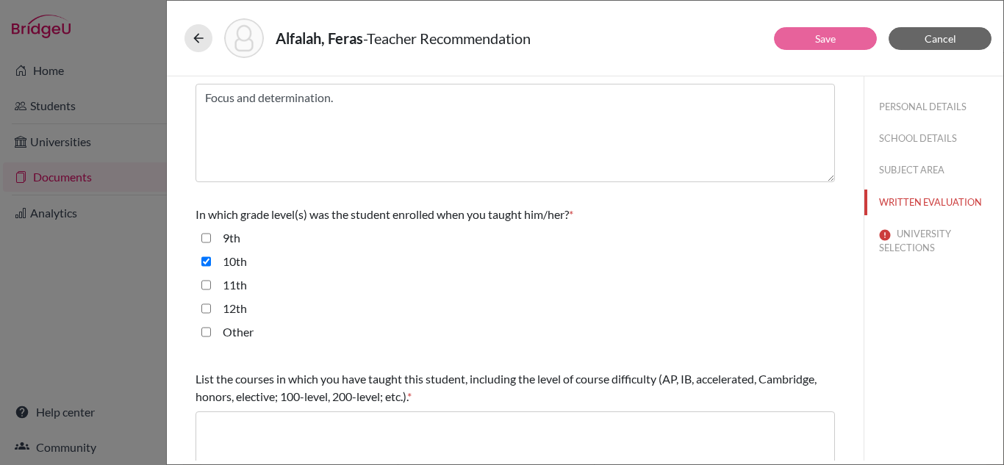
checkbox input "true"
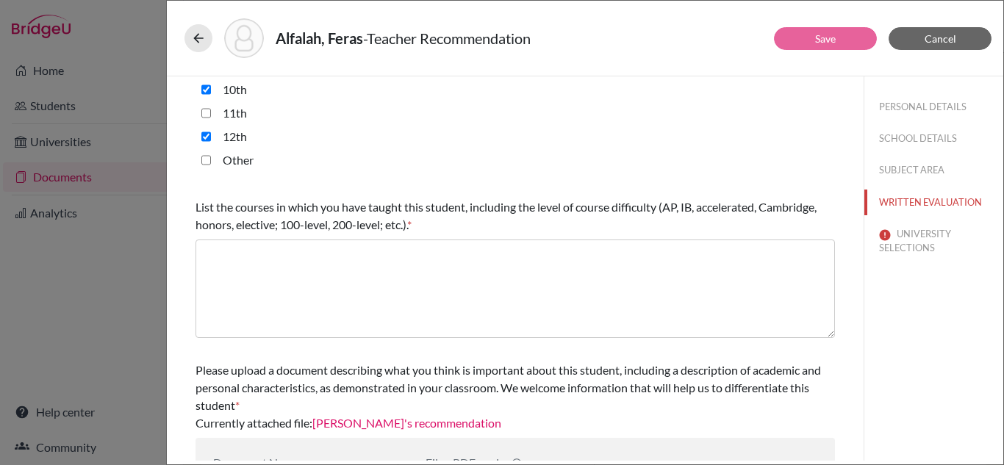
scroll to position [441, 0]
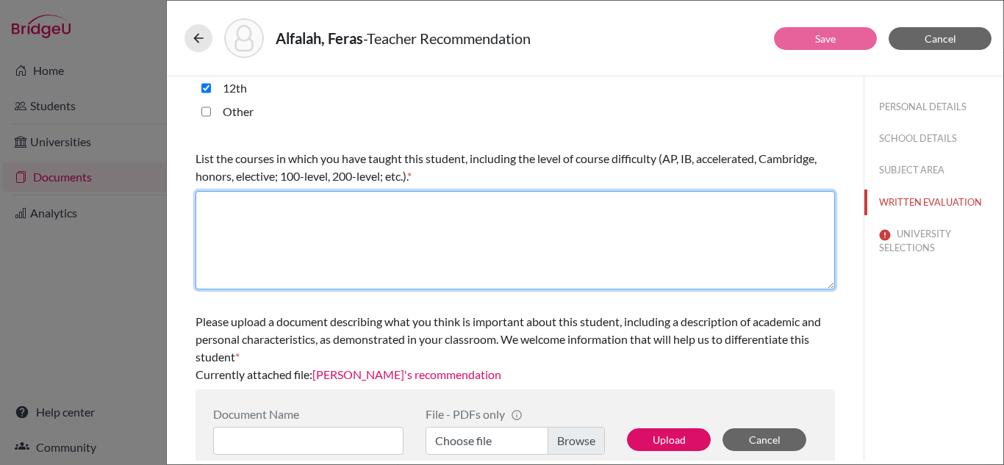
click at [375, 230] on textarea at bounding box center [516, 240] width 640 height 99
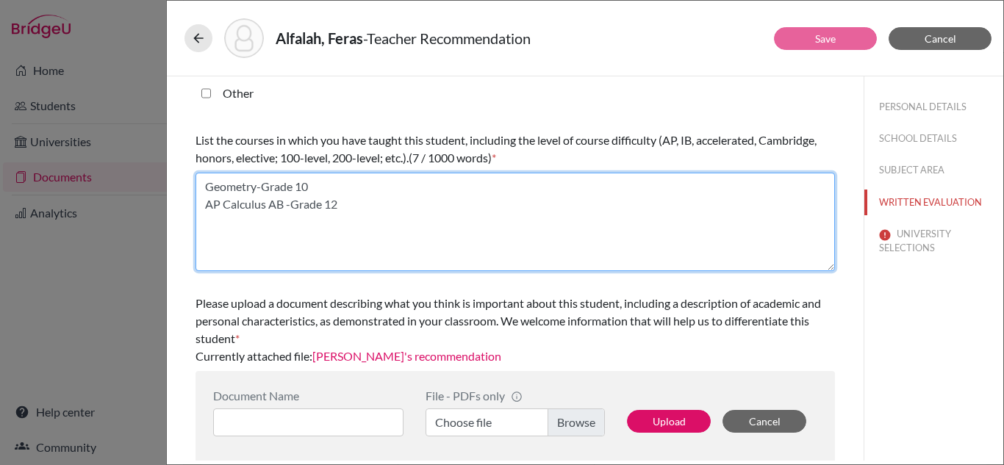
scroll to position [465, 0]
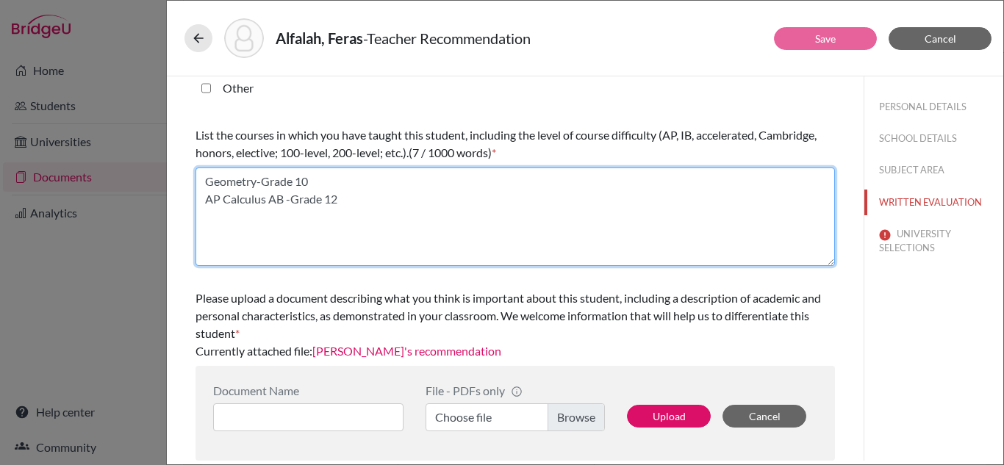
type textarea "Geometry-Grade 10 AP Calculus AB -Grade 12"
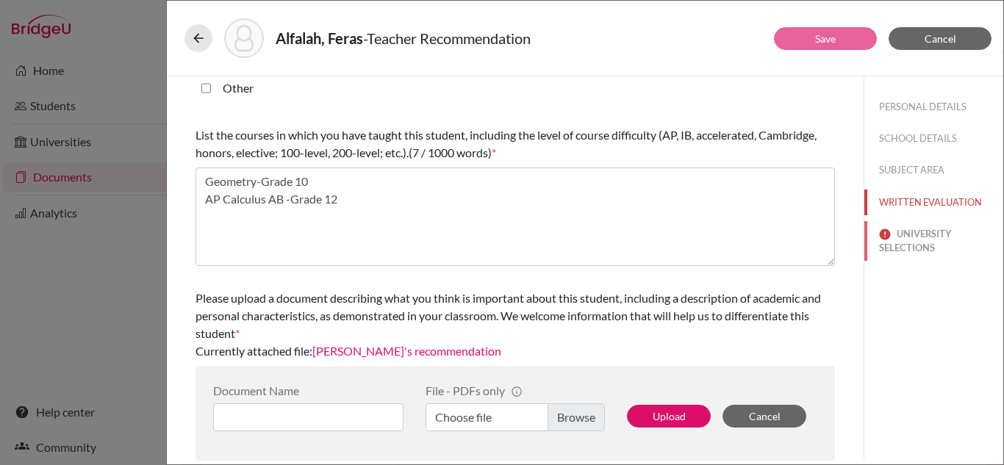
click at [906, 250] on button "UNIVERSITY SELECTIONS" at bounding box center [934, 241] width 139 height 40
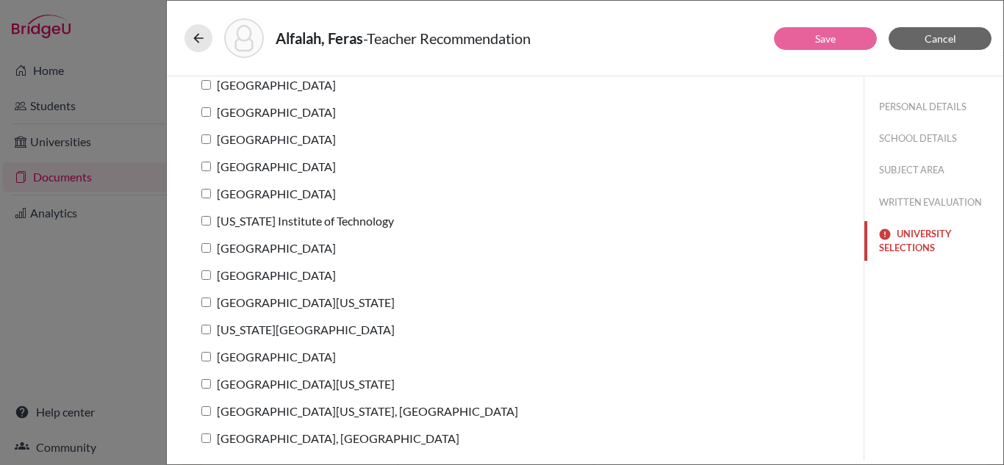
scroll to position [0, 0]
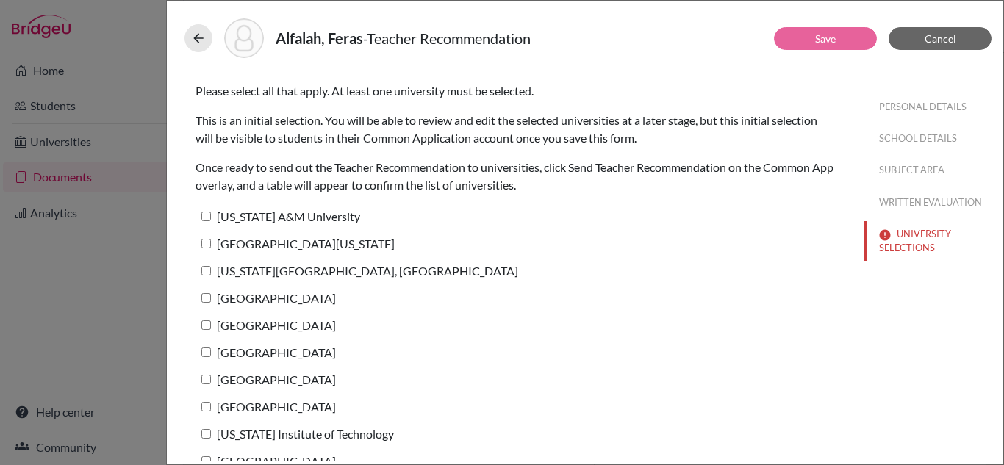
click at [211, 215] on label "Texas A&M University" at bounding box center [278, 216] width 165 height 21
click at [211, 215] on input "Texas A&M University" at bounding box center [206, 217] width 10 height 10
checkbox input "true"
click at [829, 36] on link "Save" at bounding box center [825, 38] width 21 height 12
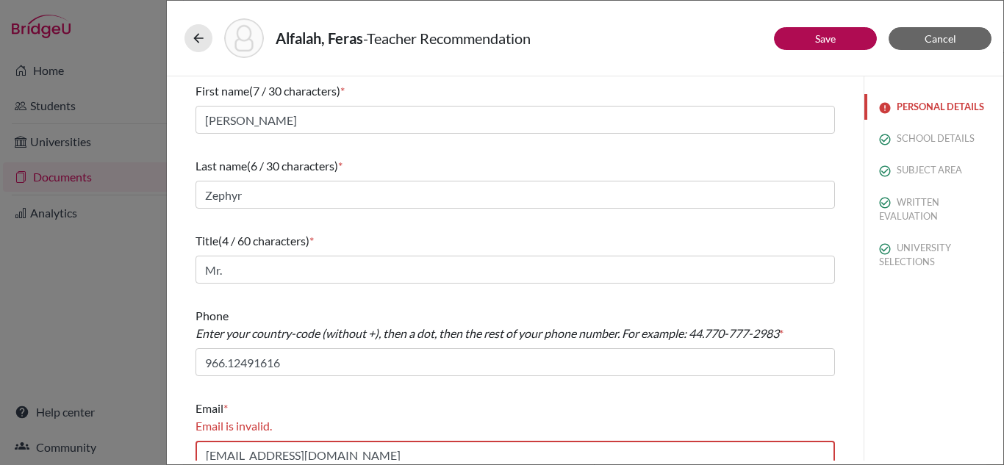
click at [914, 94] on button "PERSONAL DETAILS" at bounding box center [934, 107] width 139 height 26
click at [904, 106] on button "PERSONAL DETAILS" at bounding box center [934, 107] width 139 height 26
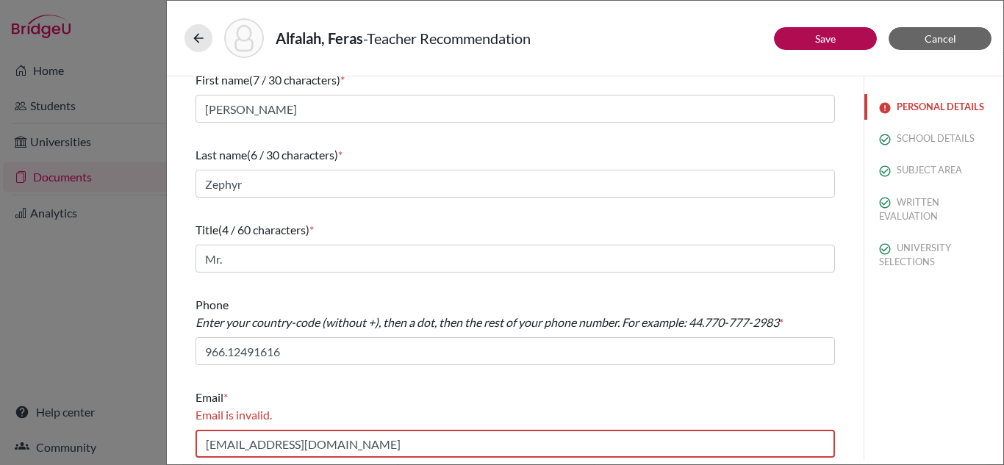
scroll to position [14, 0]
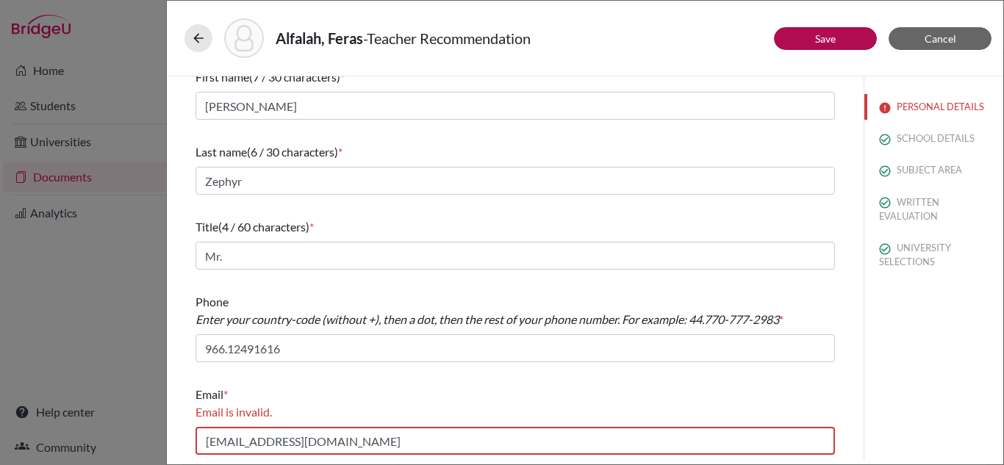
click at [415, 417] on div "Email is invalid." at bounding box center [516, 413] width 640 height 18
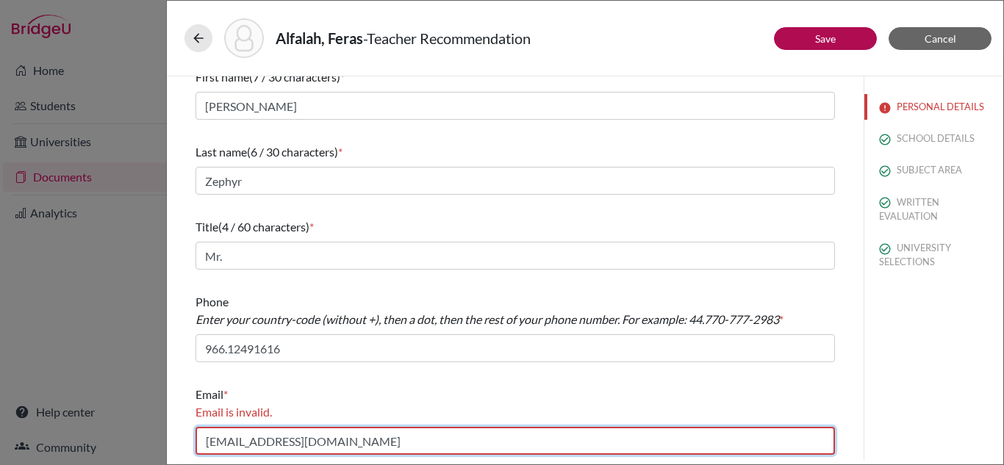
click at [386, 437] on input "812542@riyadhnajed.com" at bounding box center [516, 441] width 640 height 28
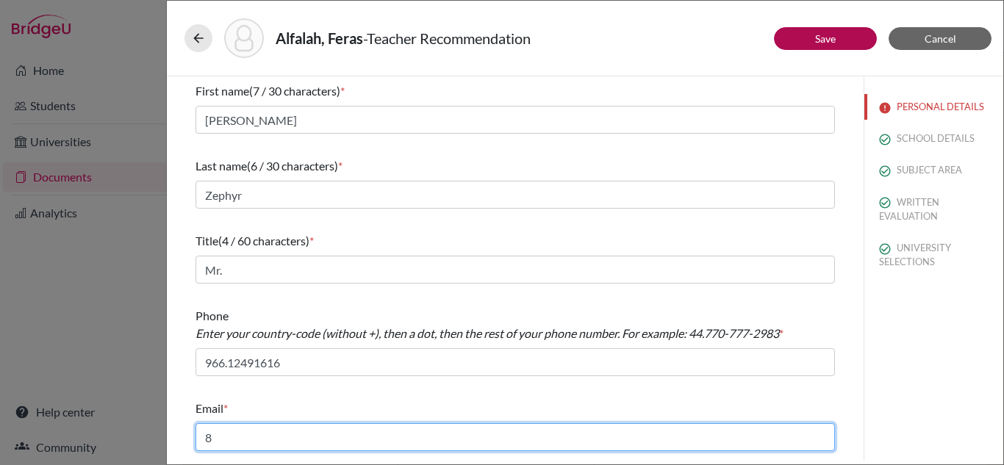
scroll to position [0, 0]
type input "812542@riyadhnajed.com"
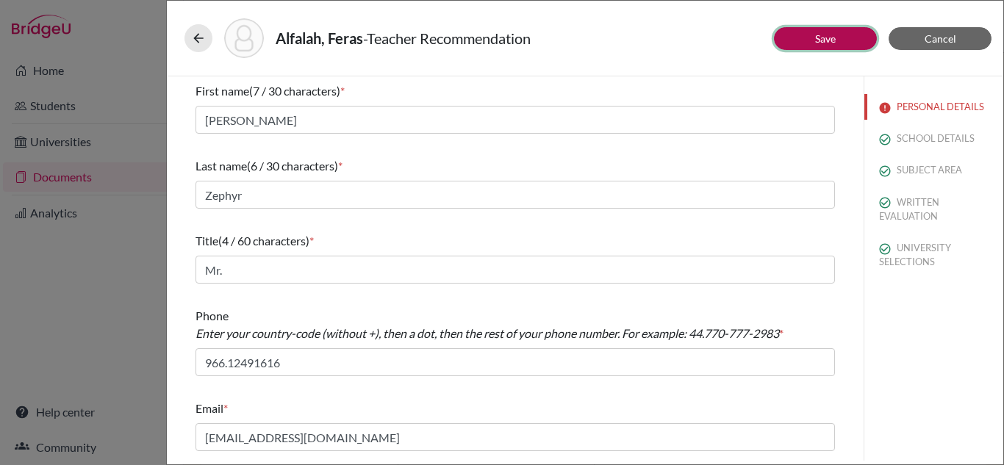
click at [850, 45] on button "Save" at bounding box center [825, 38] width 103 height 23
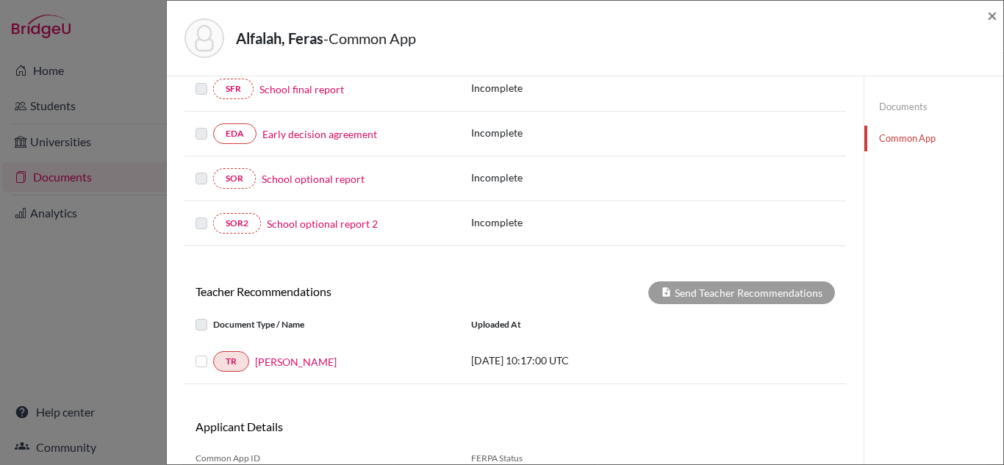
scroll to position [449, 0]
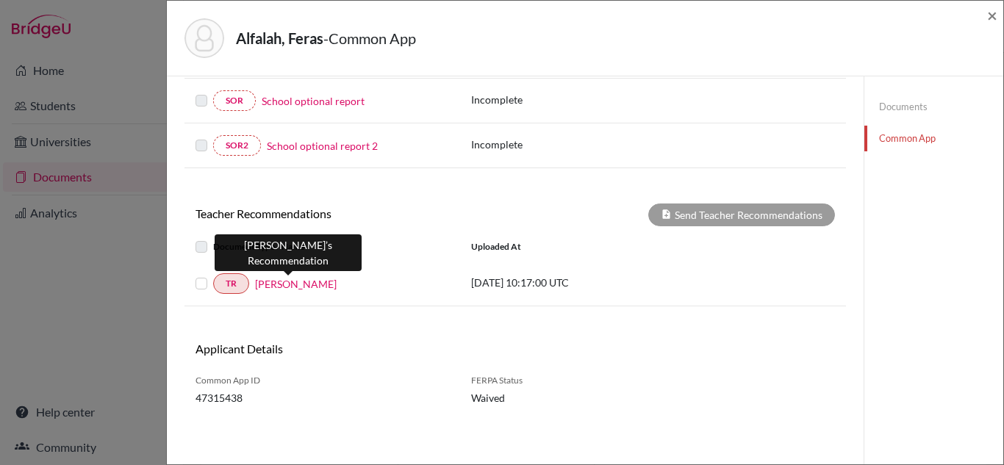
click at [287, 280] on link "Ruthlin Zephyr" at bounding box center [296, 283] width 82 height 15
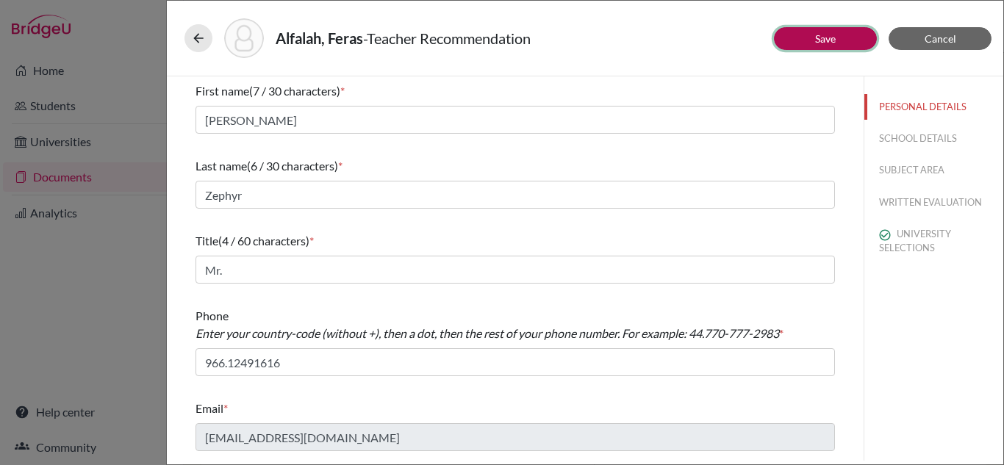
click at [839, 47] on button "Save" at bounding box center [825, 38] width 103 height 23
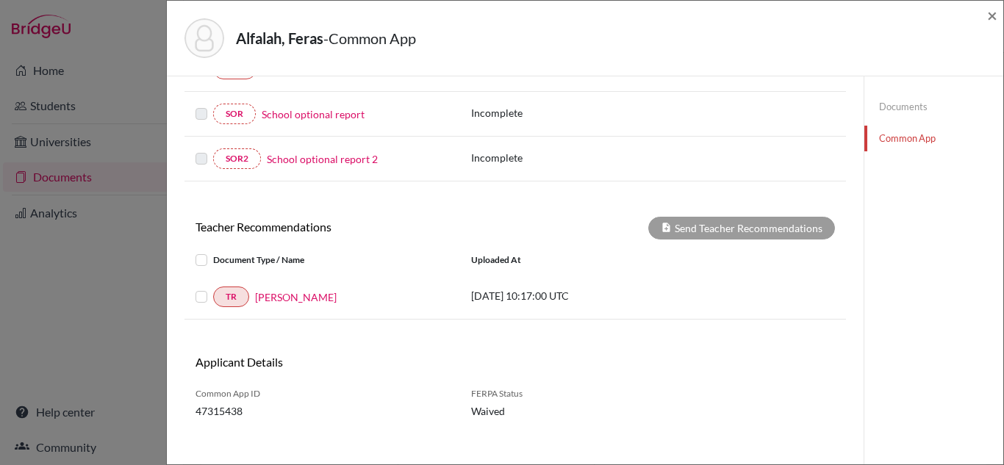
scroll to position [445, 0]
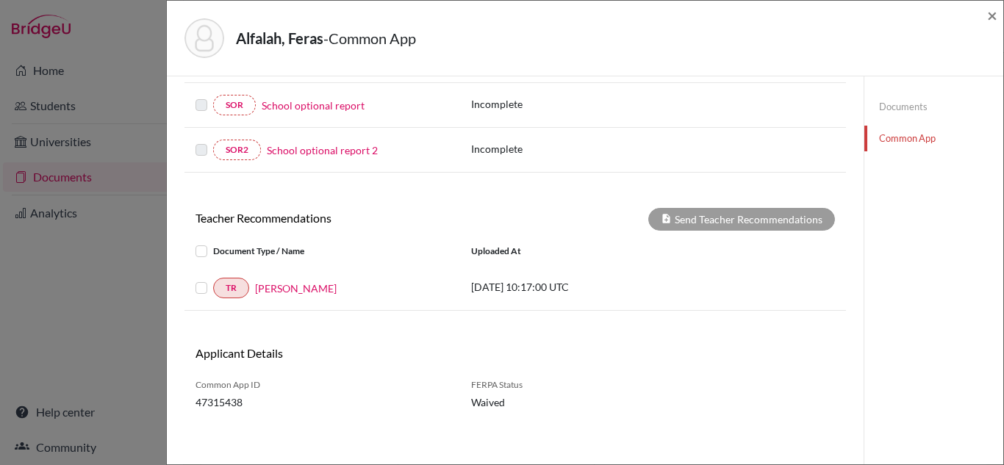
click at [213, 279] on label at bounding box center [213, 279] width 0 height 0
click at [0, 0] on input "checkbox" at bounding box center [0, 0] width 0 height 0
click at [213, 279] on label at bounding box center [213, 279] width 0 height 0
click at [0, 0] on input "checkbox" at bounding box center [0, 0] width 0 height 0
click at [990, 23] on span "×" at bounding box center [992, 14] width 10 height 21
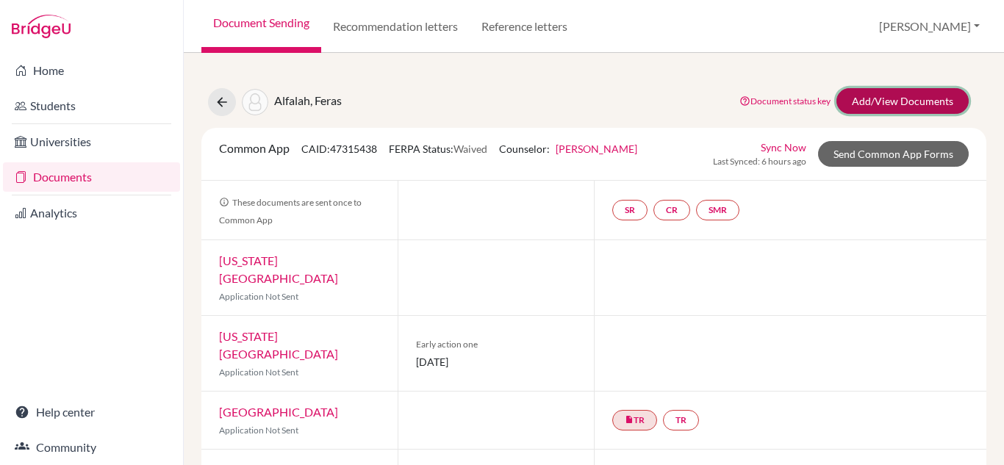
click at [869, 105] on link "Add/View Documents" at bounding box center [903, 101] width 132 height 26
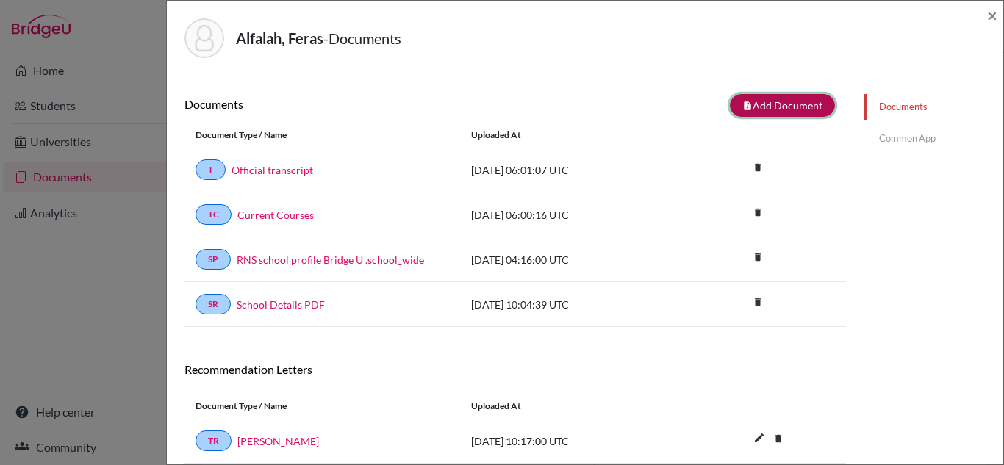
click at [749, 108] on button "note_add Add Document" at bounding box center [782, 105] width 105 height 23
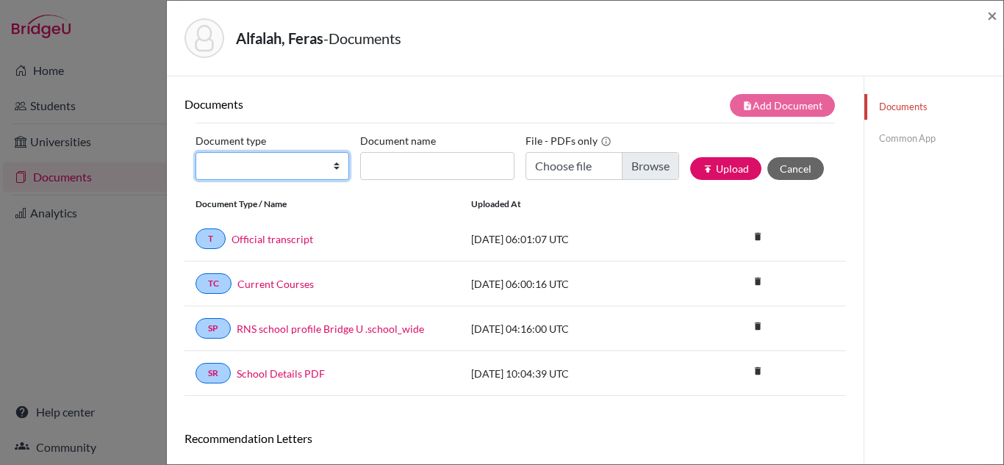
click at [258, 173] on select "Change explanation for Common App reports Counselor recommendation Internationa…" at bounding box center [273, 166] width 154 height 28
select select "5"
click at [196, 152] on select "Change explanation for Common App reports Counselor recommendation Internationa…" at bounding box center [273, 166] width 154 height 28
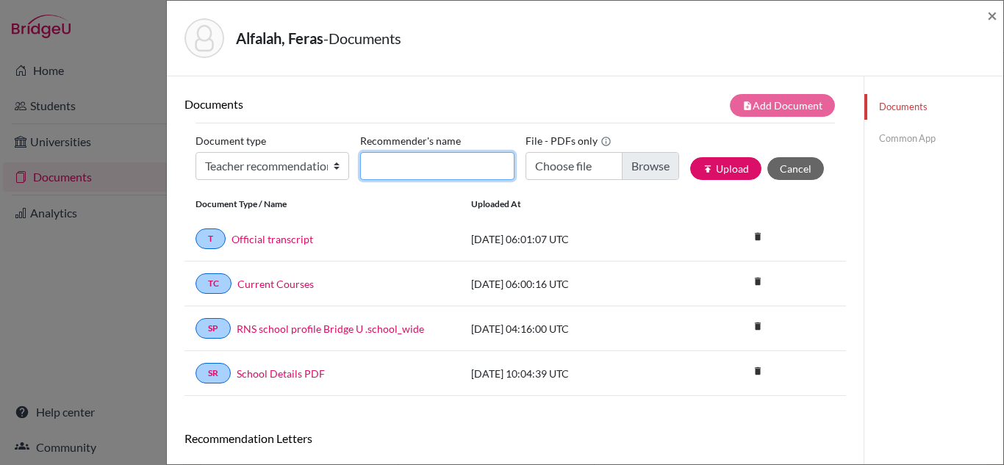
click at [407, 165] on input "Recommender's name" at bounding box center [437, 166] width 154 height 28
type input "Taylor Lindblom"
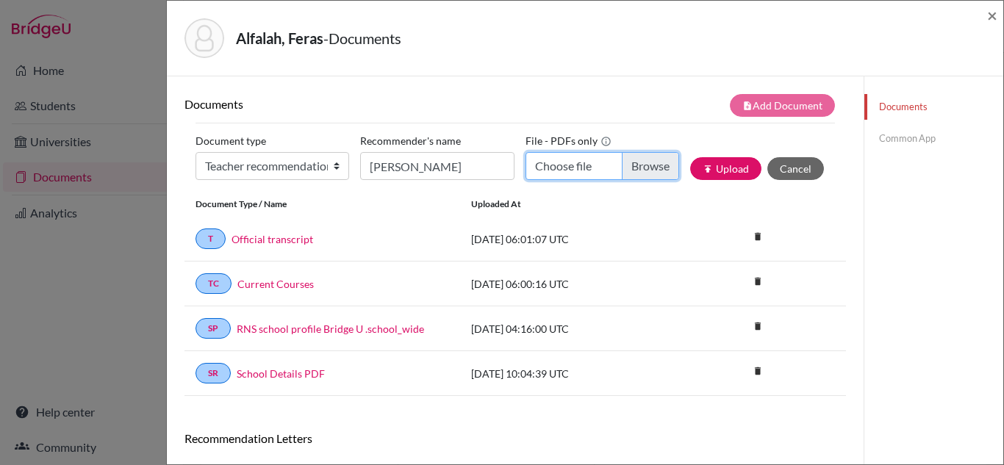
click at [639, 169] on input "Choose file" at bounding box center [603, 166] width 154 height 28
type input "C:\fakepath\Feras Mathematics Recommendation.pdf"
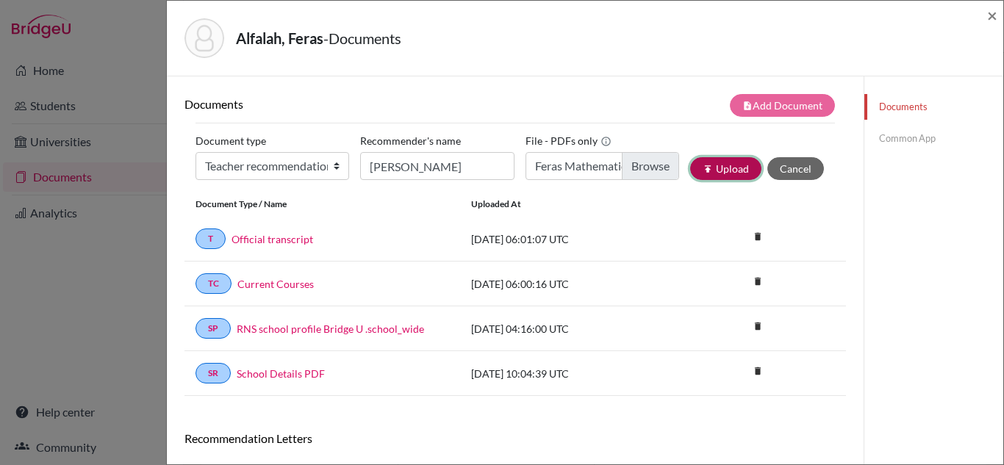
click at [731, 168] on button "publish Upload" at bounding box center [725, 168] width 71 height 23
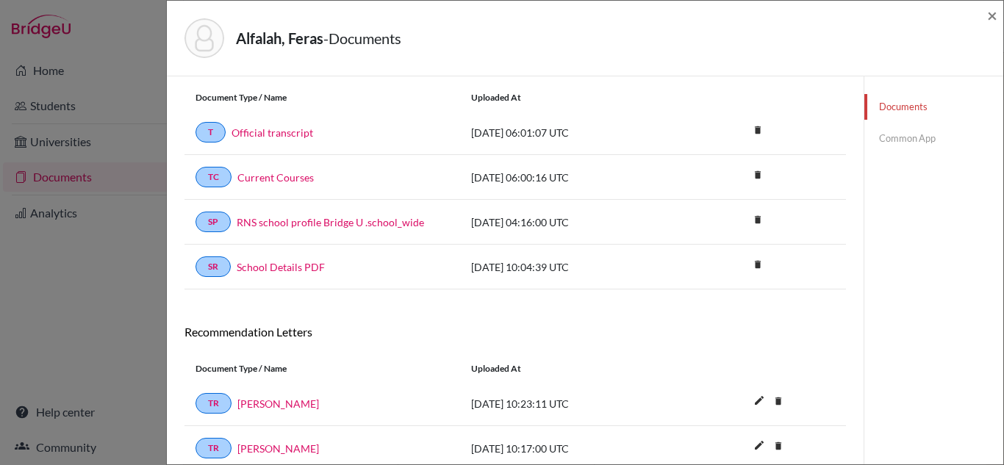
scroll to position [166, 0]
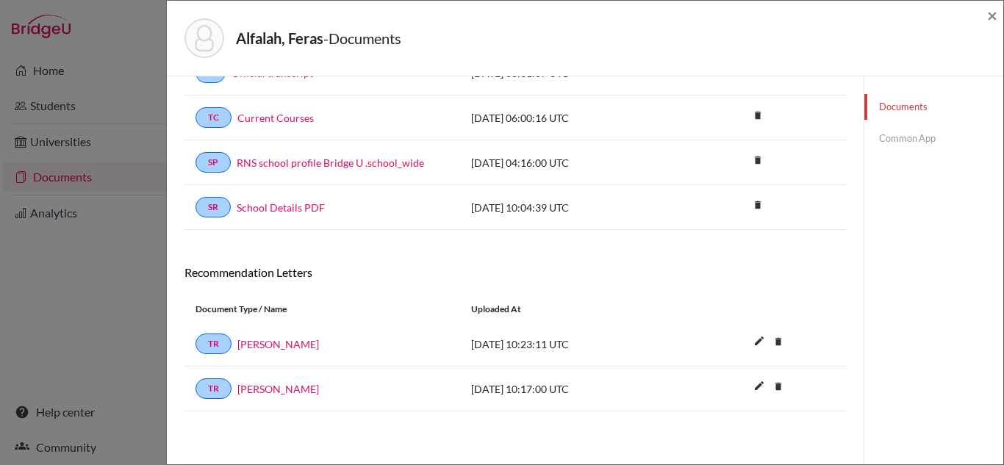
click at [877, 138] on link "Common App" at bounding box center [934, 139] width 139 height 26
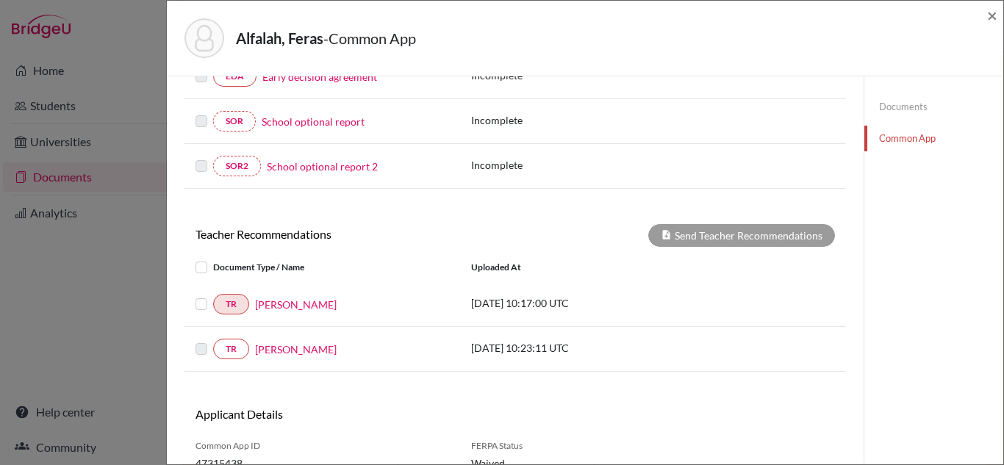
scroll to position [460, 0]
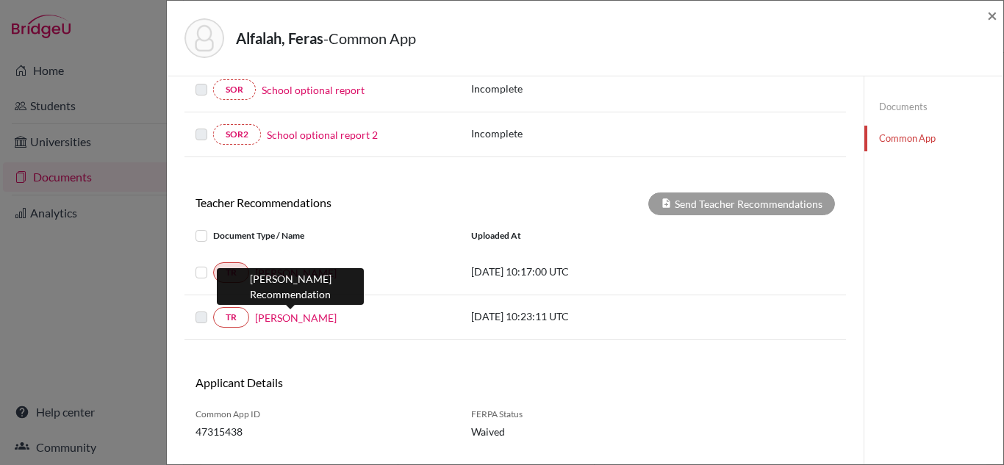
click at [290, 318] on link "Taylor Lindblom" at bounding box center [296, 317] width 82 height 15
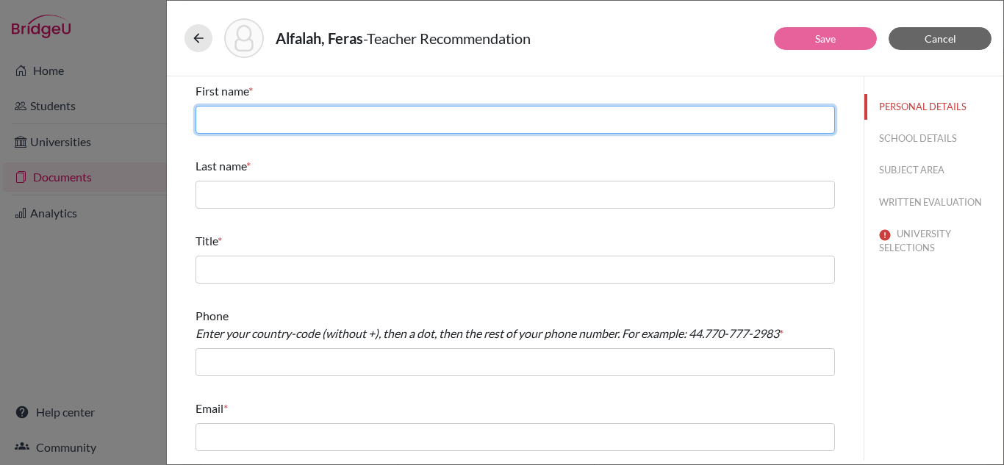
click at [440, 115] on input "text" at bounding box center [516, 120] width 640 height 28
type input "Taylor"
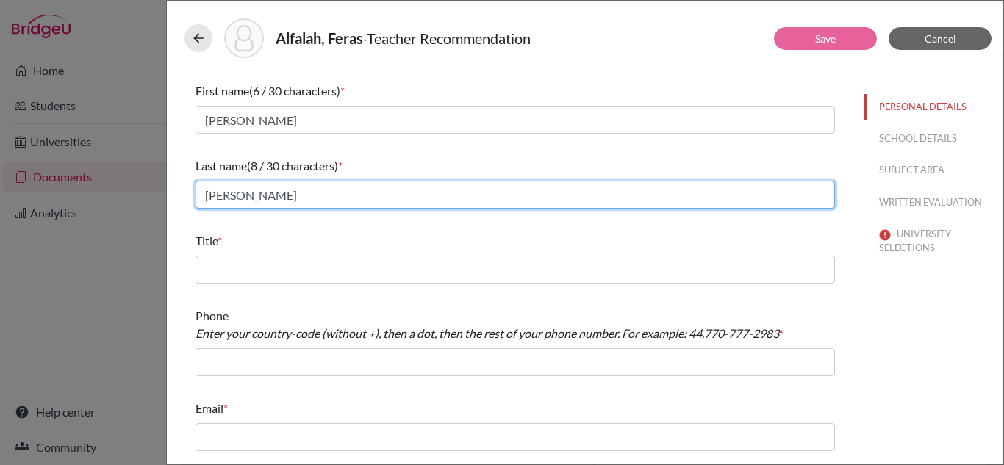
type input "Lindblom"
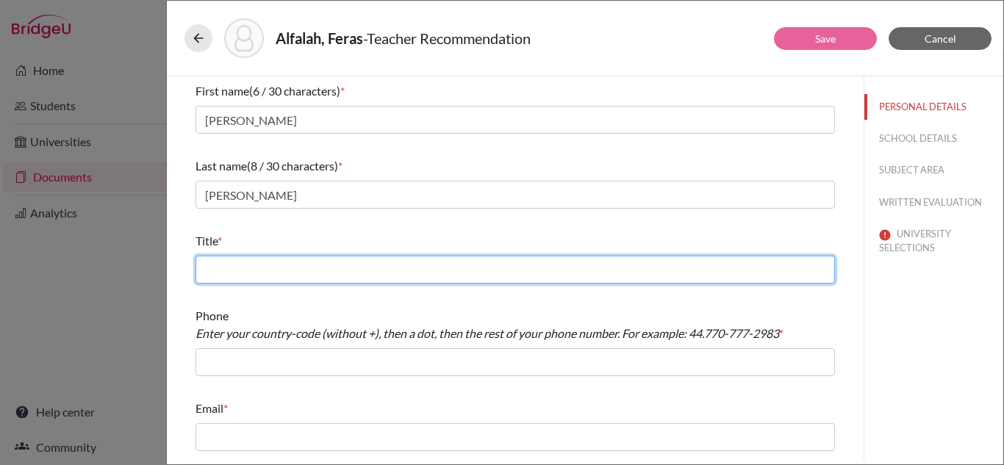
type input "M"
type input "Science Teacher"
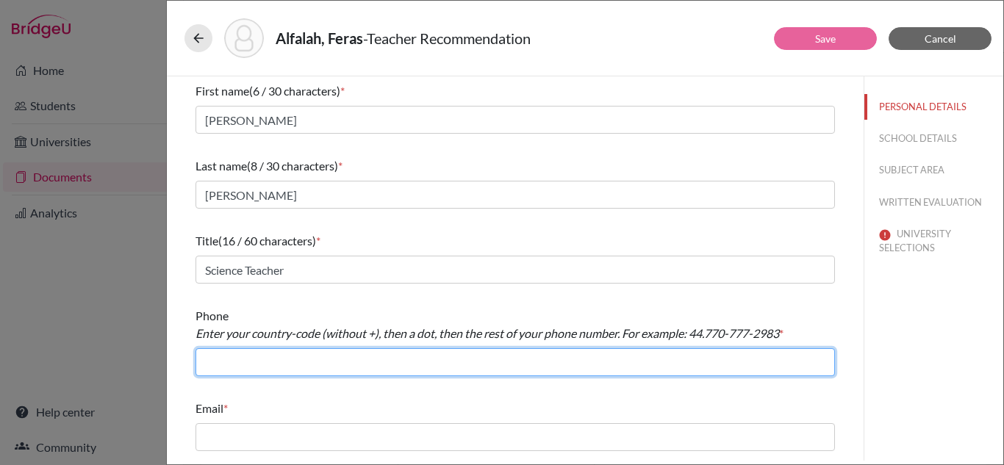
click at [278, 369] on input "text" at bounding box center [516, 362] width 640 height 28
type input "966.12491616"
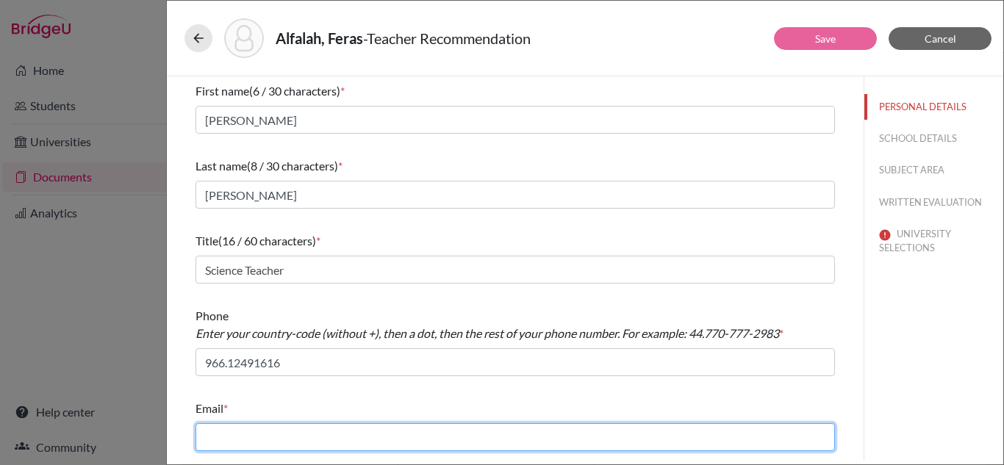
click at [270, 443] on input "text" at bounding box center [516, 437] width 640 height 28
type input "lindblomrns@gmail.com"
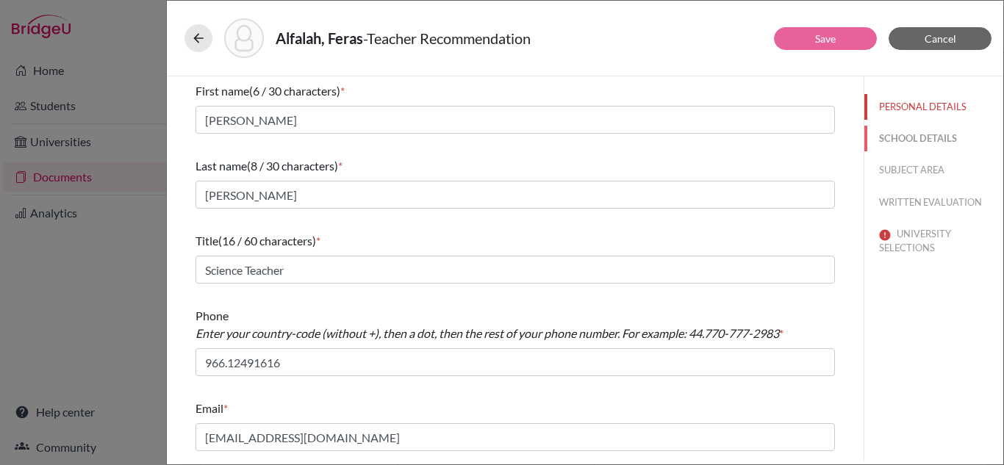
click at [879, 140] on button "SCHOOL DETAILS" at bounding box center [934, 139] width 139 height 26
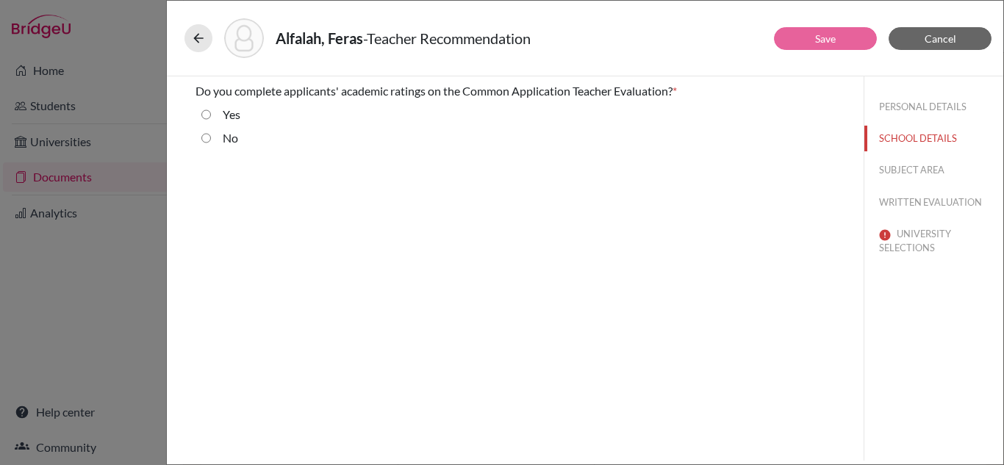
click at [205, 142] on input "No" at bounding box center [206, 138] width 10 height 18
radio input "true"
click at [918, 170] on button "SUBJECT AREA" at bounding box center [934, 170] width 139 height 26
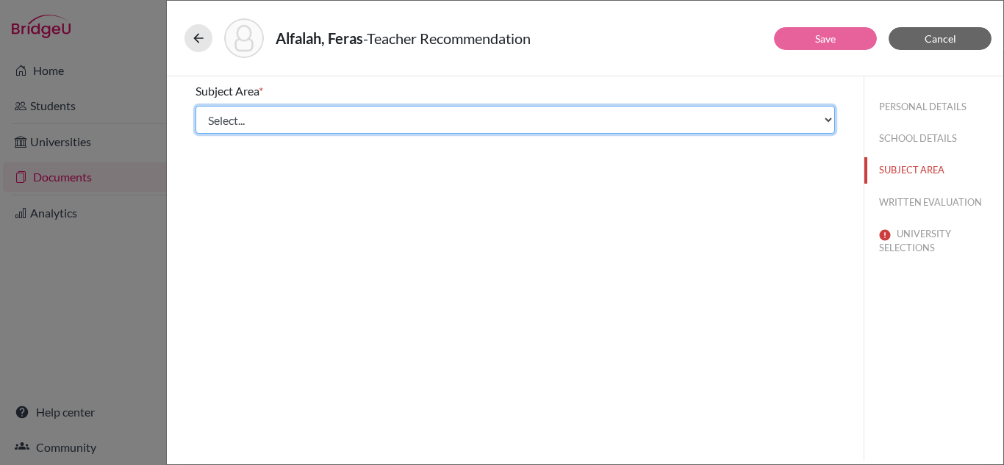
click at [215, 111] on select "Select... Math English Science World Language Social Studies Other Computer Sci…" at bounding box center [516, 120] width 640 height 28
select select "2"
click at [196, 106] on select "Select... Math English Science World Language Social Studies Other Computer Sci…" at bounding box center [516, 120] width 640 height 28
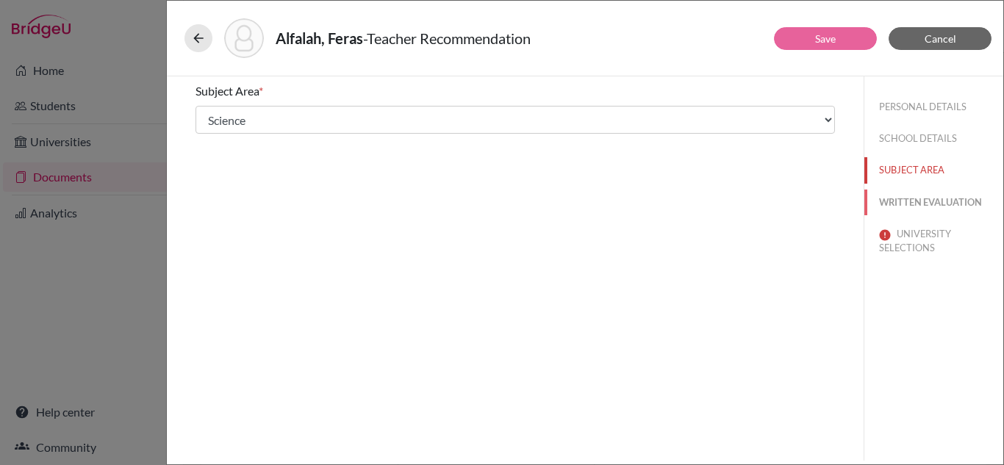
click at [958, 197] on button "WRITTEN EVALUATION" at bounding box center [934, 203] width 139 height 26
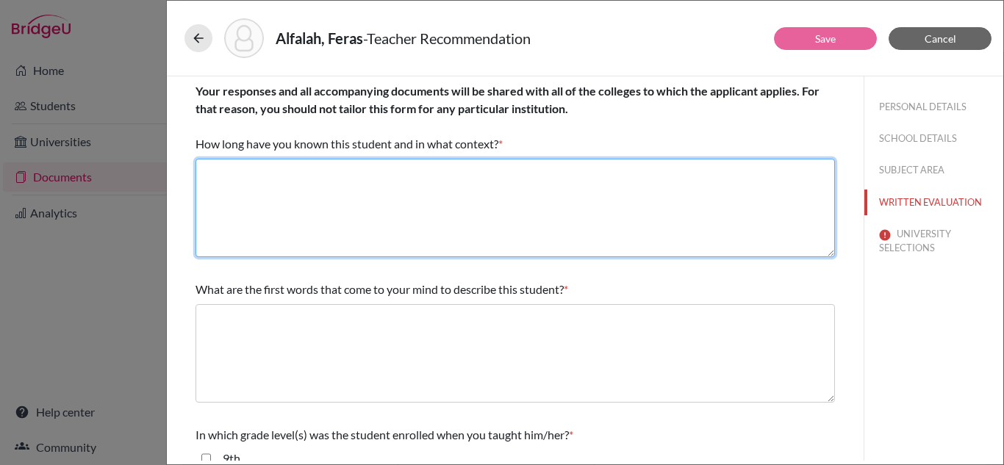
click at [466, 183] on textarea at bounding box center [516, 208] width 640 height 99
type textarea "Since grade 11 Chemistry"
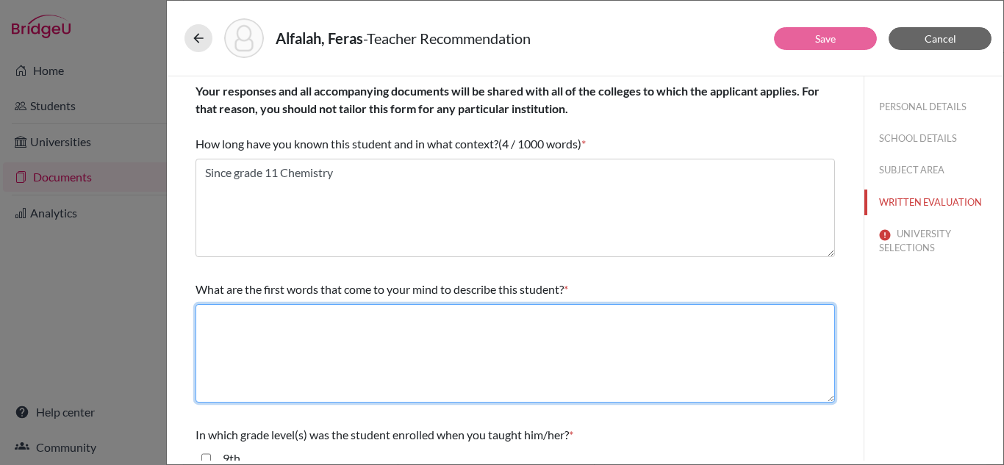
click at [473, 326] on textarea at bounding box center [516, 353] width 640 height 99
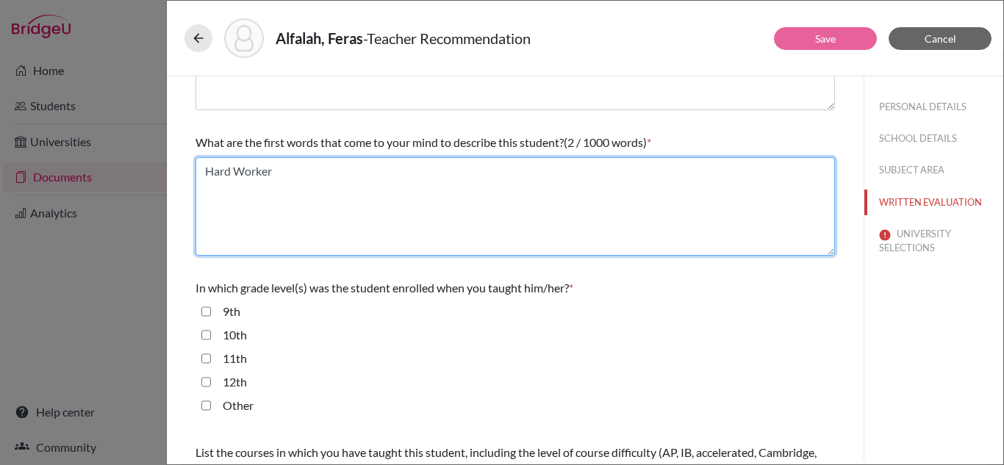
type textarea "Hard Worker"
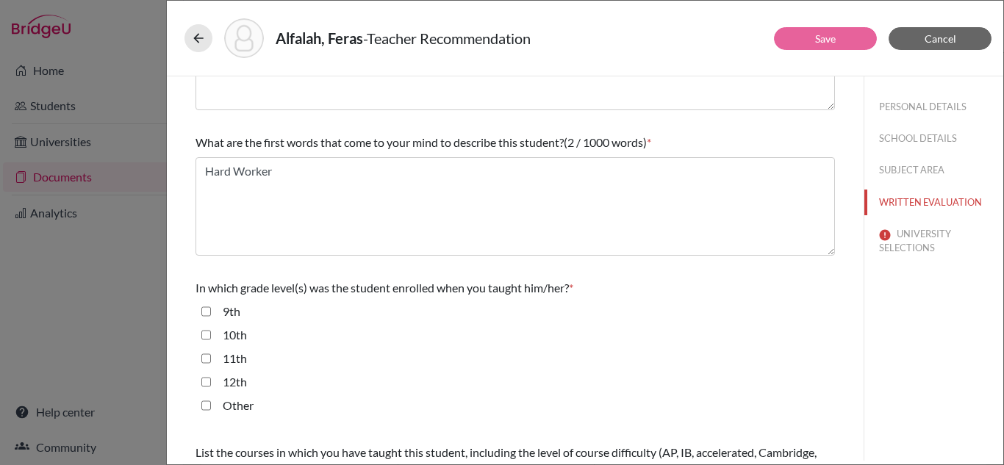
click at [202, 358] on input "11th" at bounding box center [206, 359] width 10 height 18
checkbox input "true"
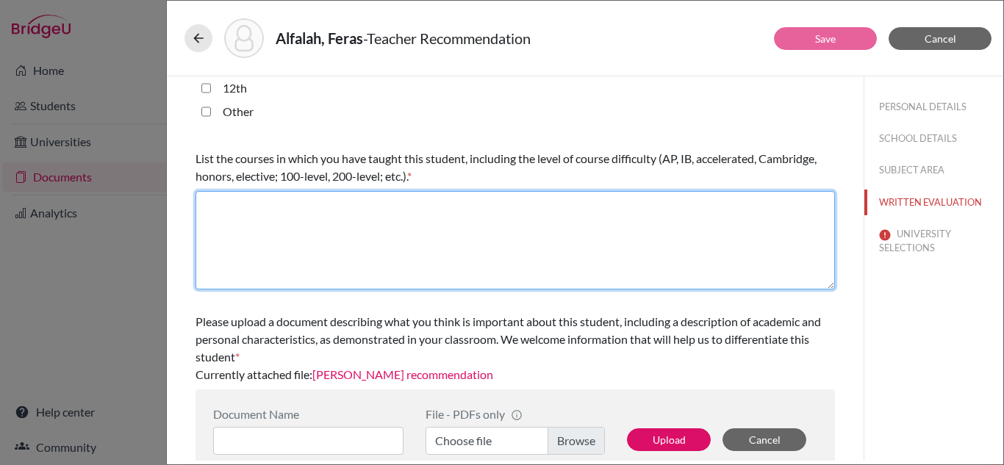
click at [312, 237] on textarea at bounding box center [516, 240] width 640 height 99
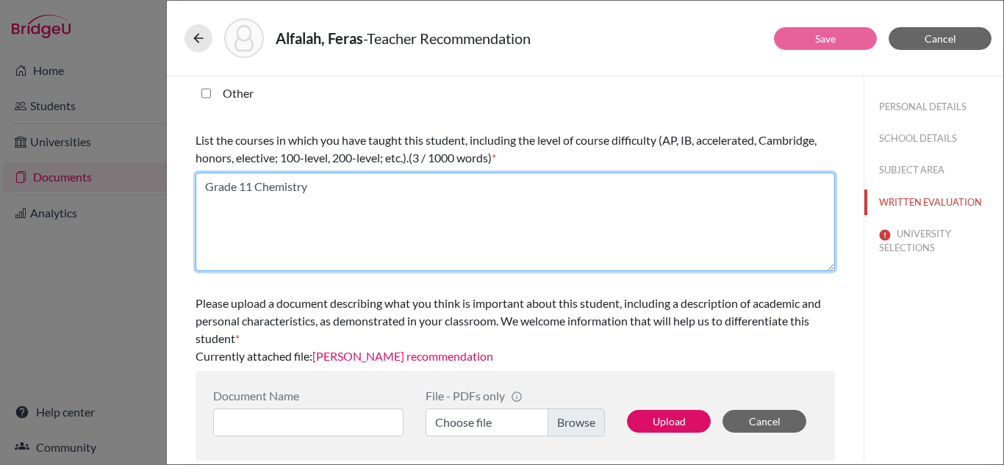
scroll to position [465, 0]
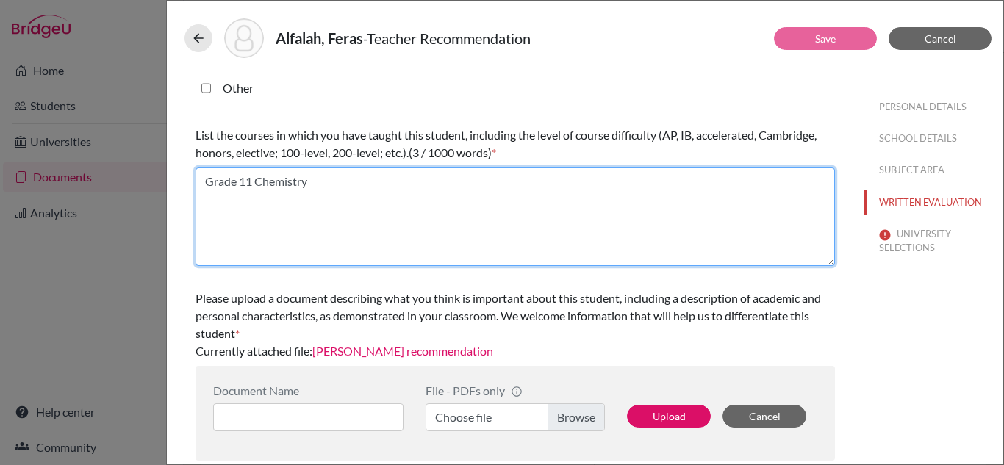
type textarea "Grade 11 Chemistry"
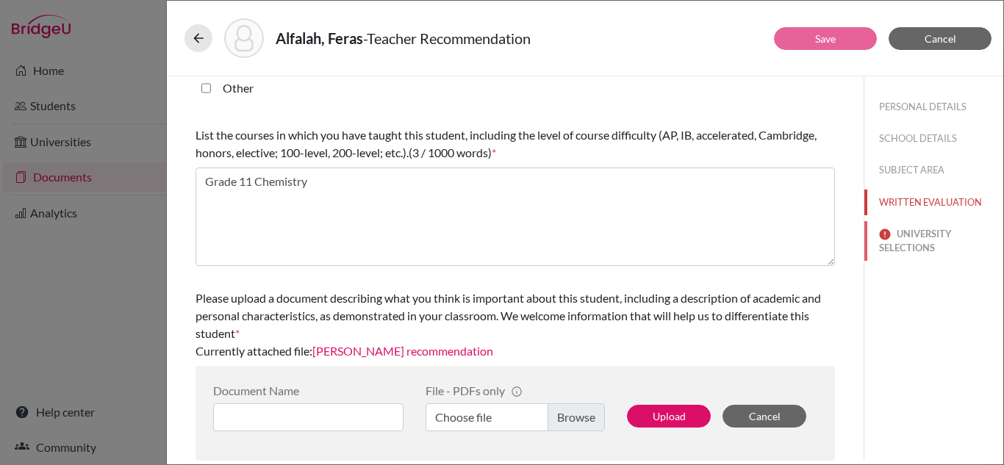
click at [885, 241] on button "UNIVERSITY SELECTIONS" at bounding box center [934, 241] width 139 height 40
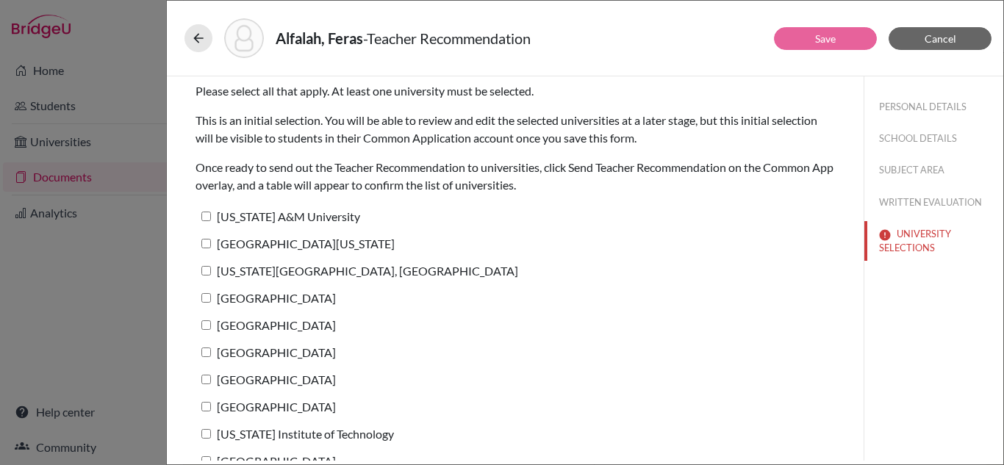
click at [243, 218] on label "Texas A&M University" at bounding box center [278, 216] width 165 height 21
click at [211, 218] on input "Texas A&M University" at bounding box center [206, 217] width 10 height 10
checkbox input "true"
click at [828, 45] on button "Save" at bounding box center [825, 38] width 103 height 23
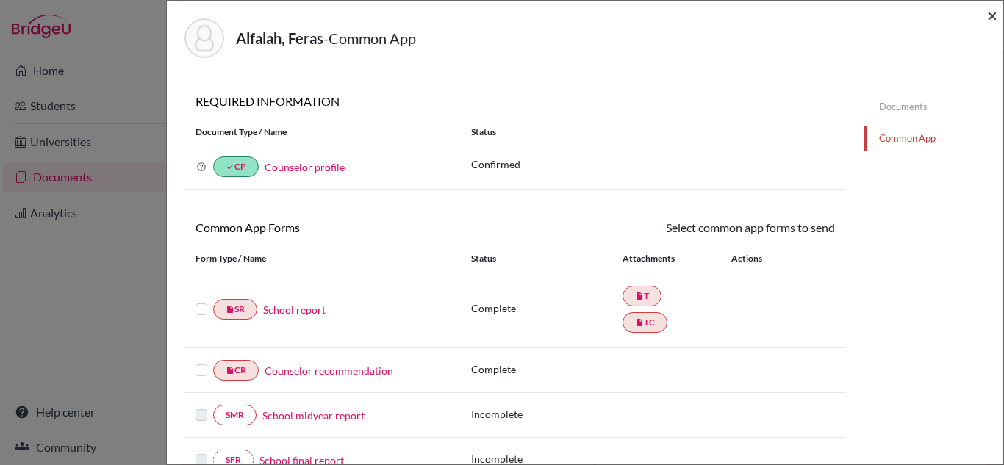
click at [990, 21] on span "×" at bounding box center [992, 14] width 10 height 21
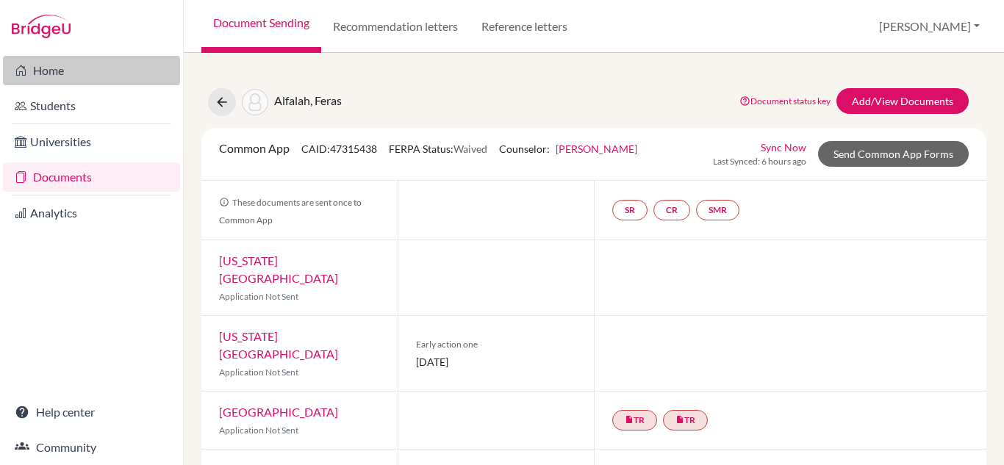
click at [68, 64] on link "Home" at bounding box center [91, 70] width 177 height 29
